Goal: Information Seeking & Learning: Find specific fact

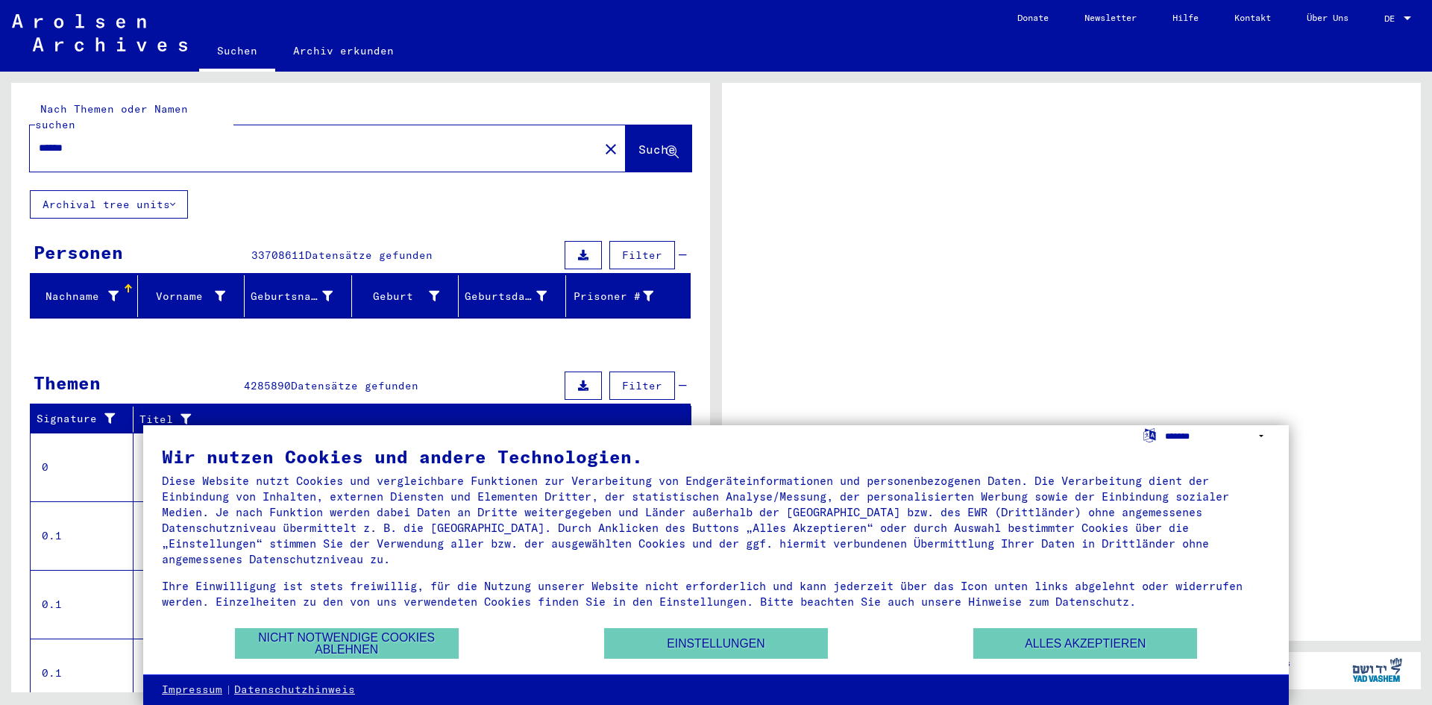
click at [1261, 433] on select "**********" at bounding box center [1217, 436] width 105 height 22
click at [1213, 437] on select "**********" at bounding box center [1217, 436] width 105 height 22
select select "*****"
click at [1165, 425] on select "**********" at bounding box center [1217, 436] width 105 height 22
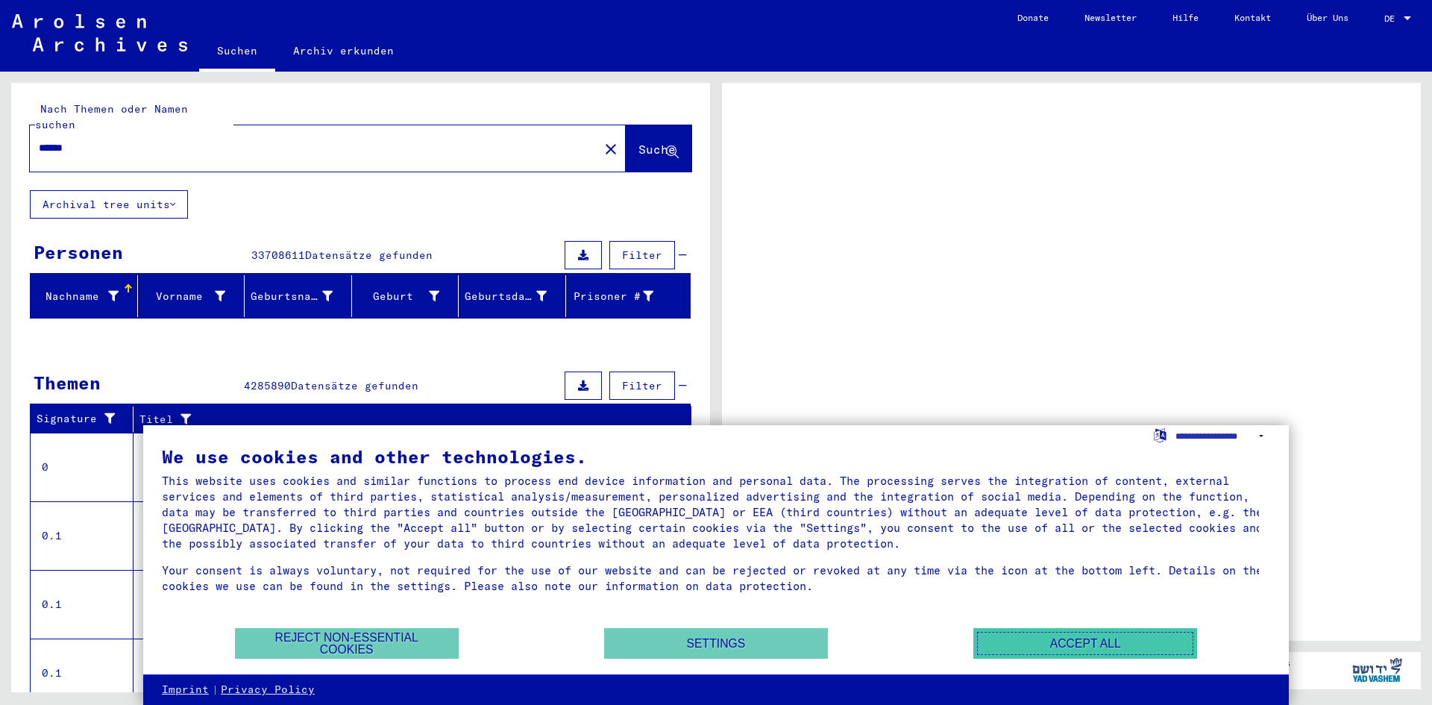
click at [1095, 638] on button "Accept all" at bounding box center [1085, 643] width 224 height 31
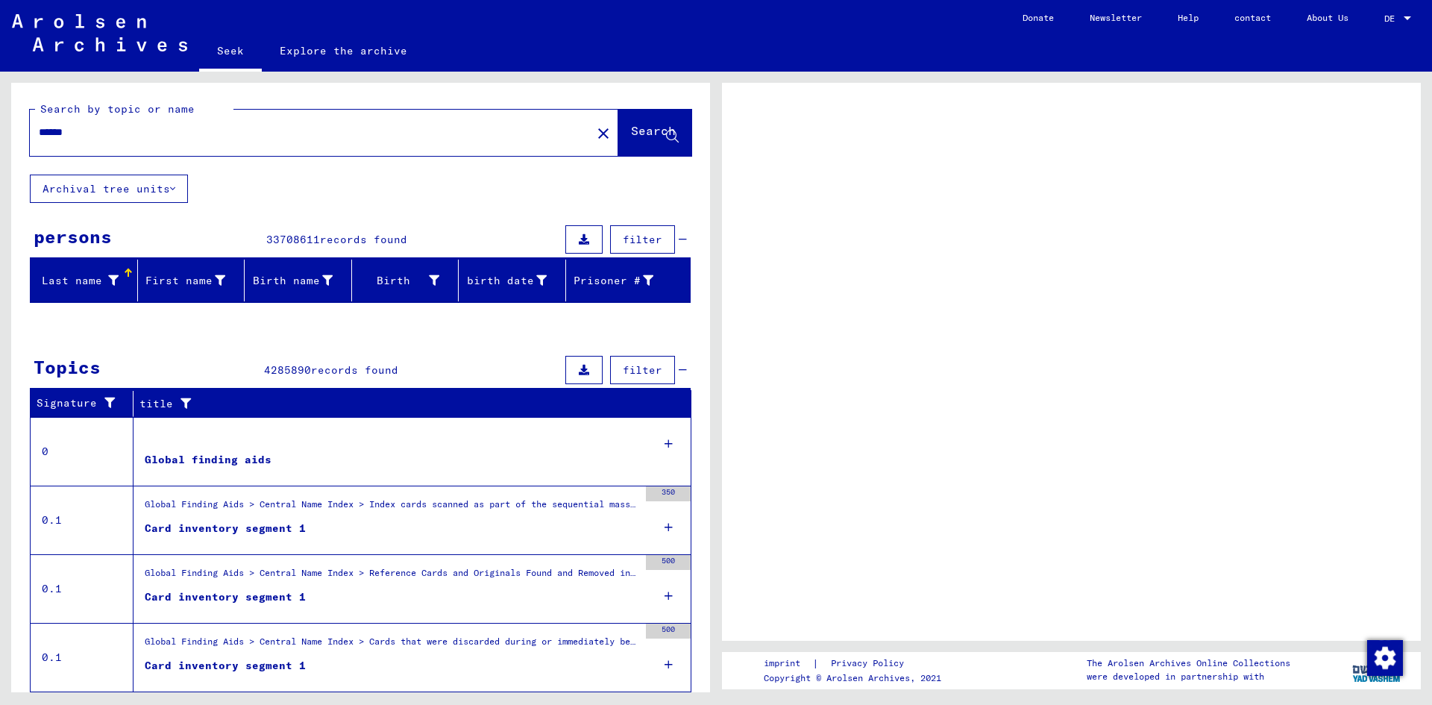
click at [855, 393] on div at bounding box center [1071, 362] width 699 height 558
click at [98, 279] on font "Last name" at bounding box center [72, 280] width 60 height 13
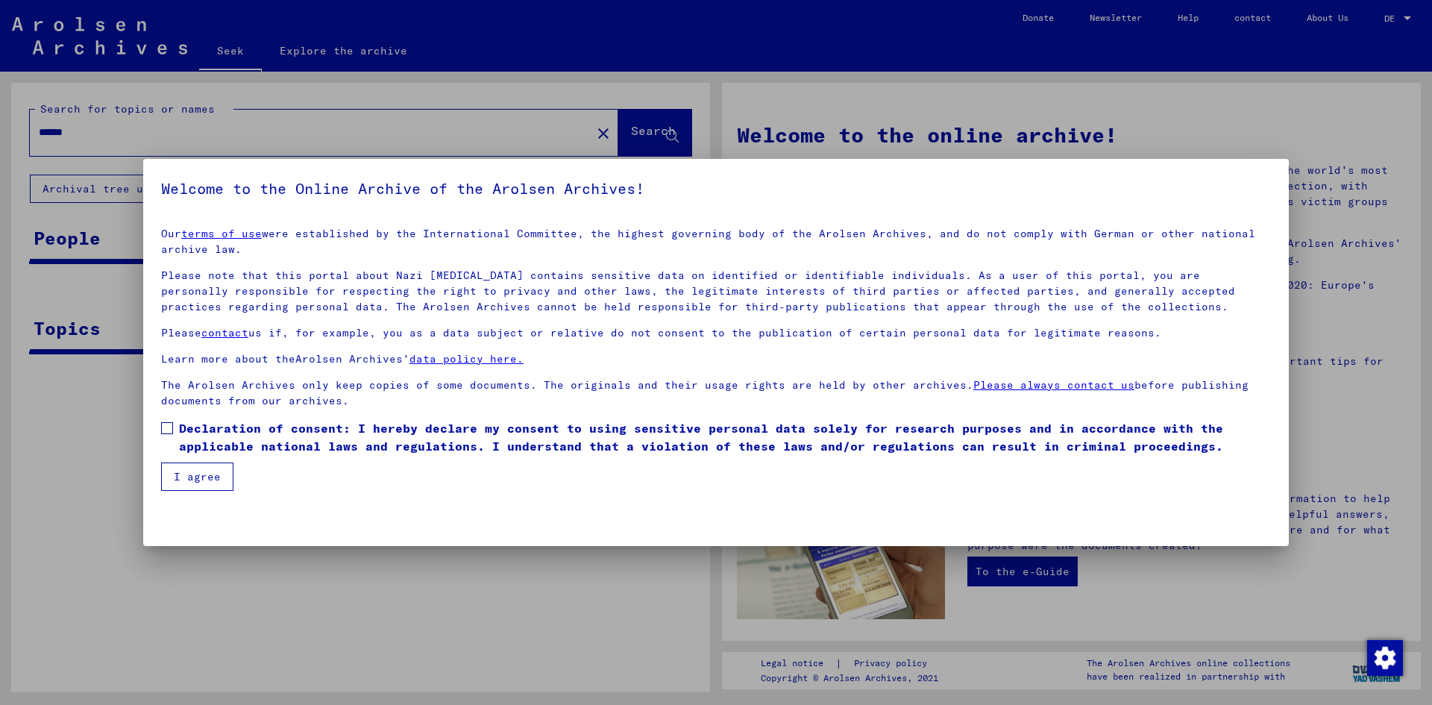
click at [168, 427] on span at bounding box center [167, 428] width 12 height 12
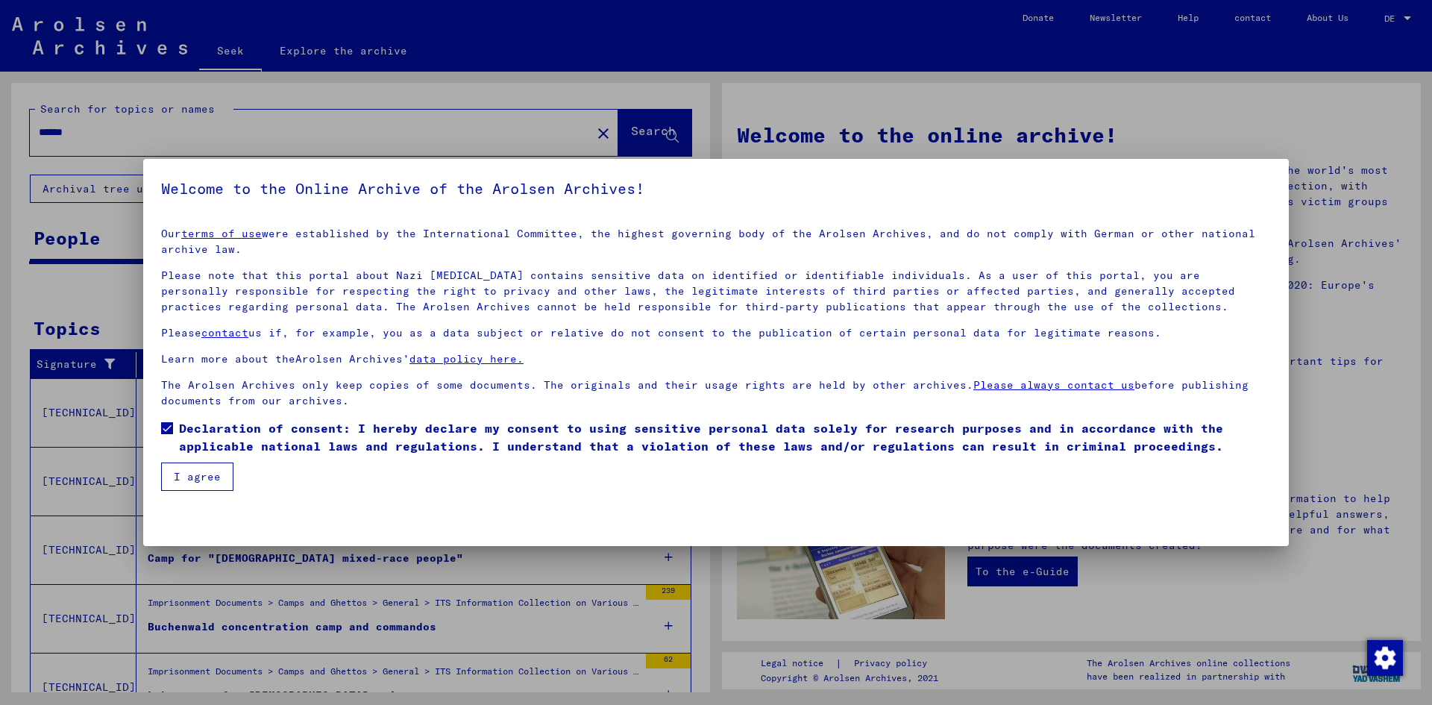
click at [201, 474] on font "I agree" at bounding box center [197, 476] width 47 height 13
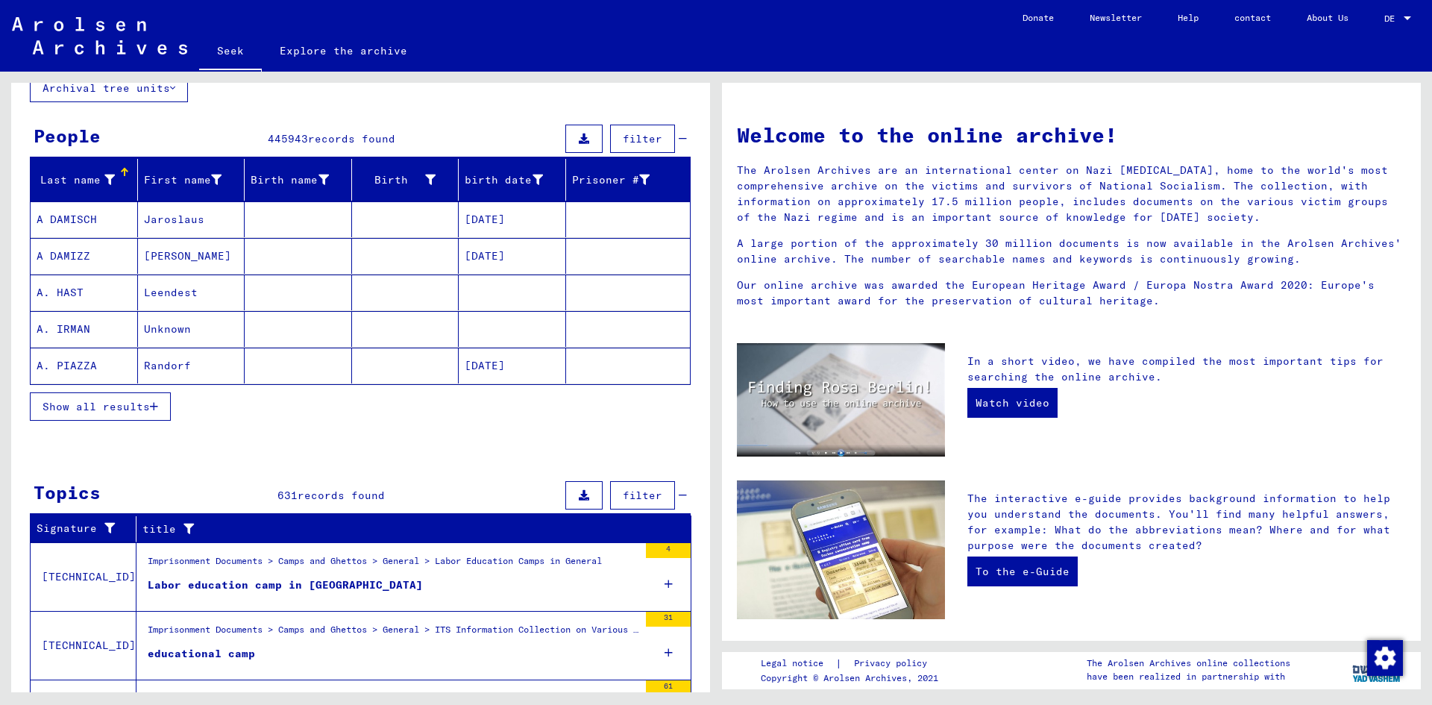
scroll to position [75, 0]
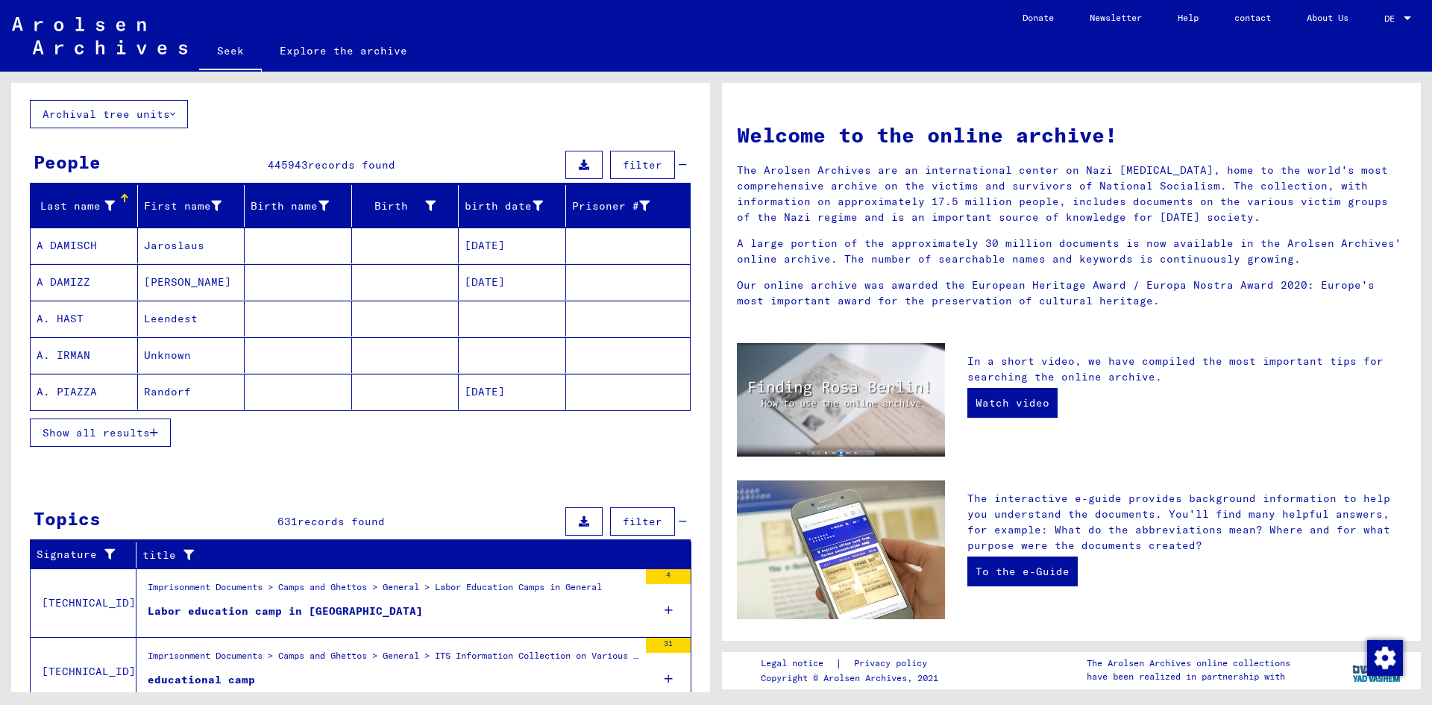
click at [279, 239] on mat-cell at bounding box center [298, 245] width 107 height 36
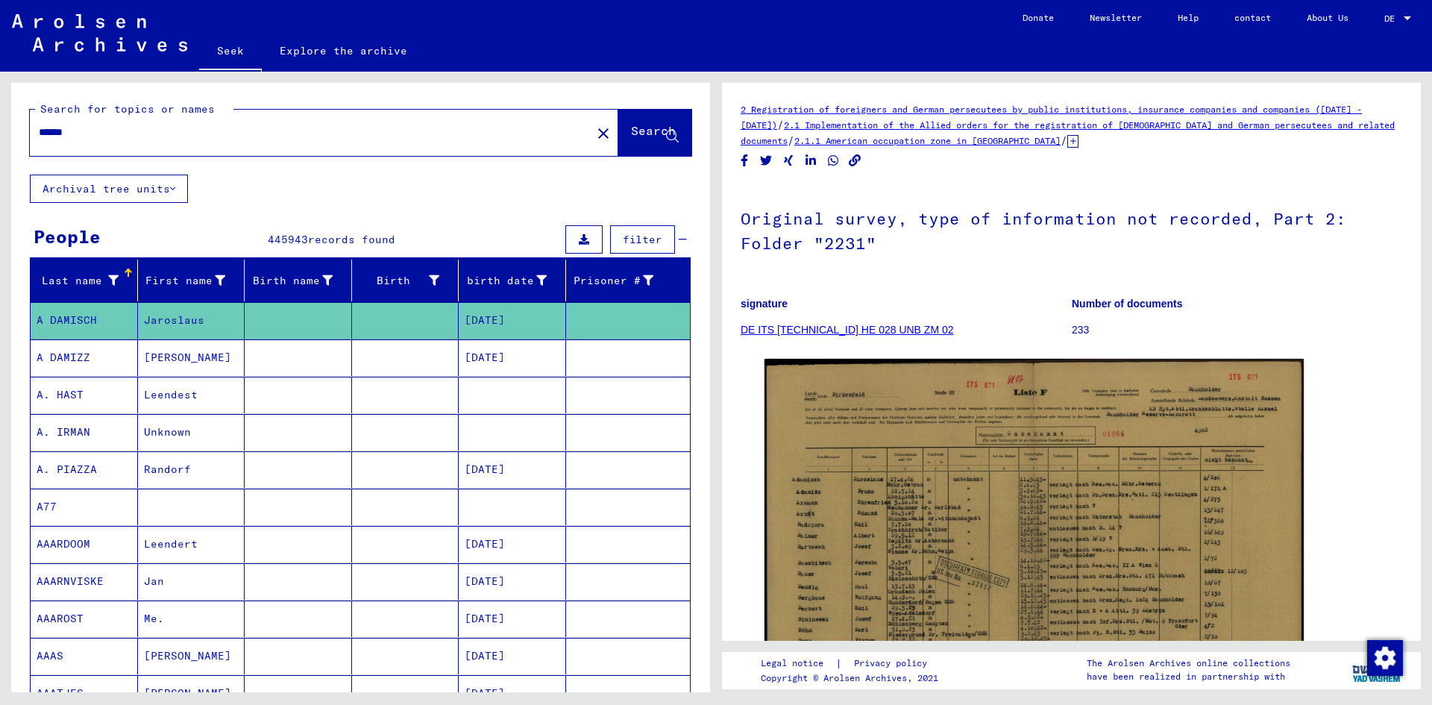
click at [213, 139] on input "******" at bounding box center [311, 133] width 544 height 16
type input "**********"
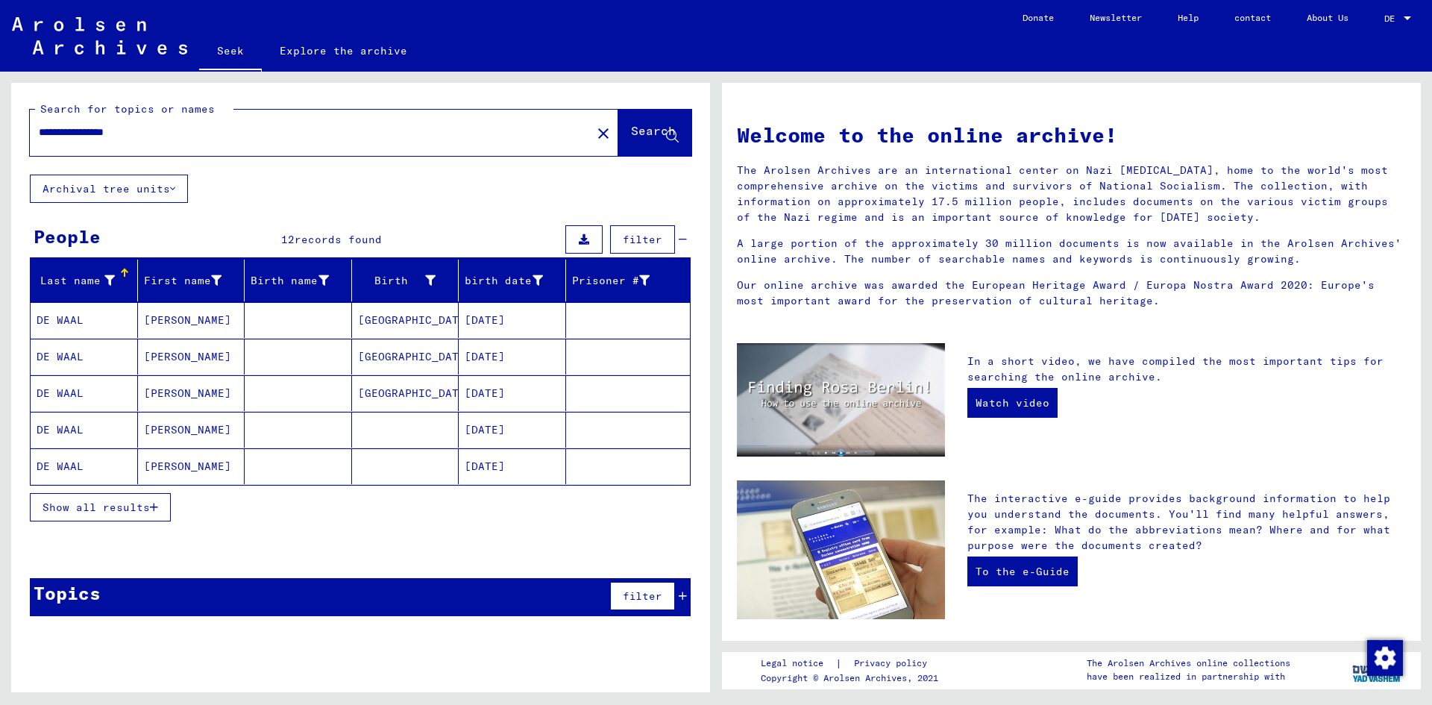
click at [119, 499] on button "Show all results" at bounding box center [100, 507] width 141 height 28
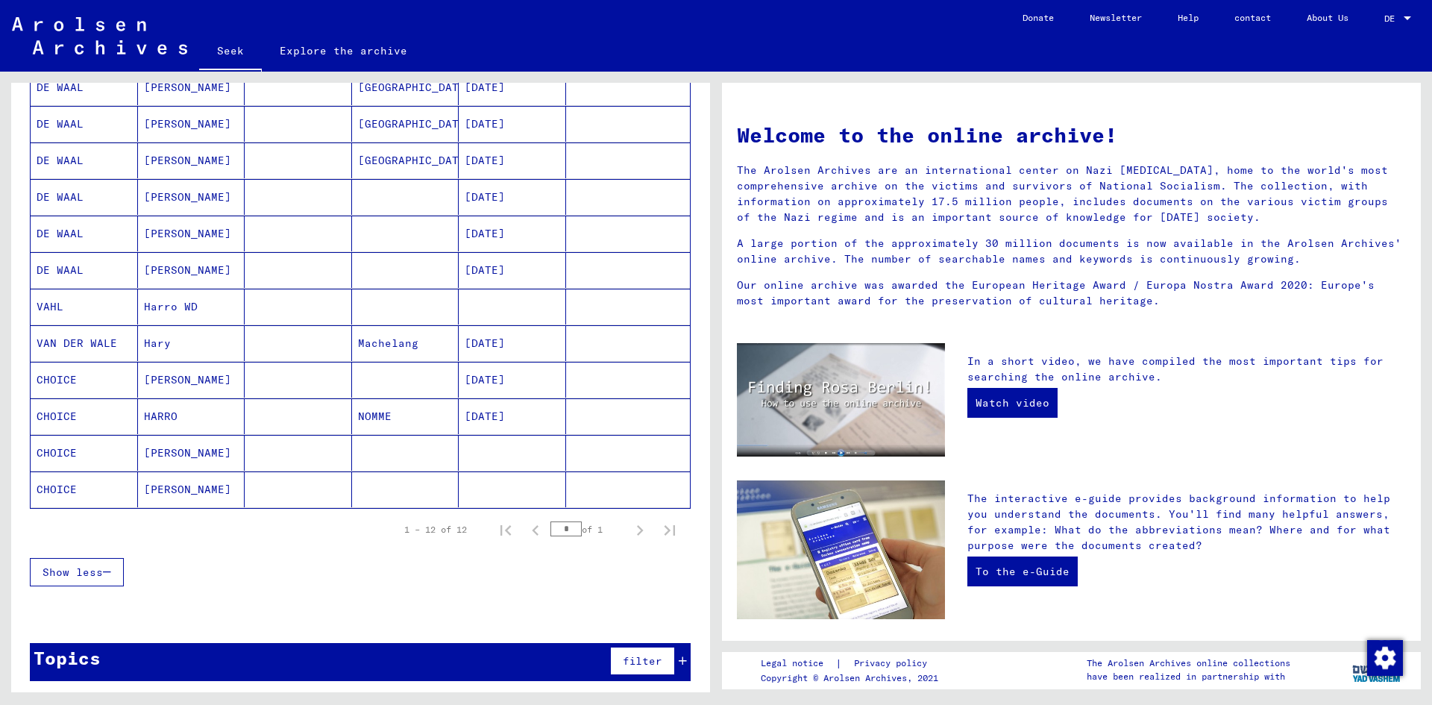
scroll to position [238, 0]
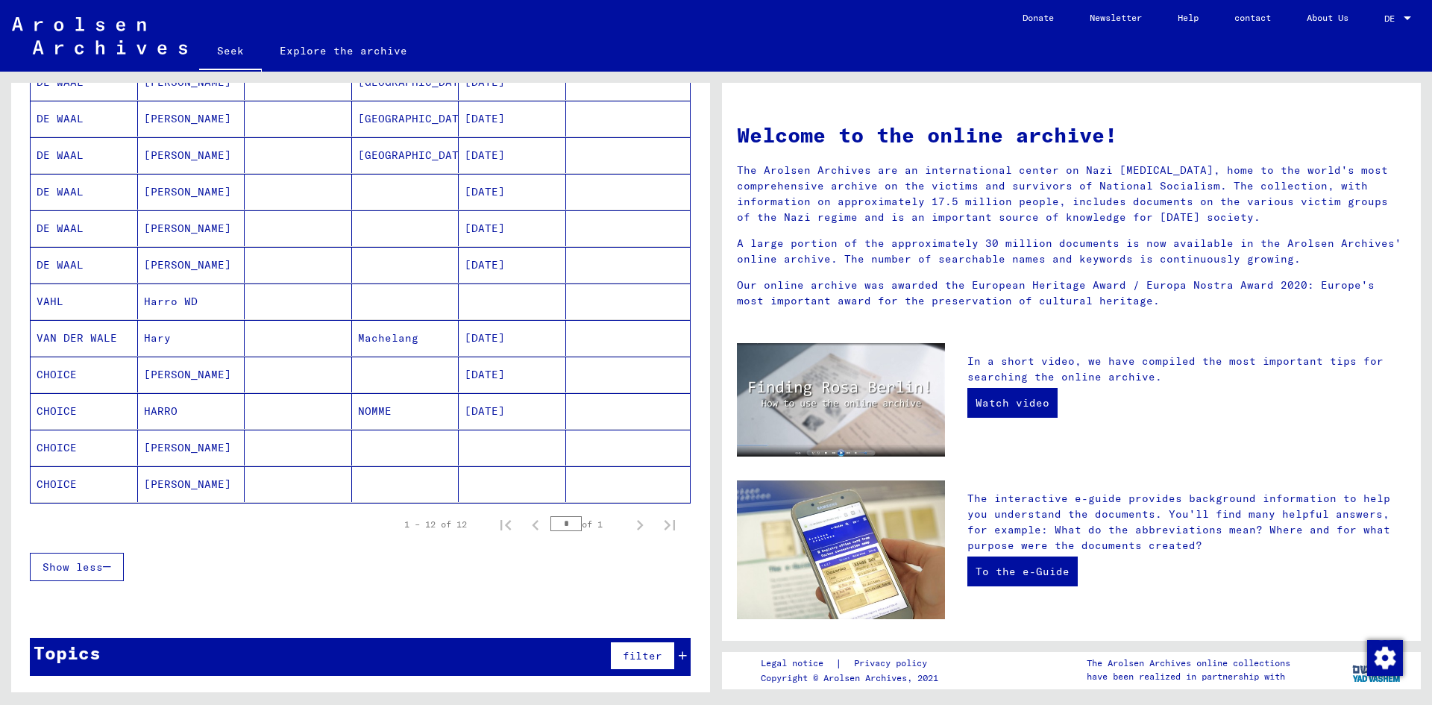
drag, startPoint x: 235, startPoint y: 485, endPoint x: 213, endPoint y: 598, distance: 115.5
click at [211, 600] on div at bounding box center [360, 609] width 699 height 19
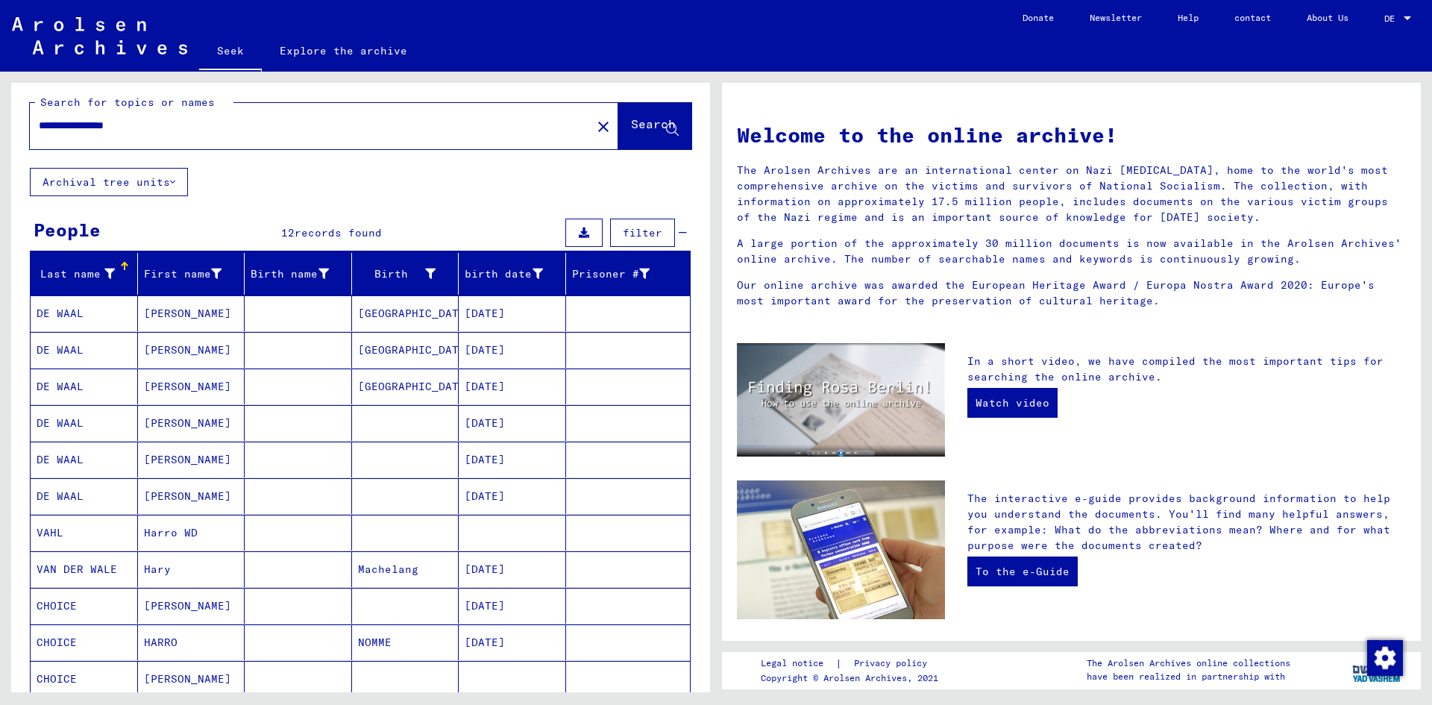
scroll to position [0, 0]
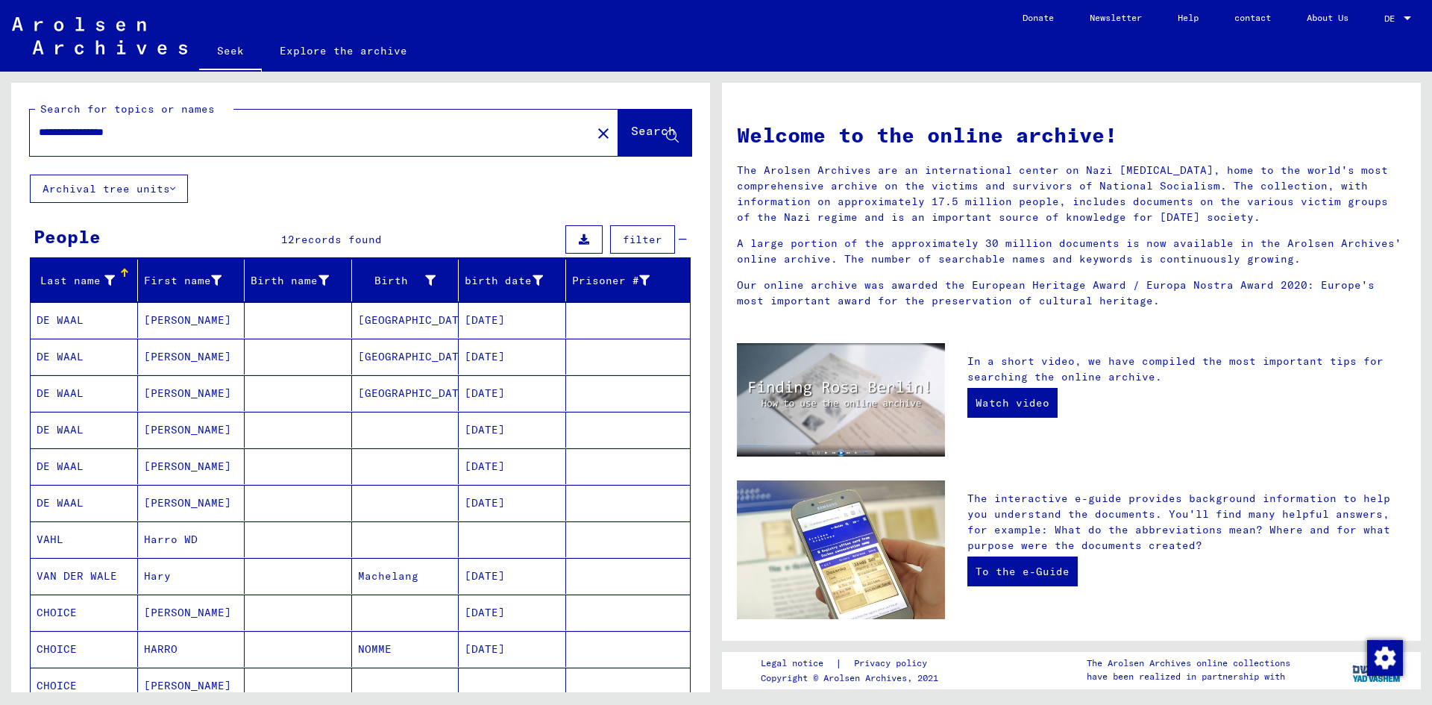
drag, startPoint x: 399, startPoint y: 315, endPoint x: 281, endPoint y: 220, distance: 151.2
click at [281, 220] on div "**********" at bounding box center [360, 504] width 699 height 843
click at [170, 188] on icon at bounding box center [172, 188] width 5 height 10
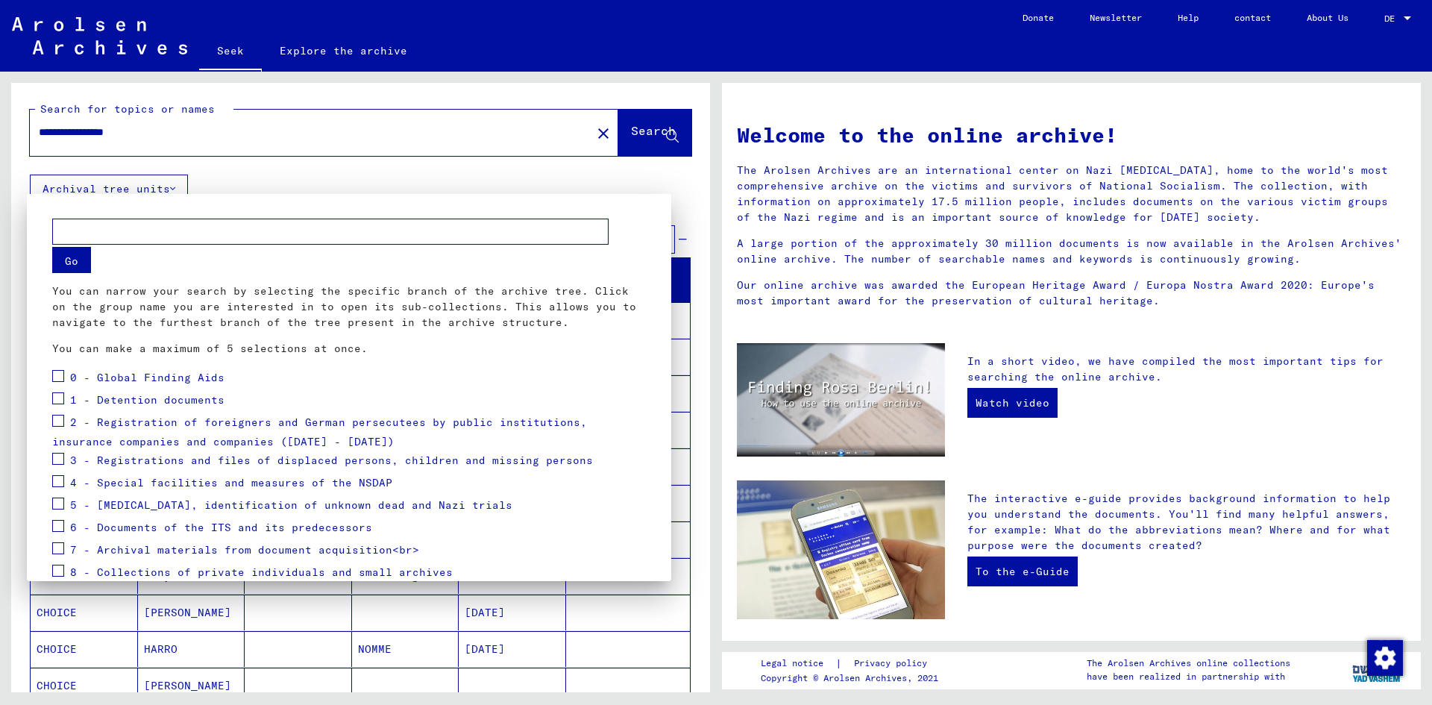
click at [427, 168] on div at bounding box center [716, 352] width 1432 height 705
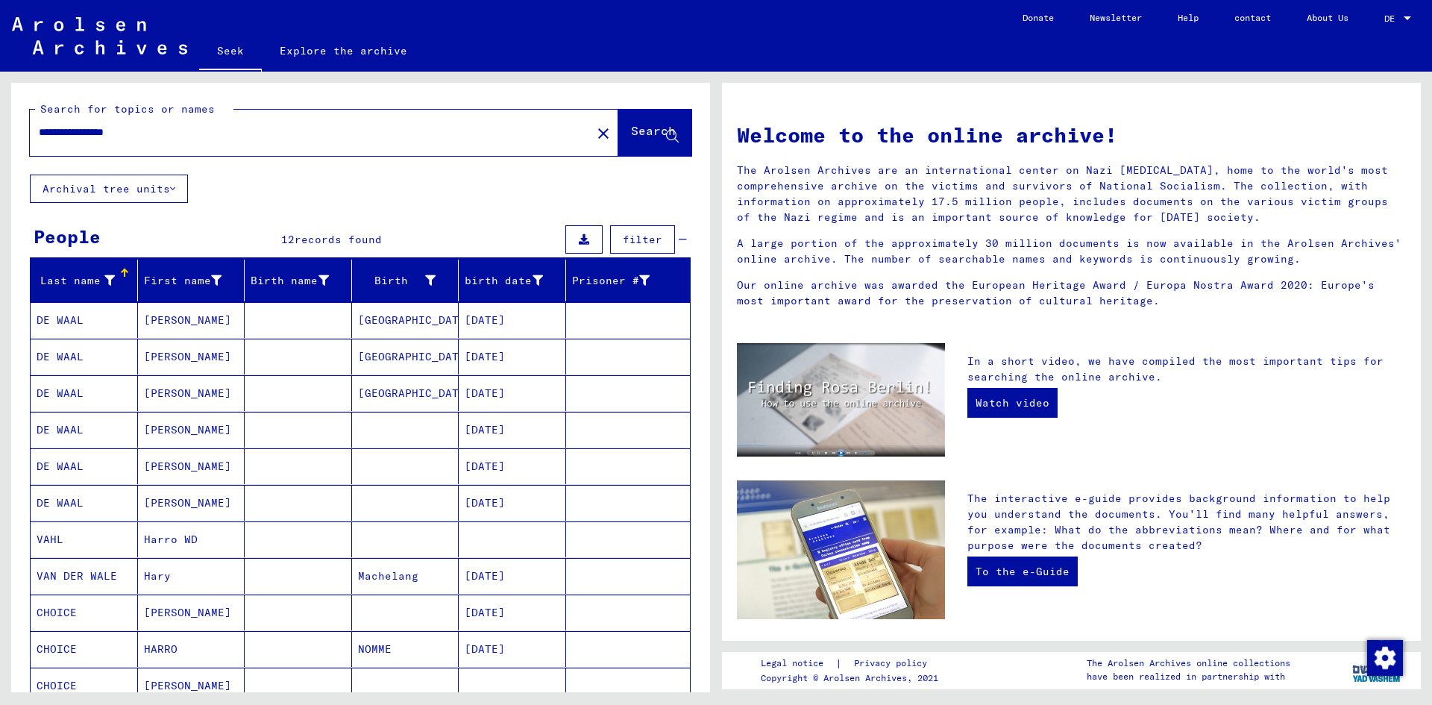
click at [61, 315] on font "DE WAAL" at bounding box center [60, 319] width 47 height 13
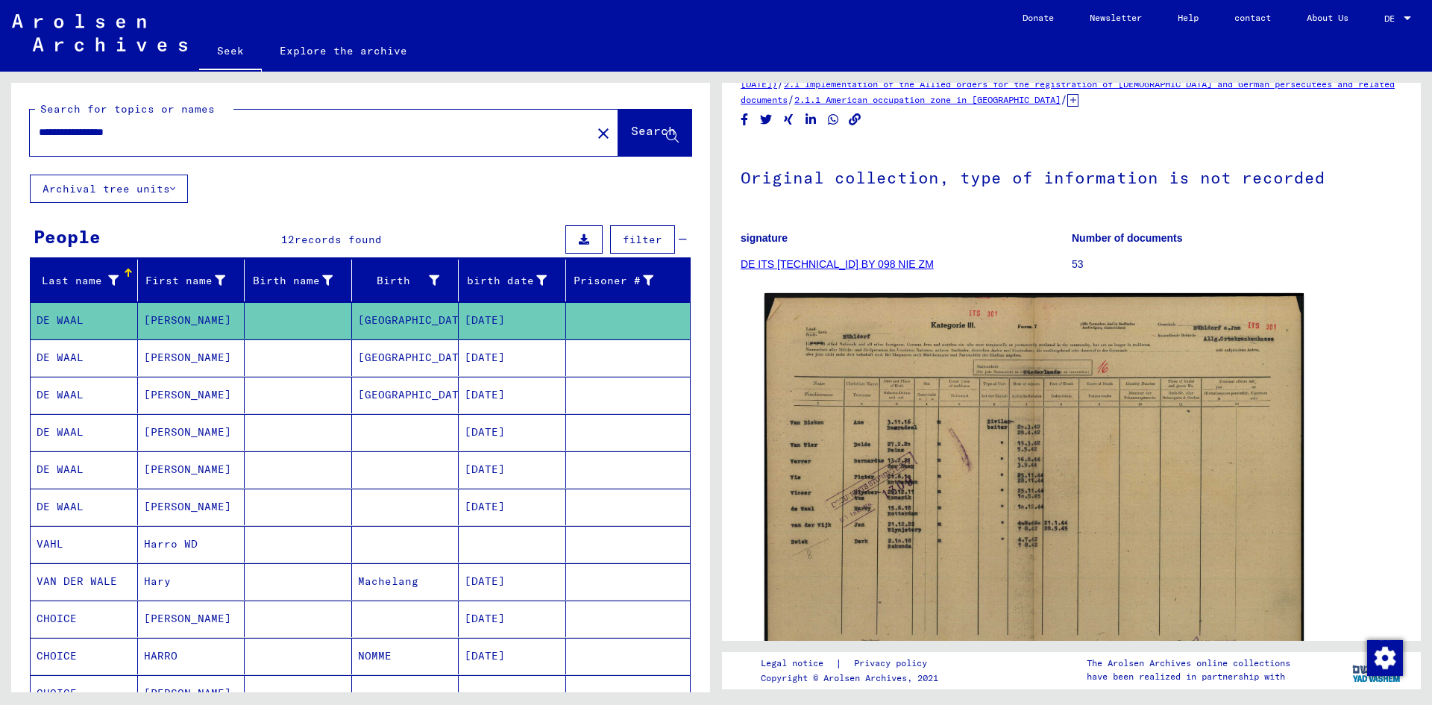
scroll to position [75, 0]
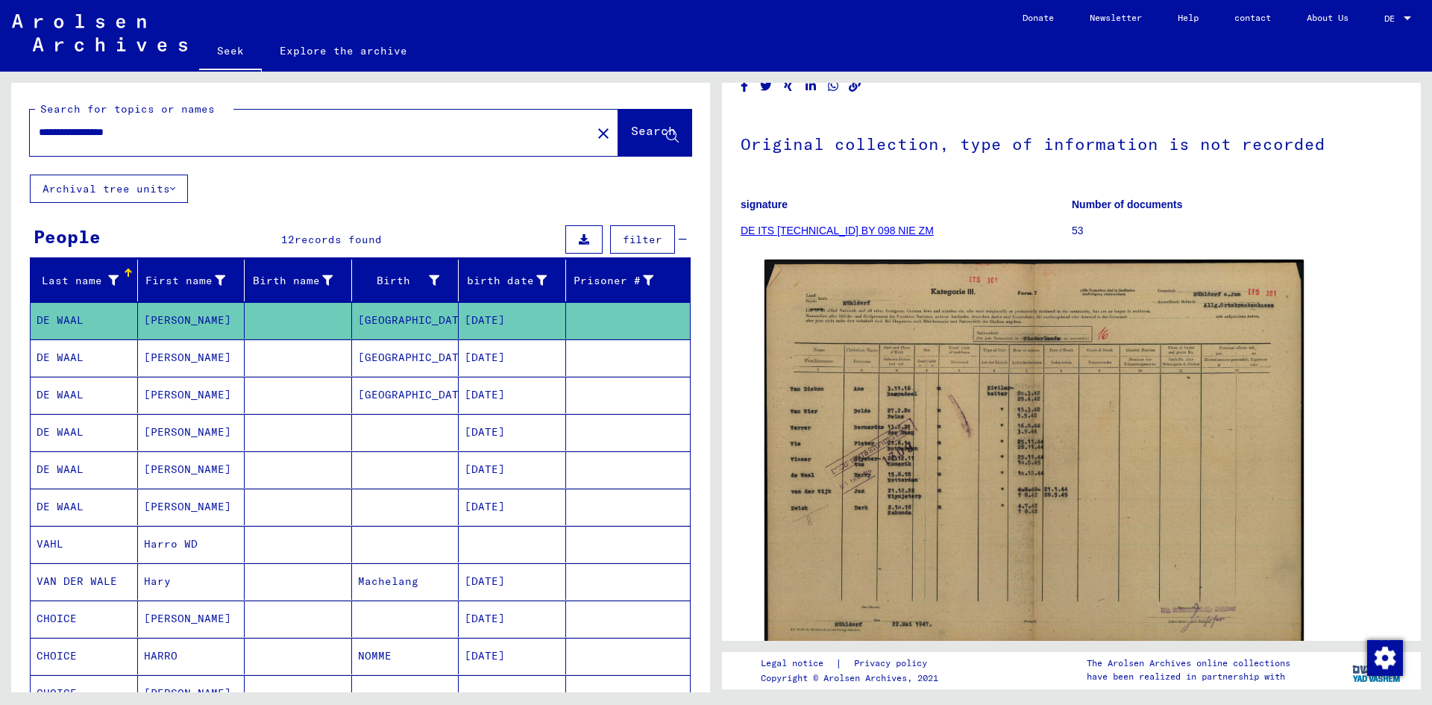
click at [253, 123] on div "**********" at bounding box center [306, 133] width 553 height 34
click at [594, 142] on mat-icon "close" at bounding box center [603, 134] width 18 height 18
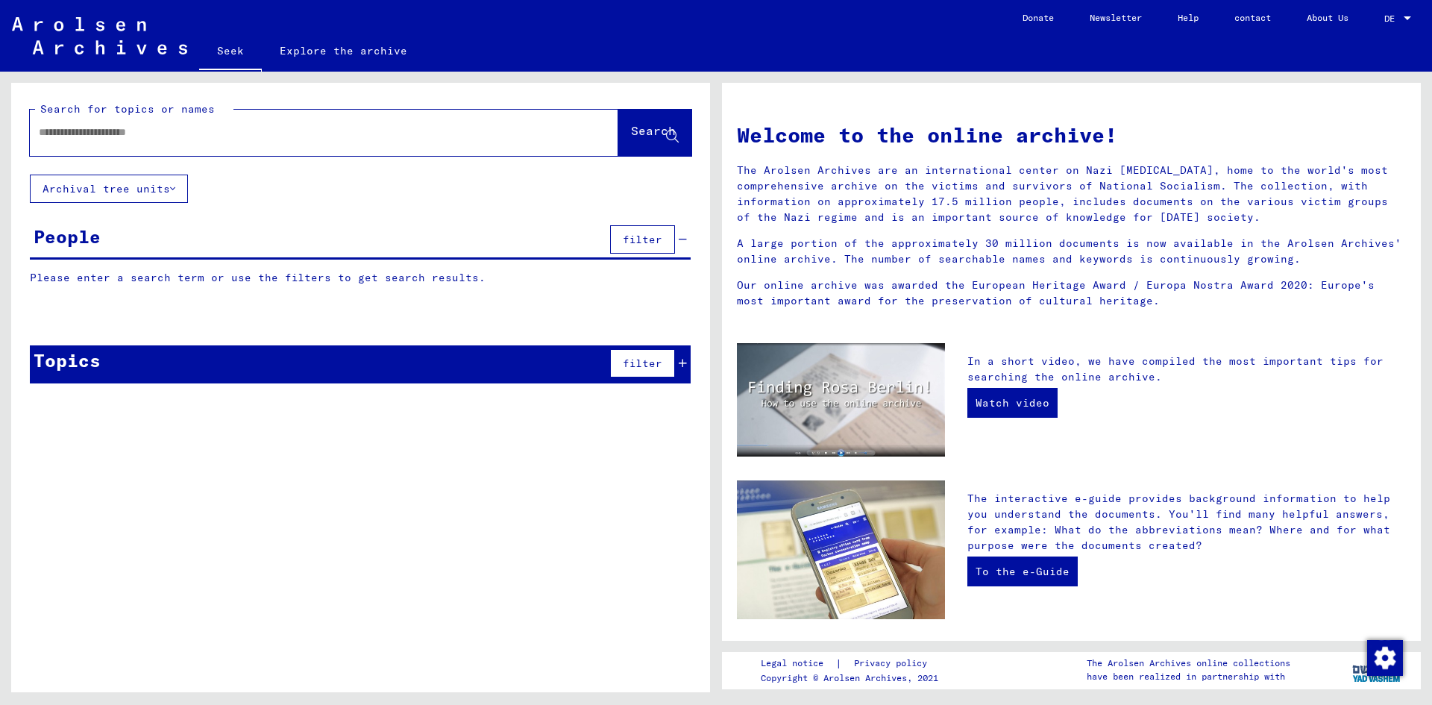
drag, startPoint x: 228, startPoint y: 131, endPoint x: 102, endPoint y: 135, distance: 126.1
click at [102, 135] on input "text" at bounding box center [306, 133] width 535 height 16
paste input "**********"
click at [100, 136] on input "**********" at bounding box center [306, 133] width 535 height 16
click at [189, 128] on input "**********" at bounding box center [306, 133] width 535 height 16
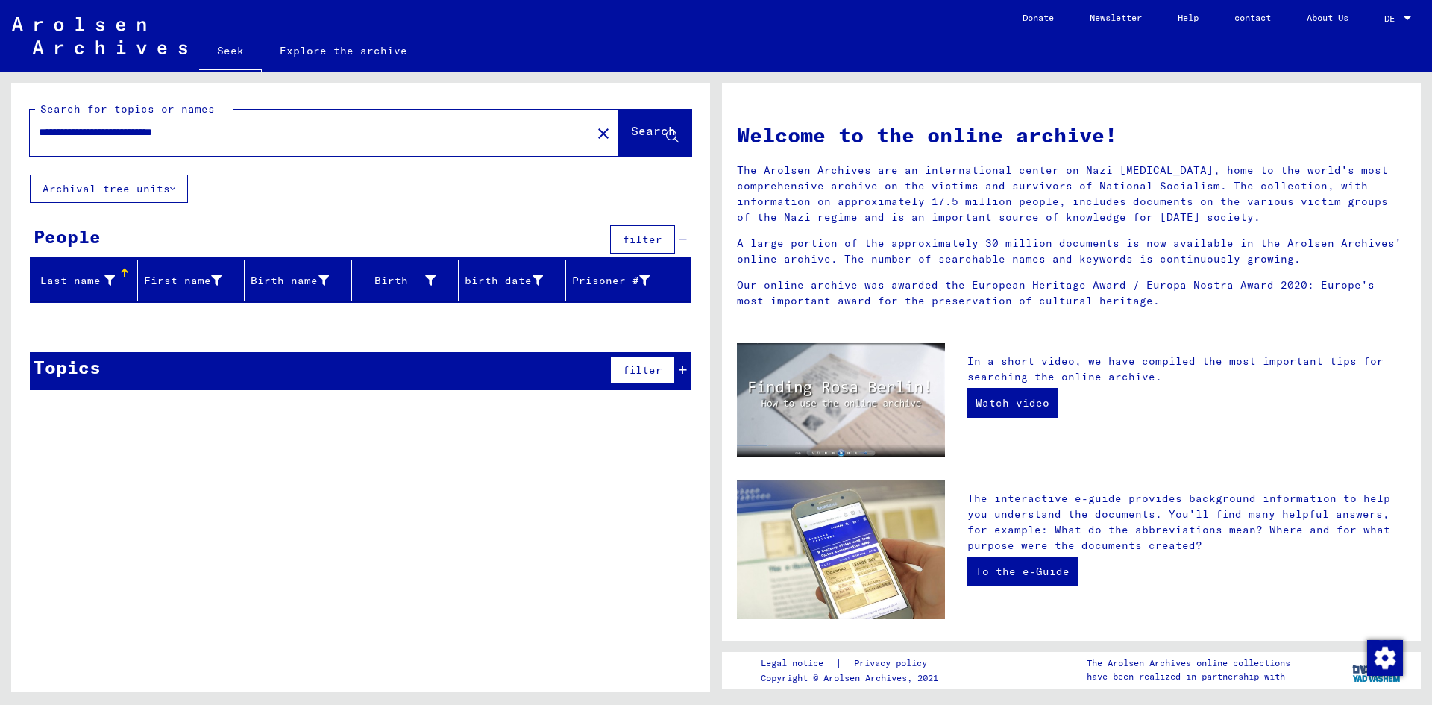
drag, startPoint x: 141, startPoint y: 128, endPoint x: 265, endPoint y: 128, distance: 123.8
click at [265, 128] on input "**********" at bounding box center [306, 133] width 535 height 16
drag, startPoint x: 143, startPoint y: 133, endPoint x: 342, endPoint y: 142, distance: 198.6
click at [346, 142] on div "**********" at bounding box center [302, 133] width 544 height 34
click at [132, 133] on input "**********" at bounding box center [306, 133] width 535 height 16
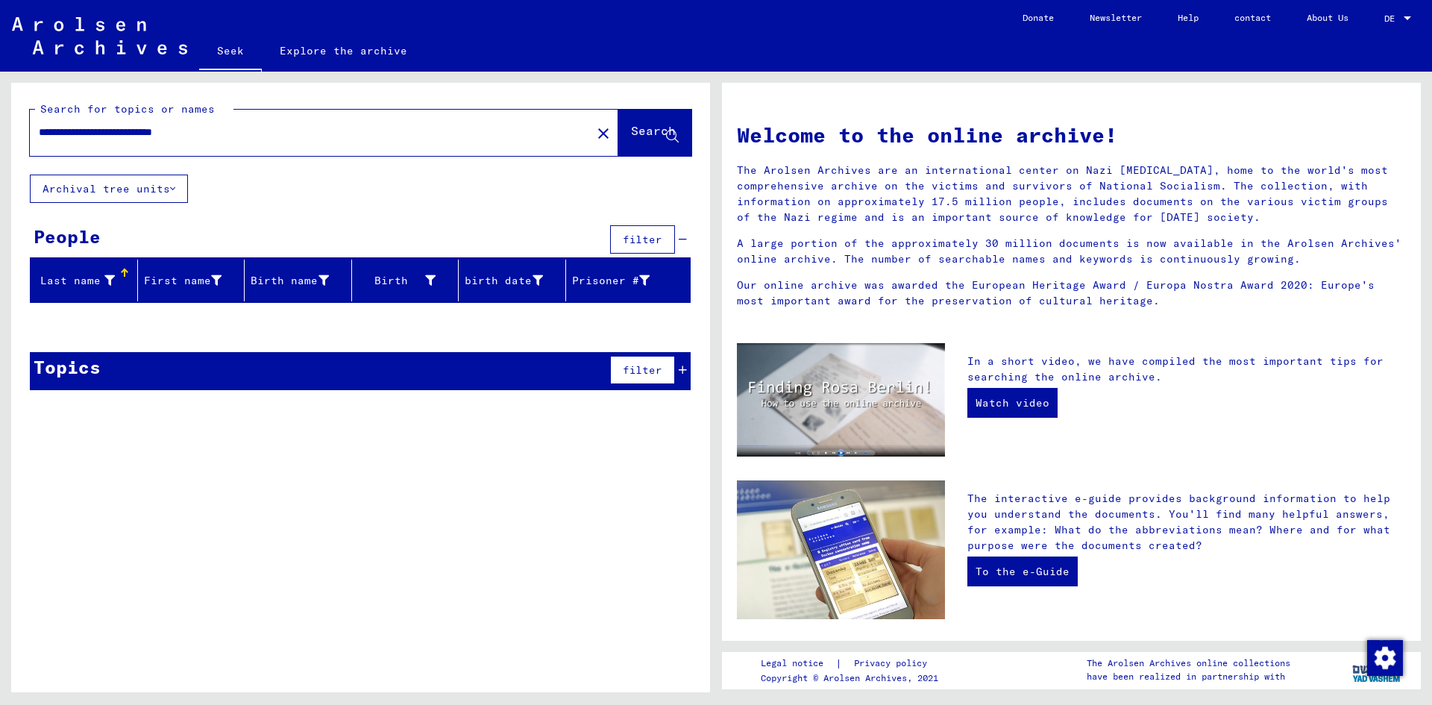
click at [132, 133] on input "**********" at bounding box center [306, 133] width 535 height 16
type input "**********"
drag, startPoint x: 160, startPoint y: 133, endPoint x: 201, endPoint y: 118, distance: 43.6
click at [207, 116] on div "Search for topics or names" at bounding box center [134, 109] width 198 height 16
click at [651, 131] on font "Search" at bounding box center [653, 130] width 45 height 15
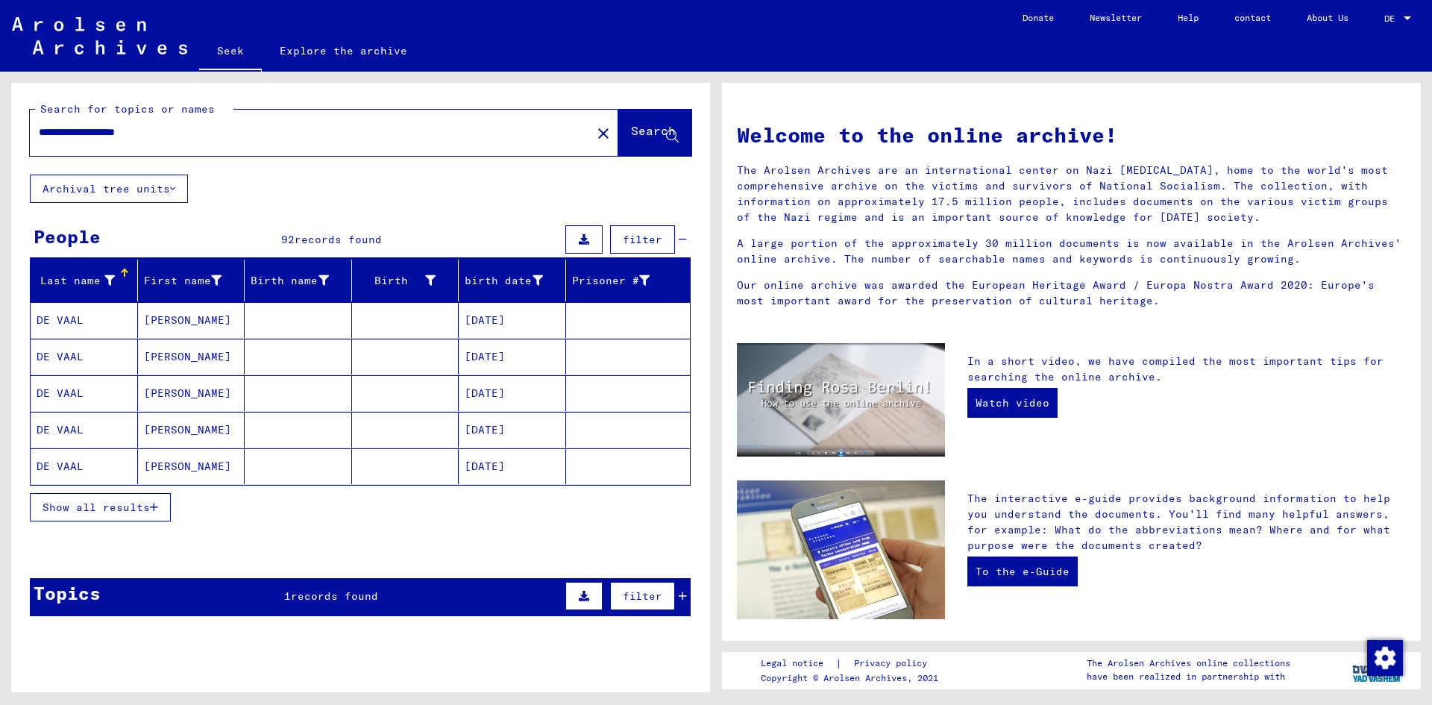
click at [121, 509] on font "Show all results" at bounding box center [96, 506] width 107 height 13
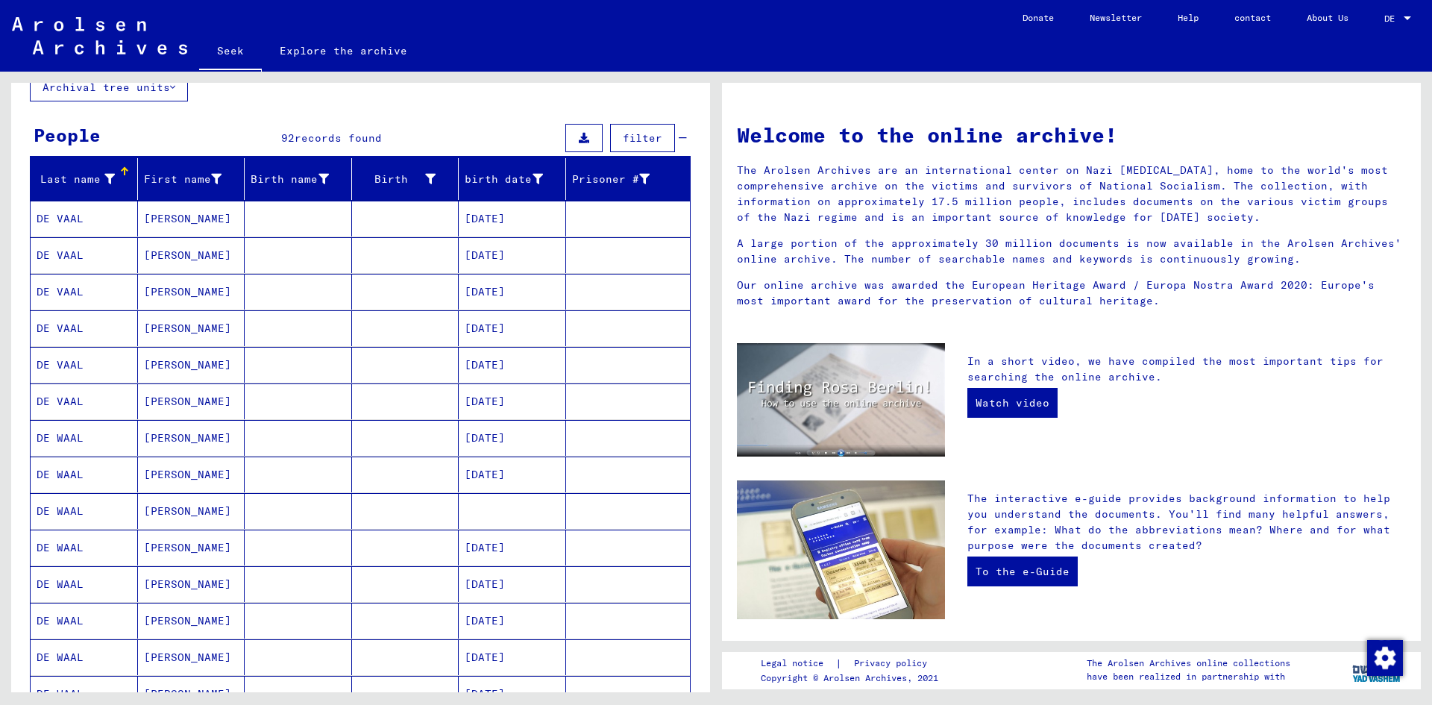
scroll to position [75, 0]
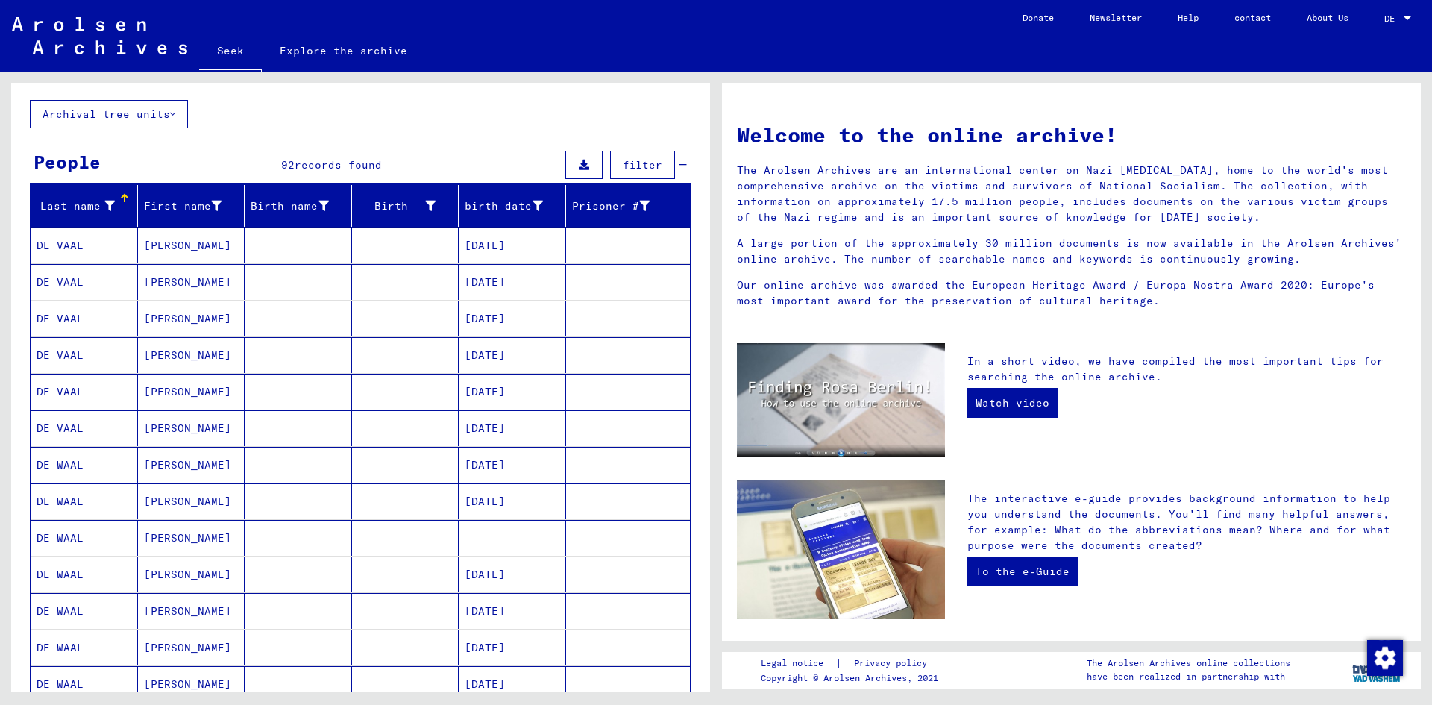
click at [73, 210] on font "Last name" at bounding box center [70, 205] width 60 height 13
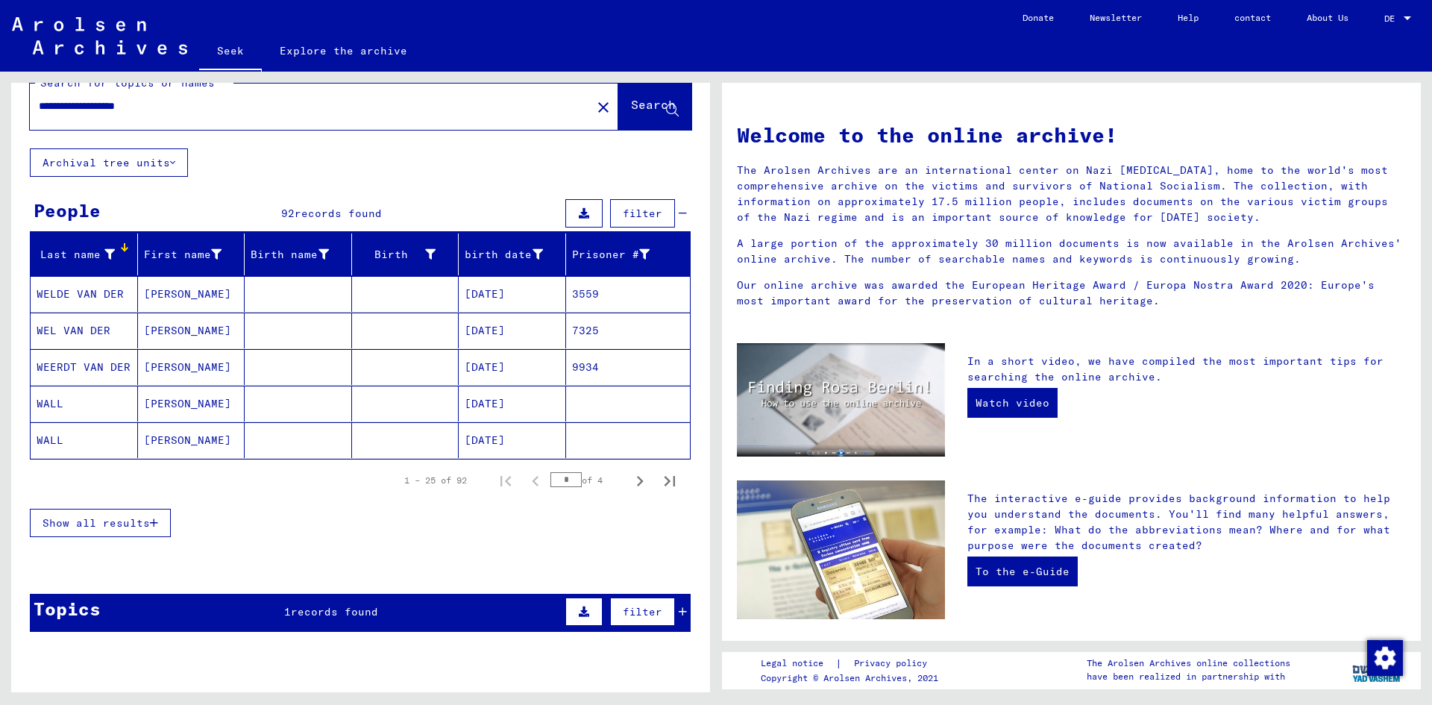
scroll to position [0, 0]
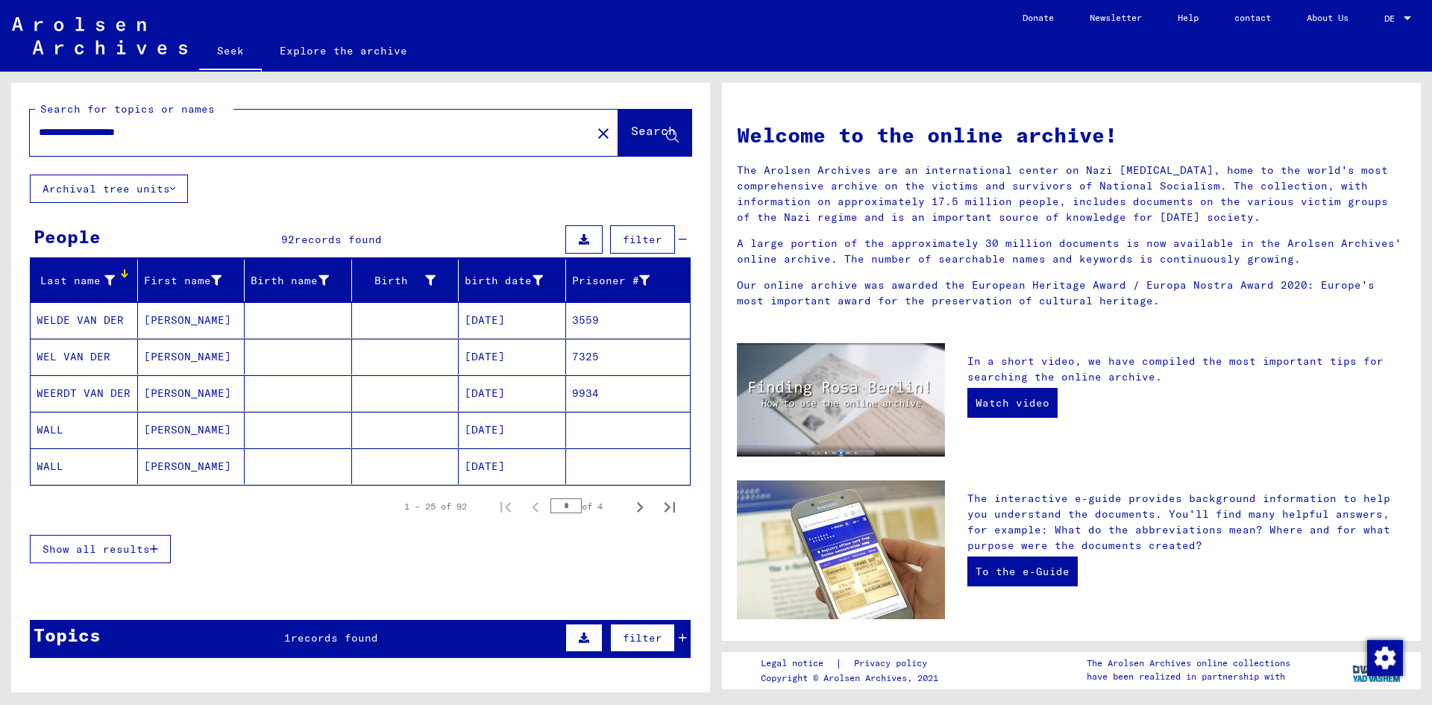
click at [106, 280] on icon at bounding box center [109, 280] width 10 height 10
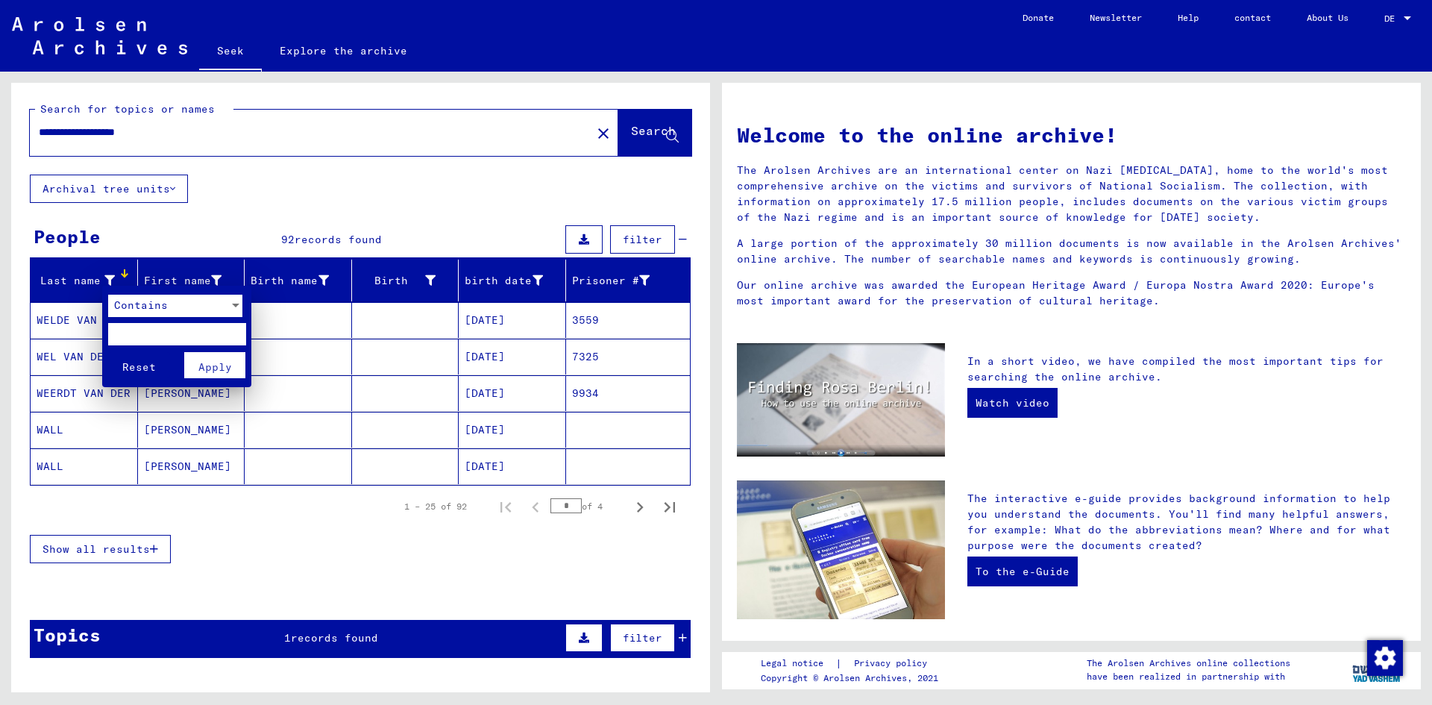
click at [171, 303] on div "Contains" at bounding box center [168, 306] width 121 height 22
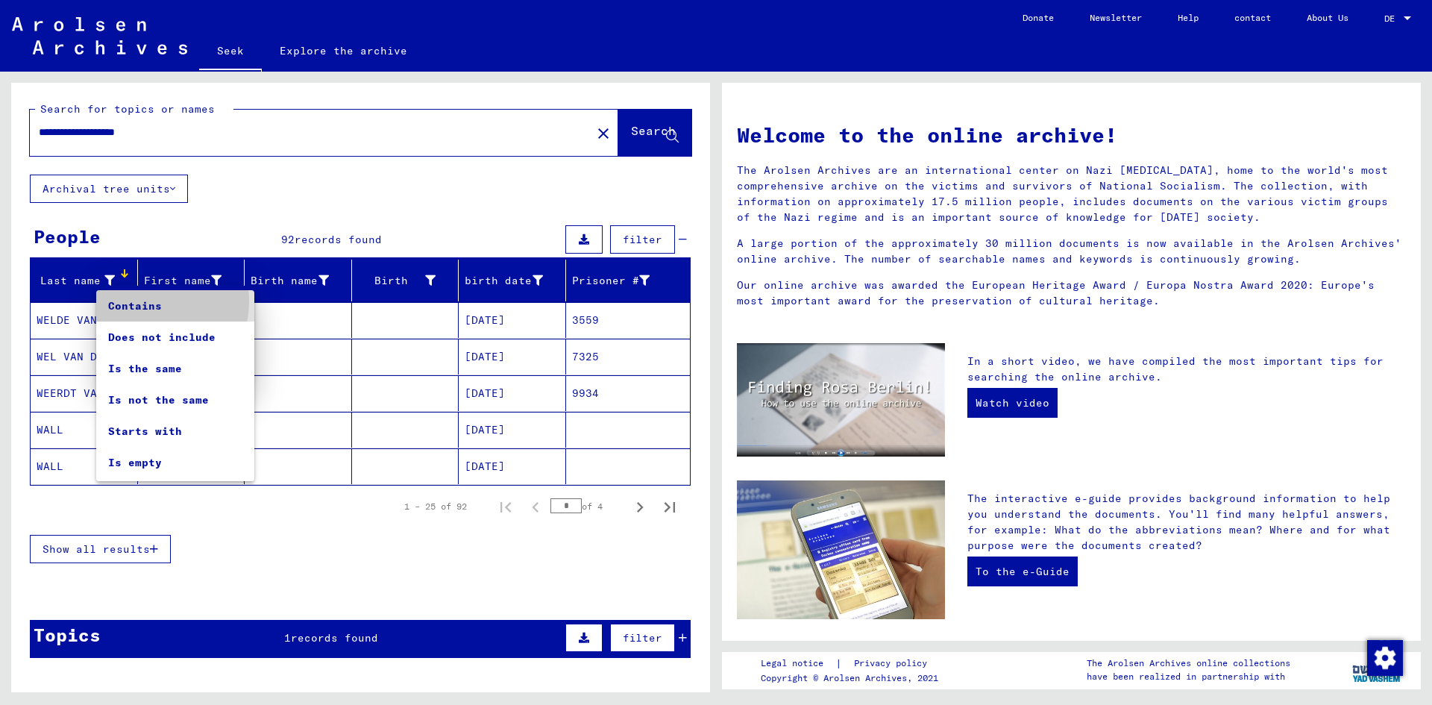
click at [142, 301] on font "Contains" at bounding box center [135, 305] width 54 height 13
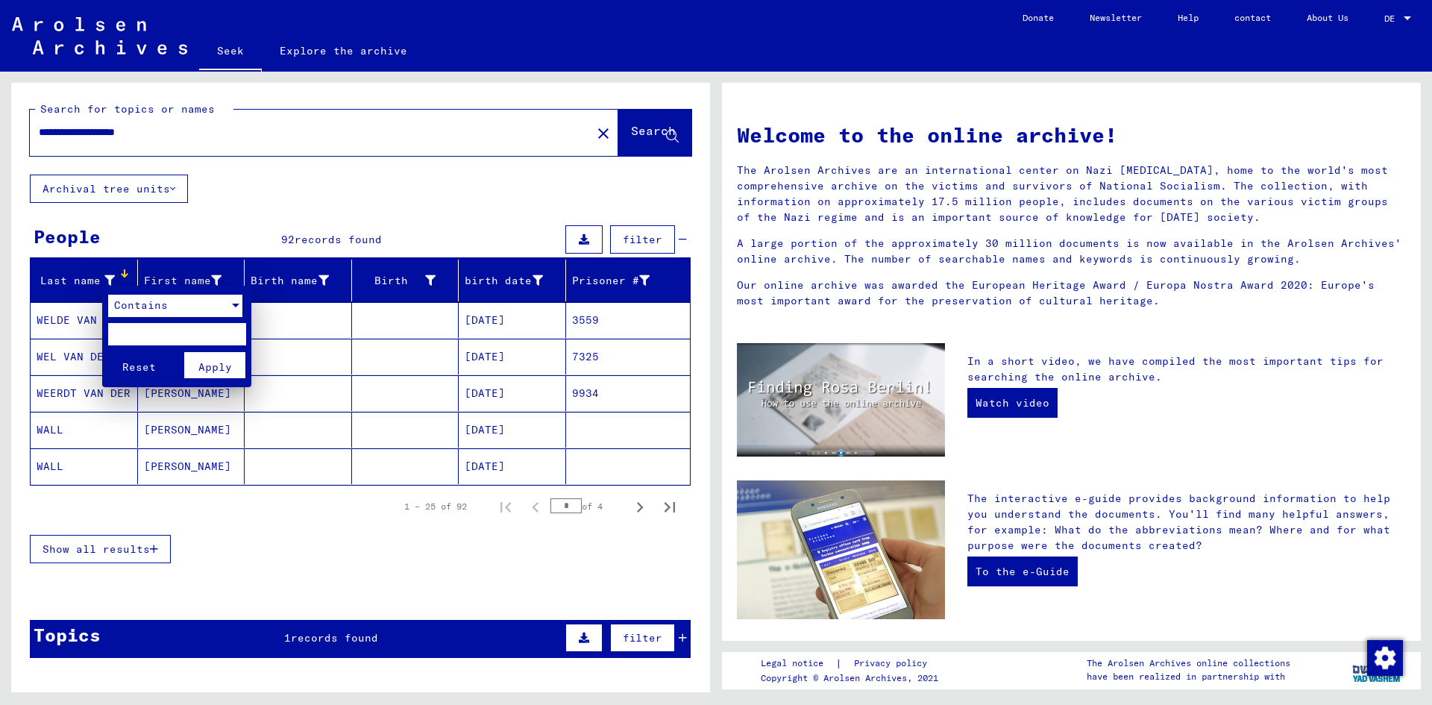
click at [272, 201] on div at bounding box center [716, 352] width 1432 height 705
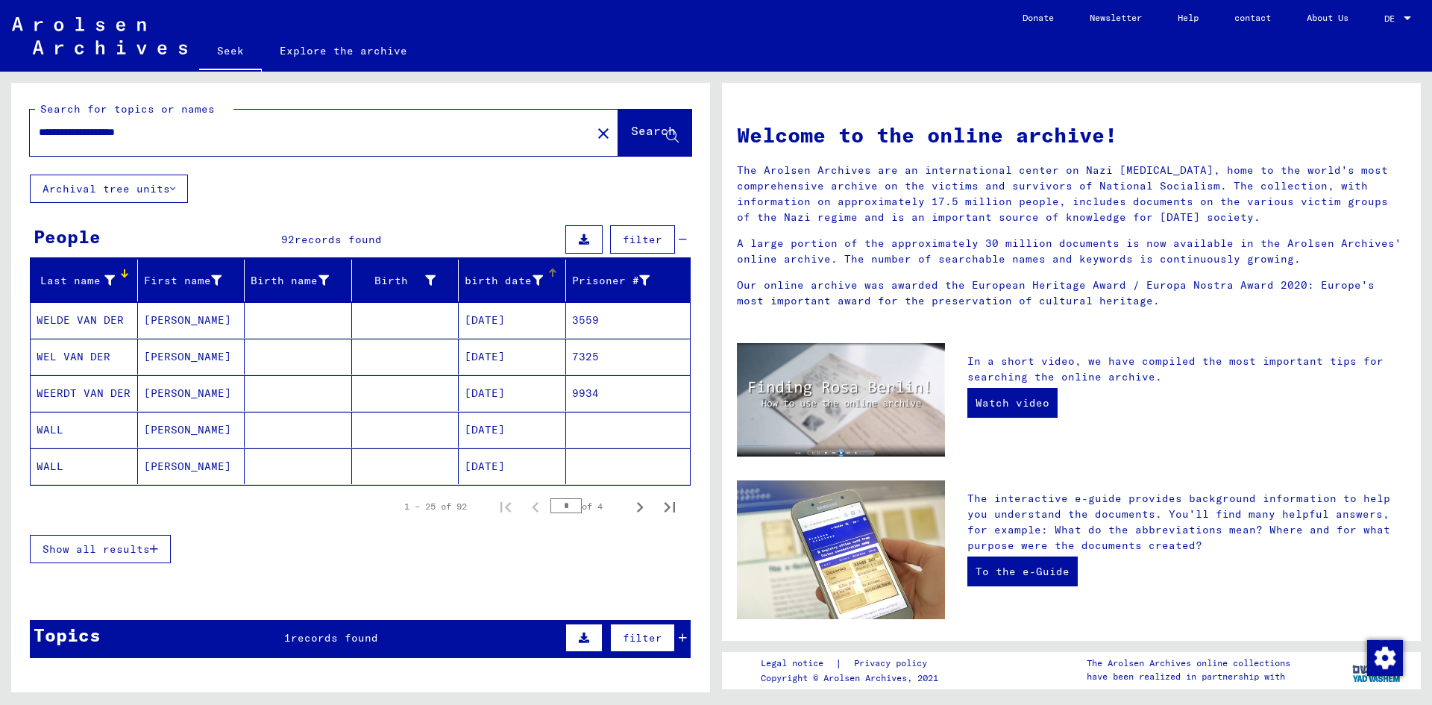
click at [501, 287] on div "birth date" at bounding box center [504, 281] width 78 height 16
click at [496, 291] on div "birth date" at bounding box center [515, 280] width 101 height 24
click at [107, 565] on div "Show all results" at bounding box center [360, 548] width 661 height 43
click at [107, 548] on font "Show all results" at bounding box center [96, 548] width 107 height 13
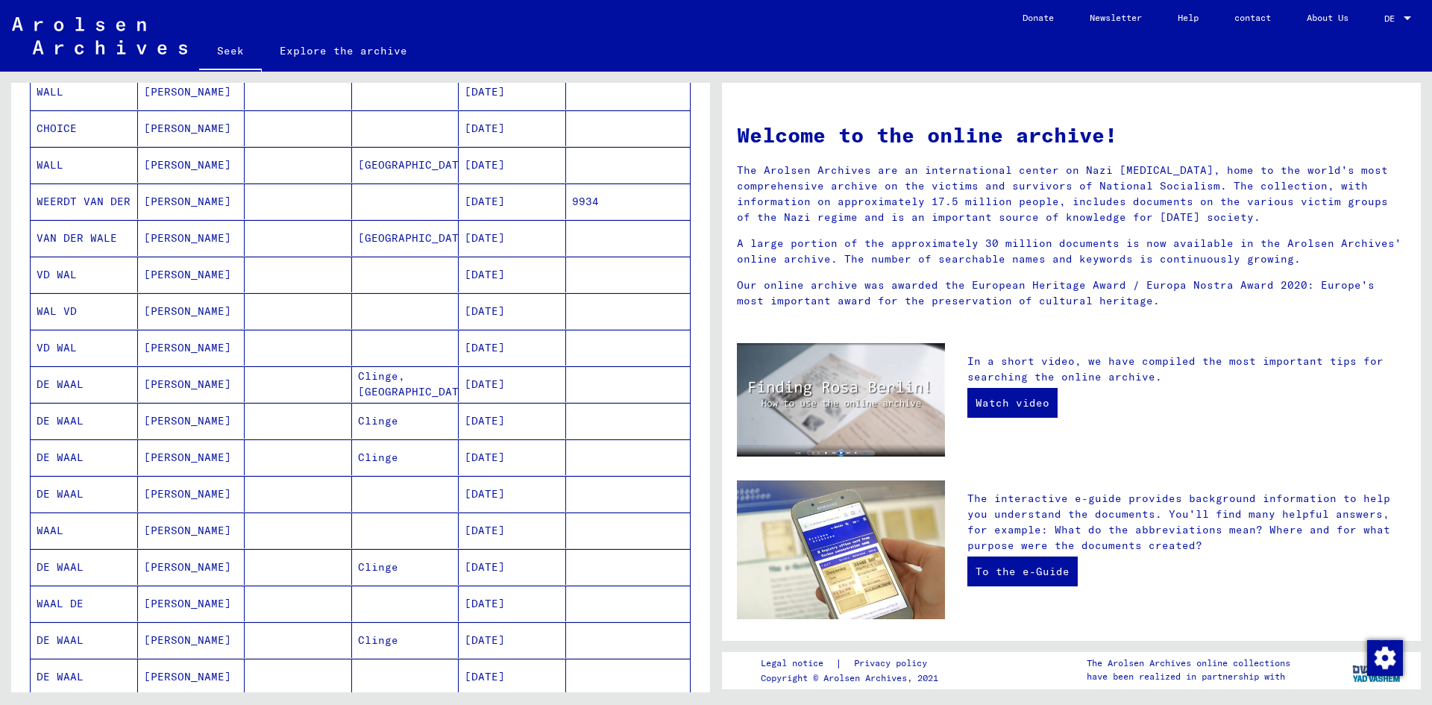
scroll to position [522, 0]
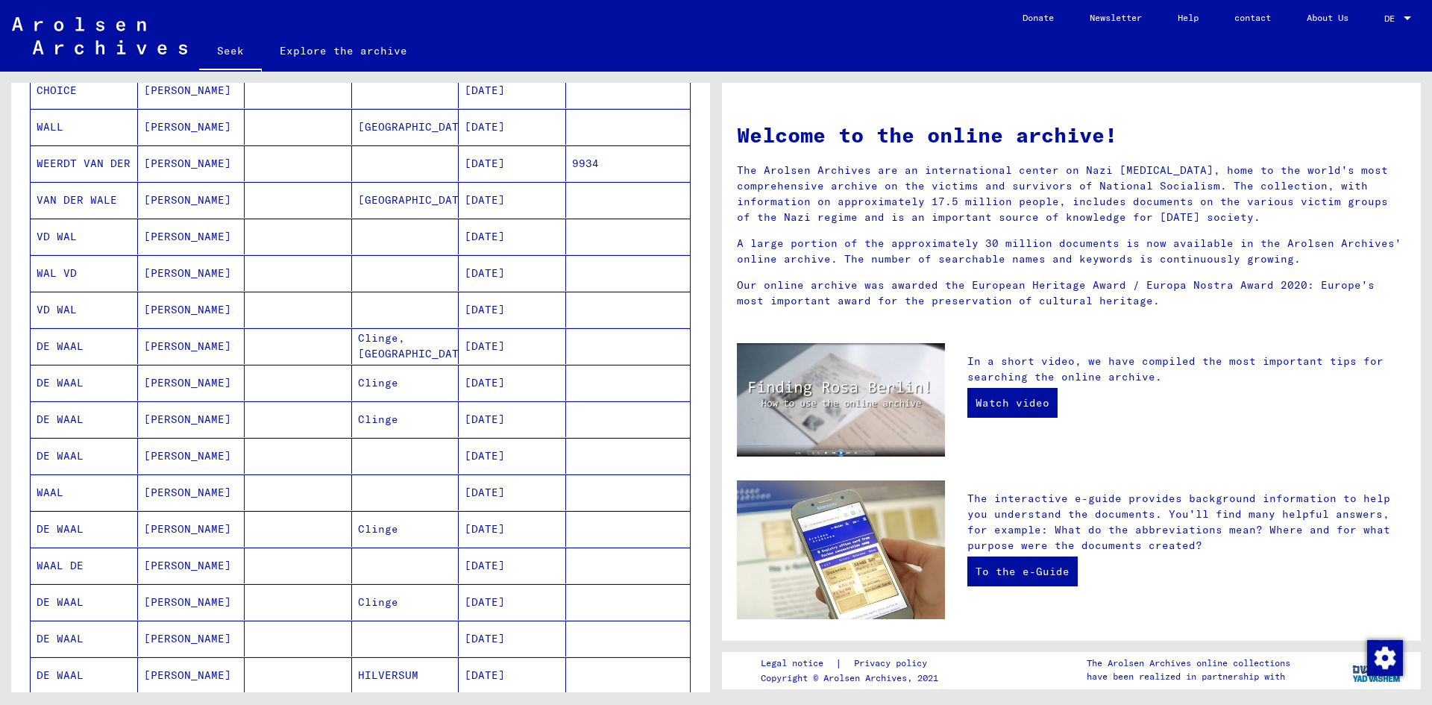
click at [213, 310] on font "[PERSON_NAME]" at bounding box center [187, 309] width 87 height 13
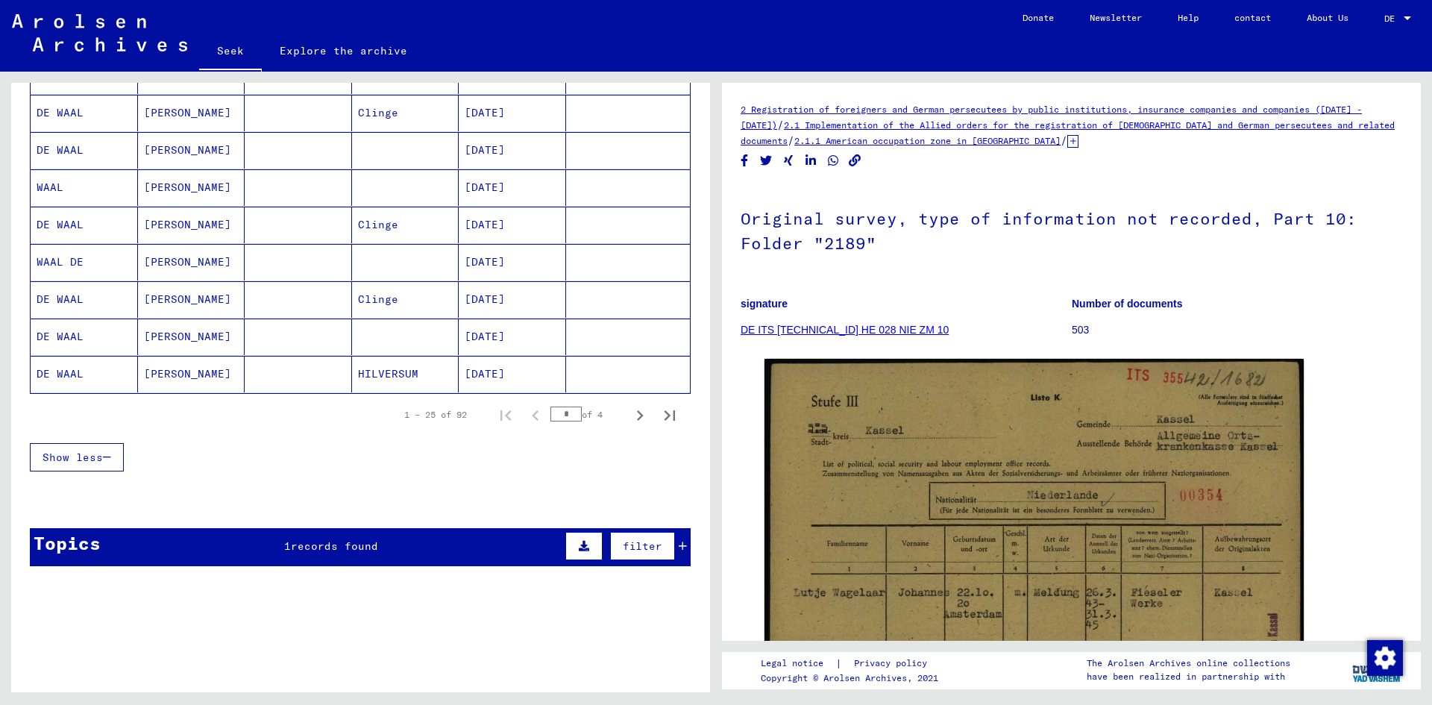
scroll to position [843, 0]
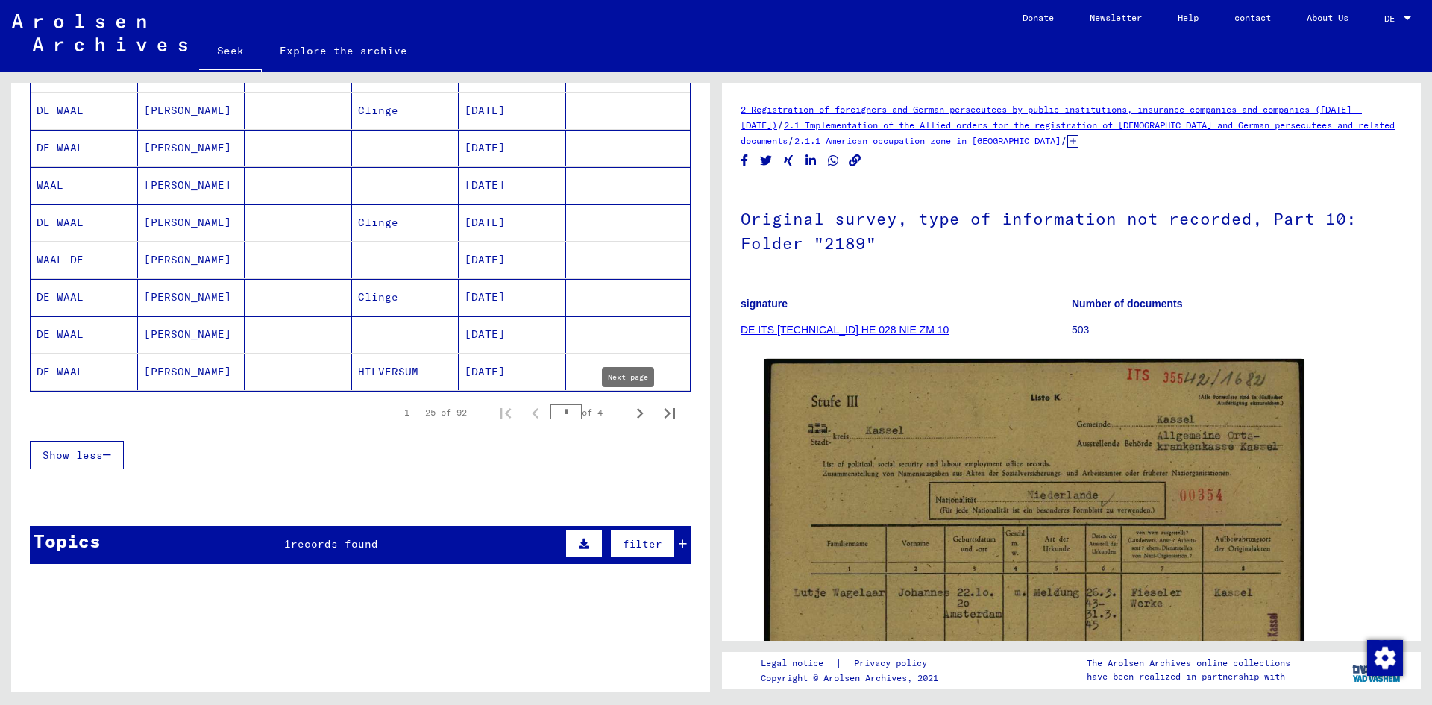
click at [633, 409] on icon "Next page" at bounding box center [639, 413] width 21 height 21
type input "*"
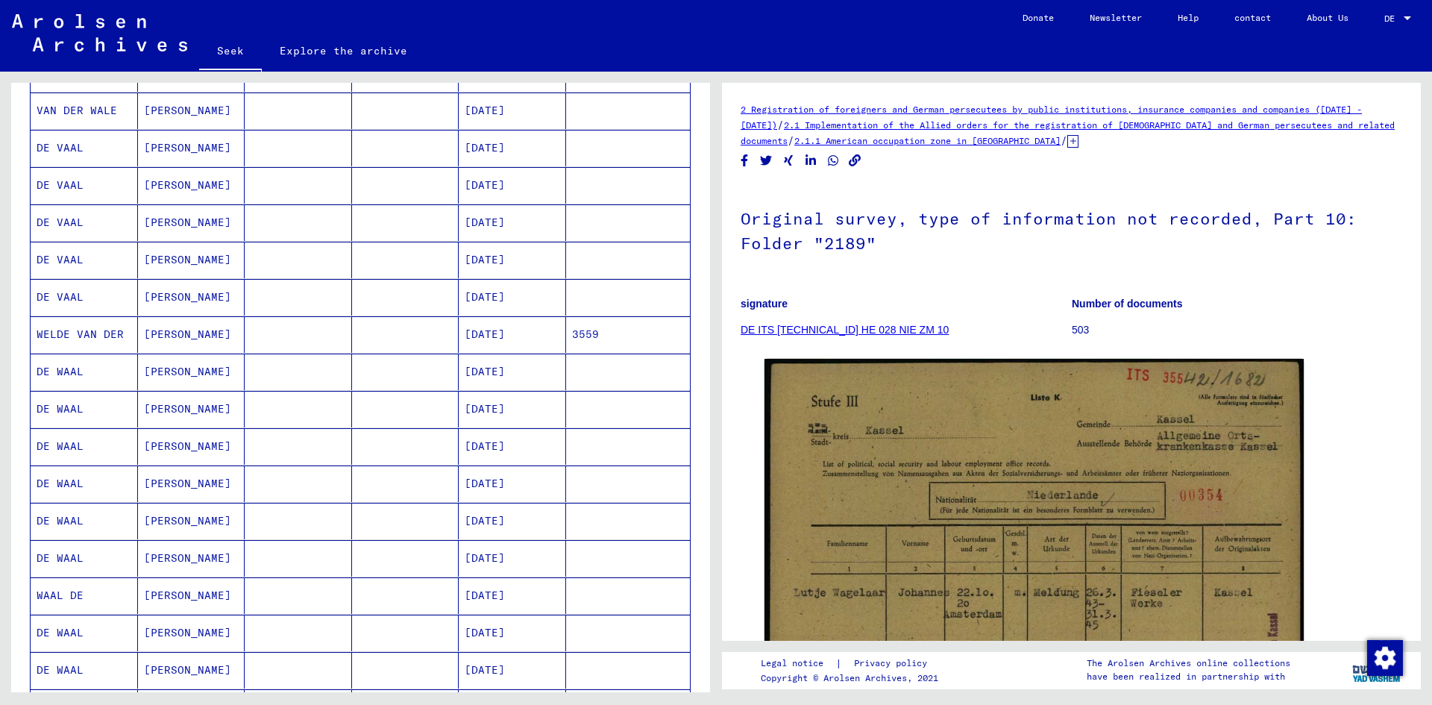
scroll to position [396, 0]
click at [177, 365] on font "[PERSON_NAME]" at bounding box center [187, 371] width 87 height 13
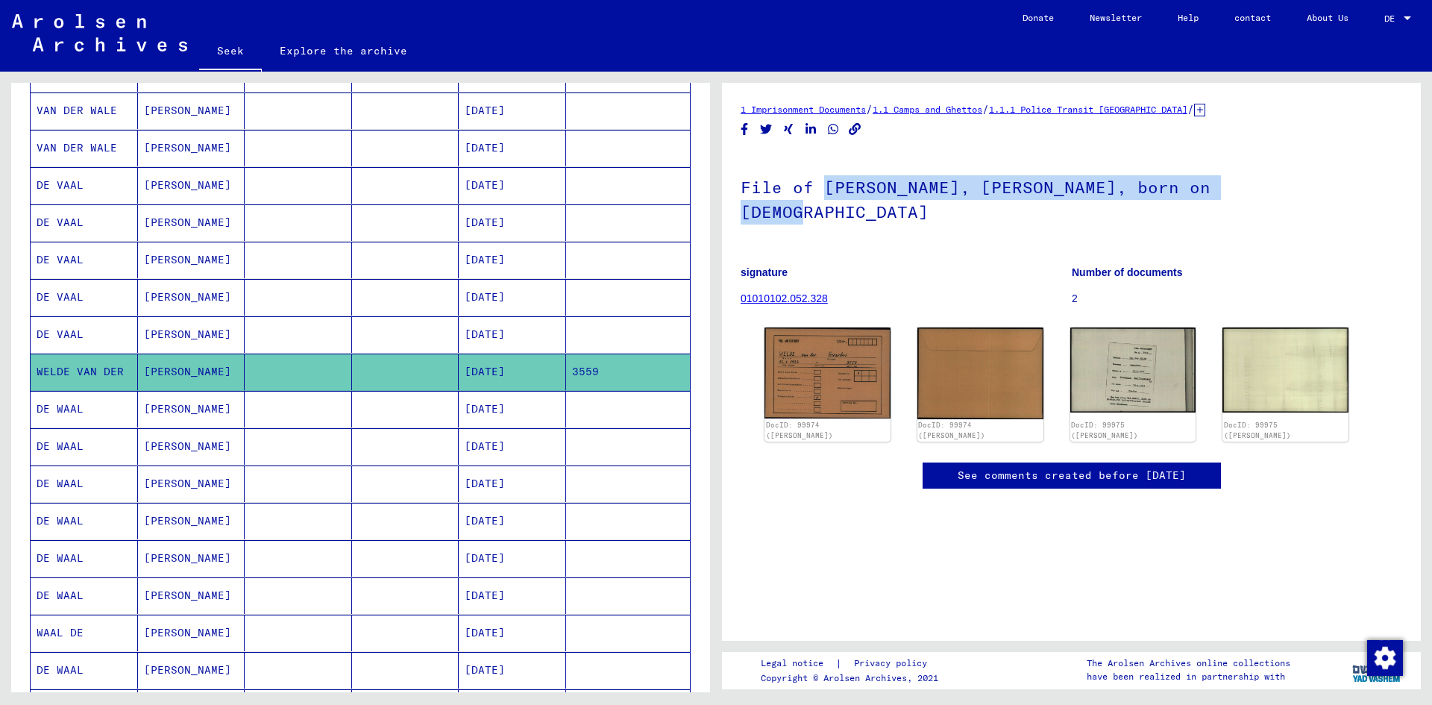
drag, startPoint x: 823, startPoint y: 179, endPoint x: 1272, endPoint y: 194, distance: 450.0
click at [1210, 194] on font "File of [PERSON_NAME], [PERSON_NAME], born on [DEMOGRAPHIC_DATA]" at bounding box center [976, 199] width 470 height 45
click at [1210, 190] on font "File of [PERSON_NAME], [PERSON_NAME], born on [DEMOGRAPHIC_DATA]" at bounding box center [976, 199] width 470 height 45
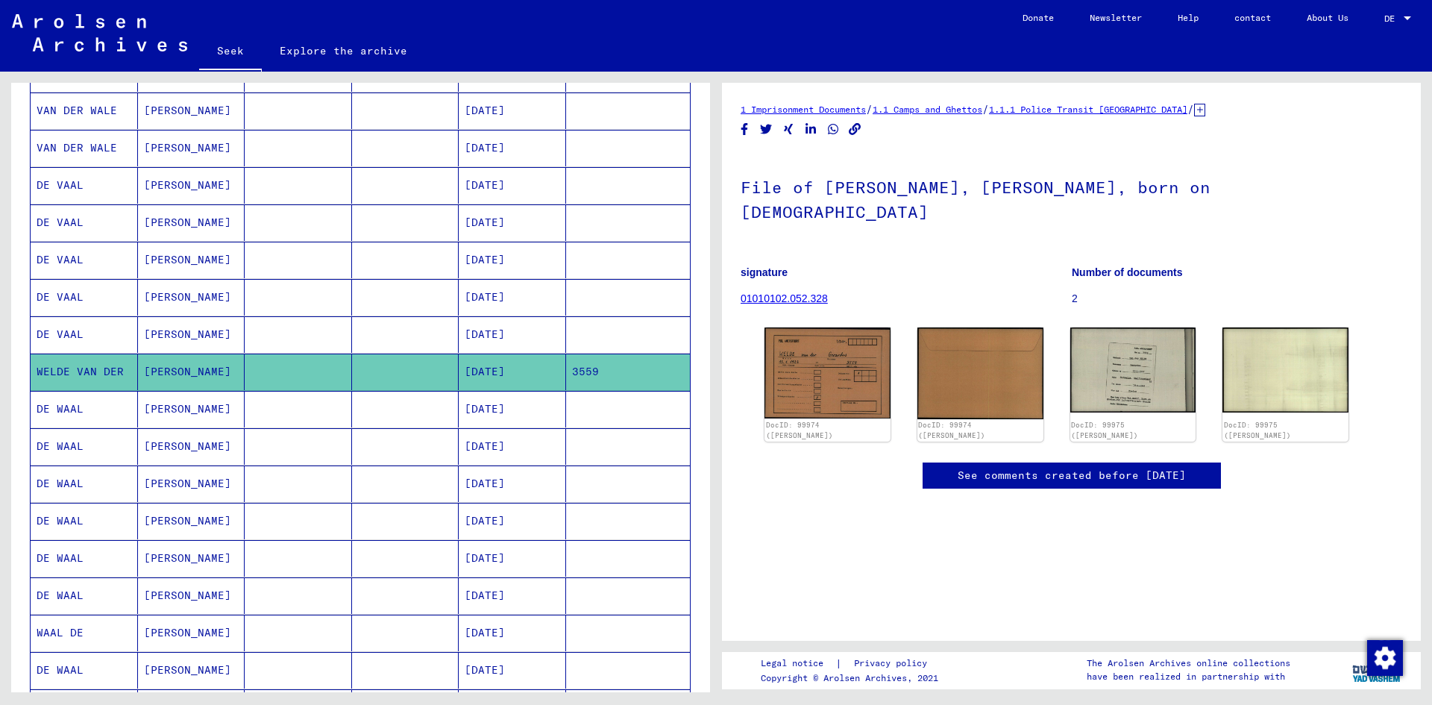
click at [1210, 188] on font "File of [PERSON_NAME], [PERSON_NAME], born on [DEMOGRAPHIC_DATA]" at bounding box center [976, 199] width 470 height 45
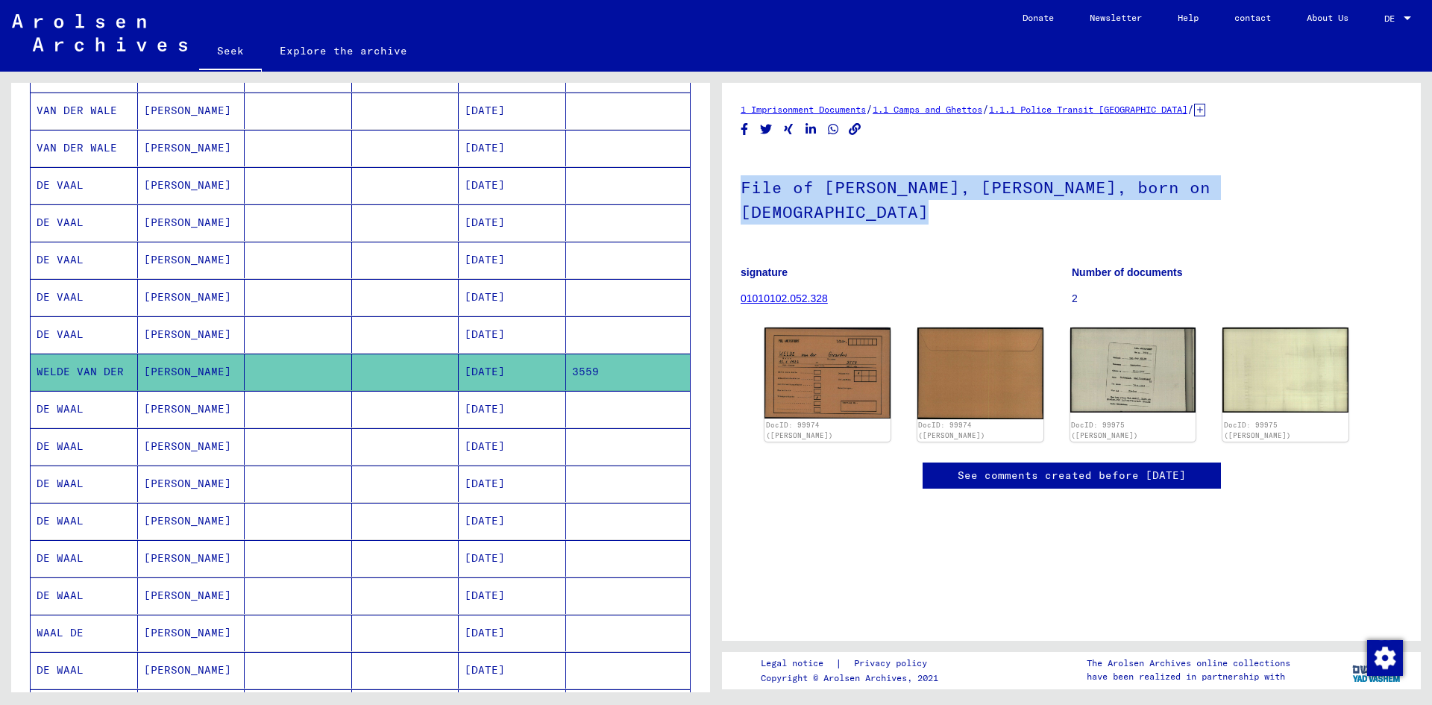
click at [1210, 188] on font "File of [PERSON_NAME], [PERSON_NAME], born on [DEMOGRAPHIC_DATA]" at bounding box center [976, 199] width 470 height 45
click at [1174, 188] on font "File of [PERSON_NAME], [PERSON_NAME], born on [DEMOGRAPHIC_DATA]" at bounding box center [976, 199] width 470 height 45
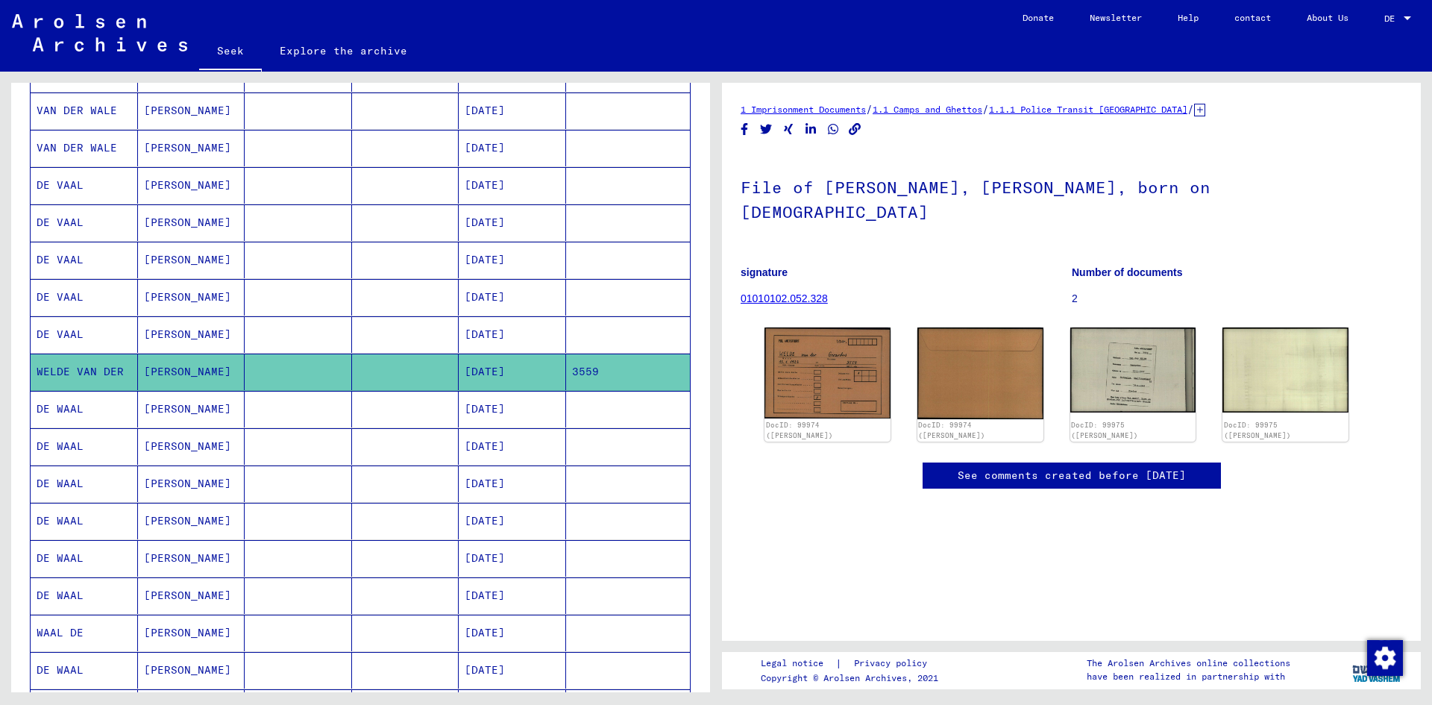
click at [1169, 186] on font "File of [PERSON_NAME], [PERSON_NAME], born on [DEMOGRAPHIC_DATA]" at bounding box center [976, 199] width 470 height 45
click at [1137, 182] on font "File of [PERSON_NAME], [PERSON_NAME], born on [DEMOGRAPHIC_DATA]" at bounding box center [976, 199] width 470 height 45
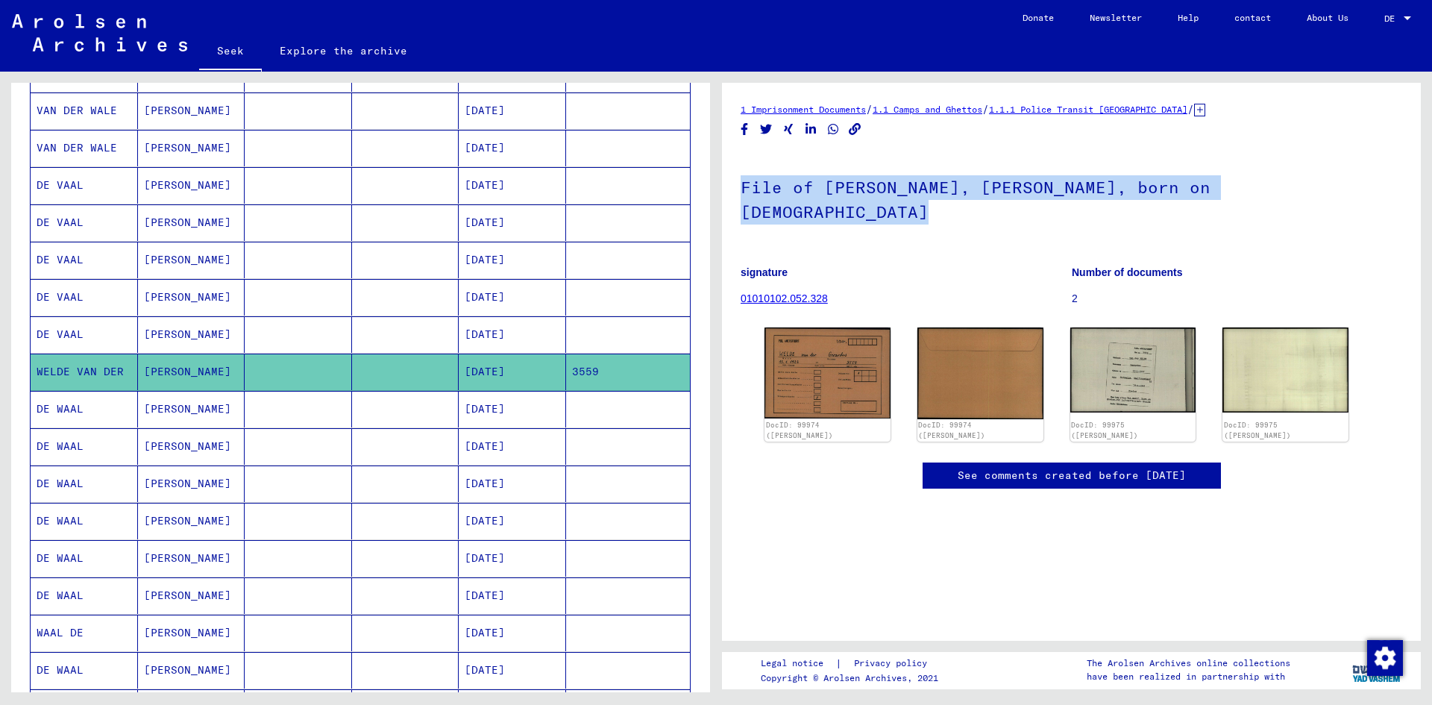
click at [1137, 182] on font "File of [PERSON_NAME], [PERSON_NAME], born on [DEMOGRAPHIC_DATA]" at bounding box center [976, 199] width 470 height 45
click at [1045, 180] on font "File of [PERSON_NAME], [PERSON_NAME], born on [DEMOGRAPHIC_DATA]" at bounding box center [976, 199] width 470 height 45
click at [769, 186] on font "File of [PERSON_NAME], [PERSON_NAME], born on [DEMOGRAPHIC_DATA]" at bounding box center [976, 199] width 470 height 45
drag, startPoint x: 779, startPoint y: 187, endPoint x: 1313, endPoint y: 183, distance: 534.7
click at [1210, 183] on font "File of [PERSON_NAME], [PERSON_NAME], born on [DEMOGRAPHIC_DATA]" at bounding box center [976, 199] width 470 height 45
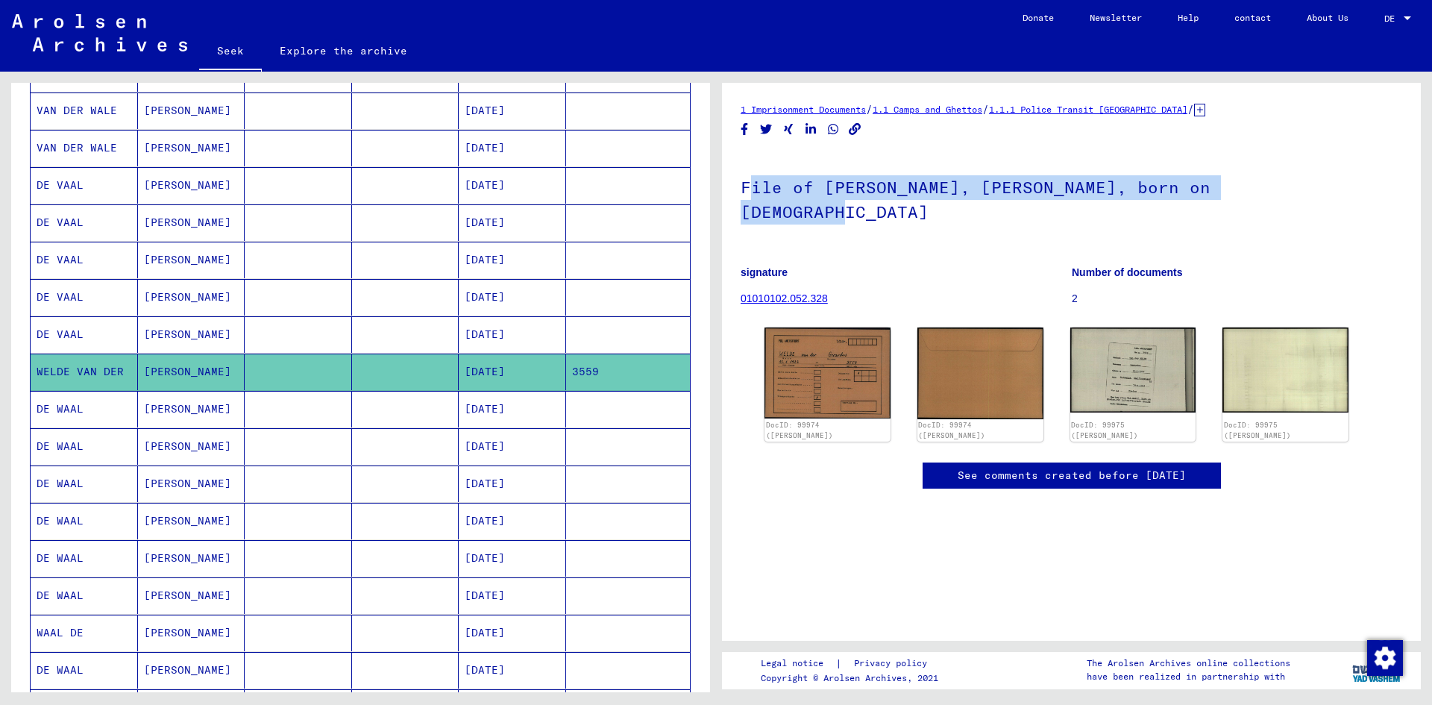
click at [1210, 183] on font "File of [PERSON_NAME], [PERSON_NAME], born on [DEMOGRAPHIC_DATA]" at bounding box center [976, 199] width 470 height 45
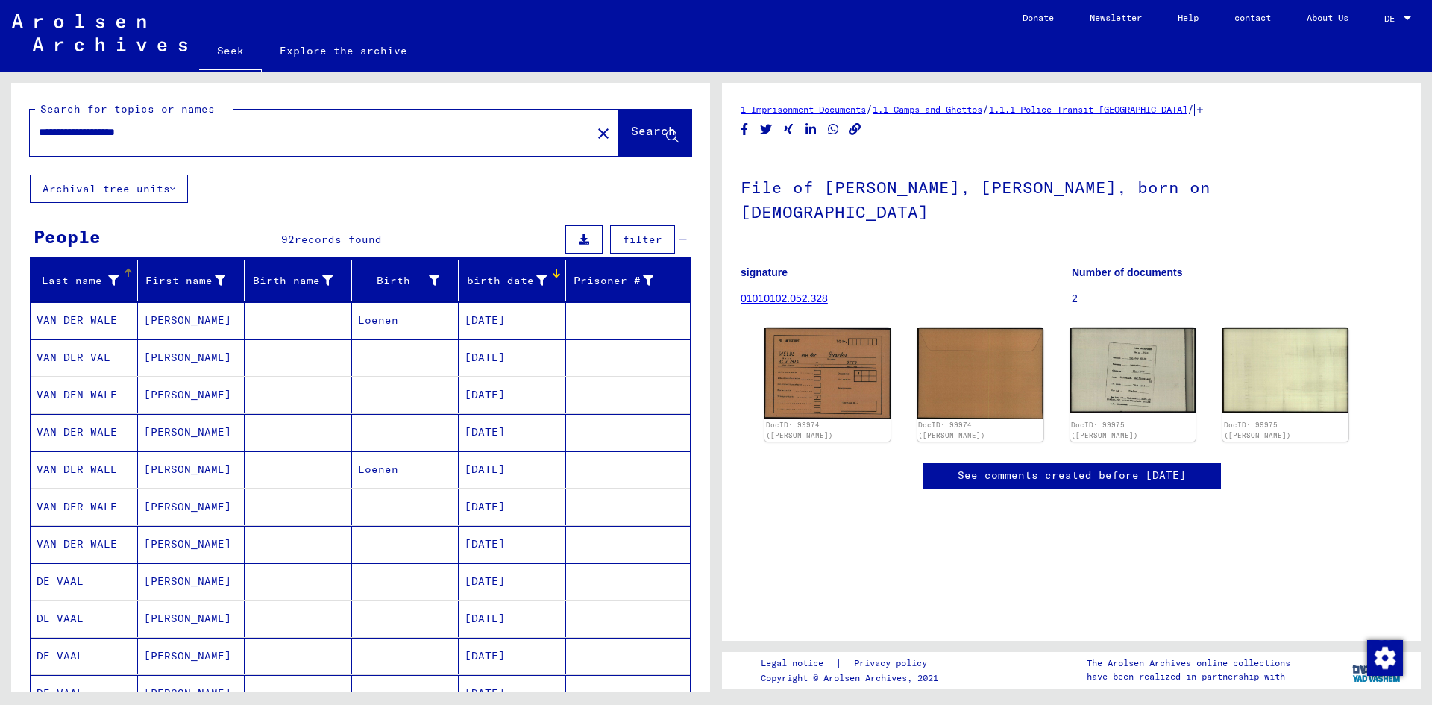
click at [109, 271] on div "Last name" at bounding box center [87, 280] width 101 height 24
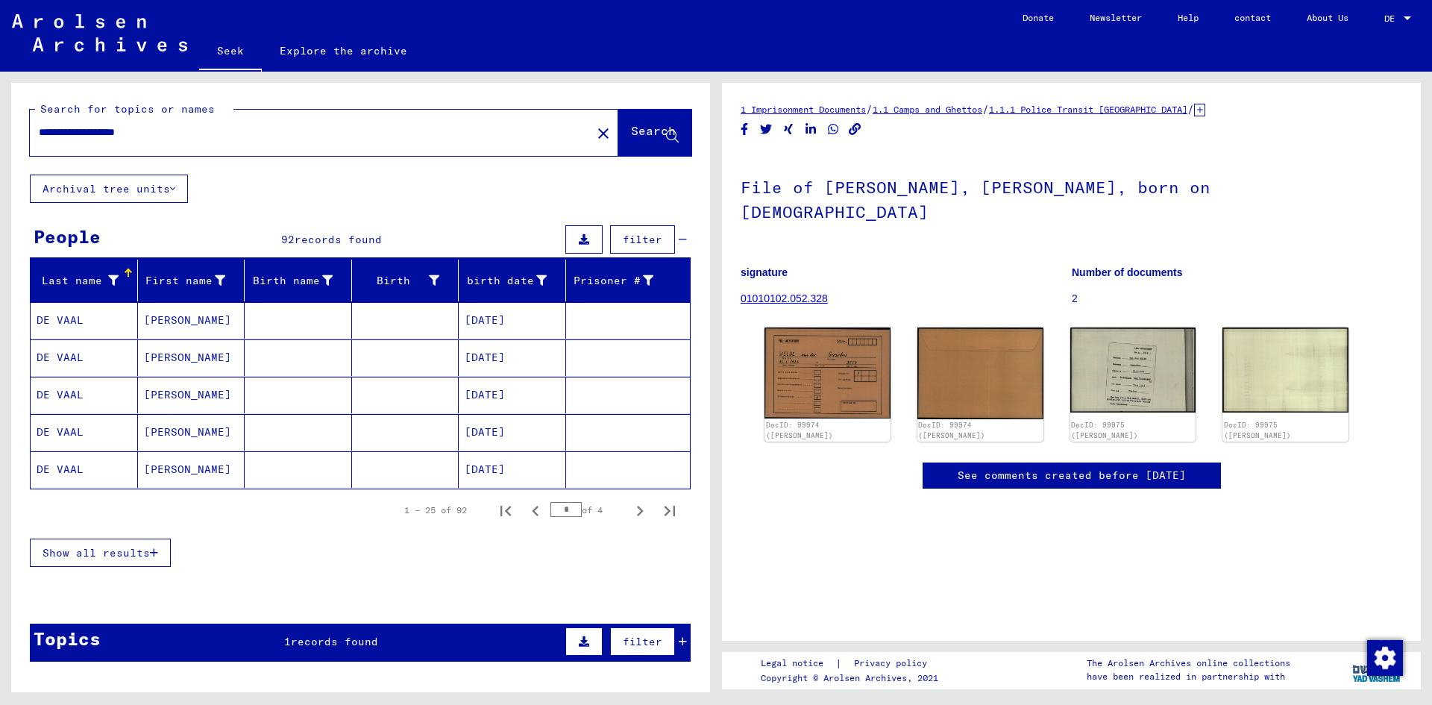
click at [115, 281] on icon at bounding box center [113, 280] width 10 height 10
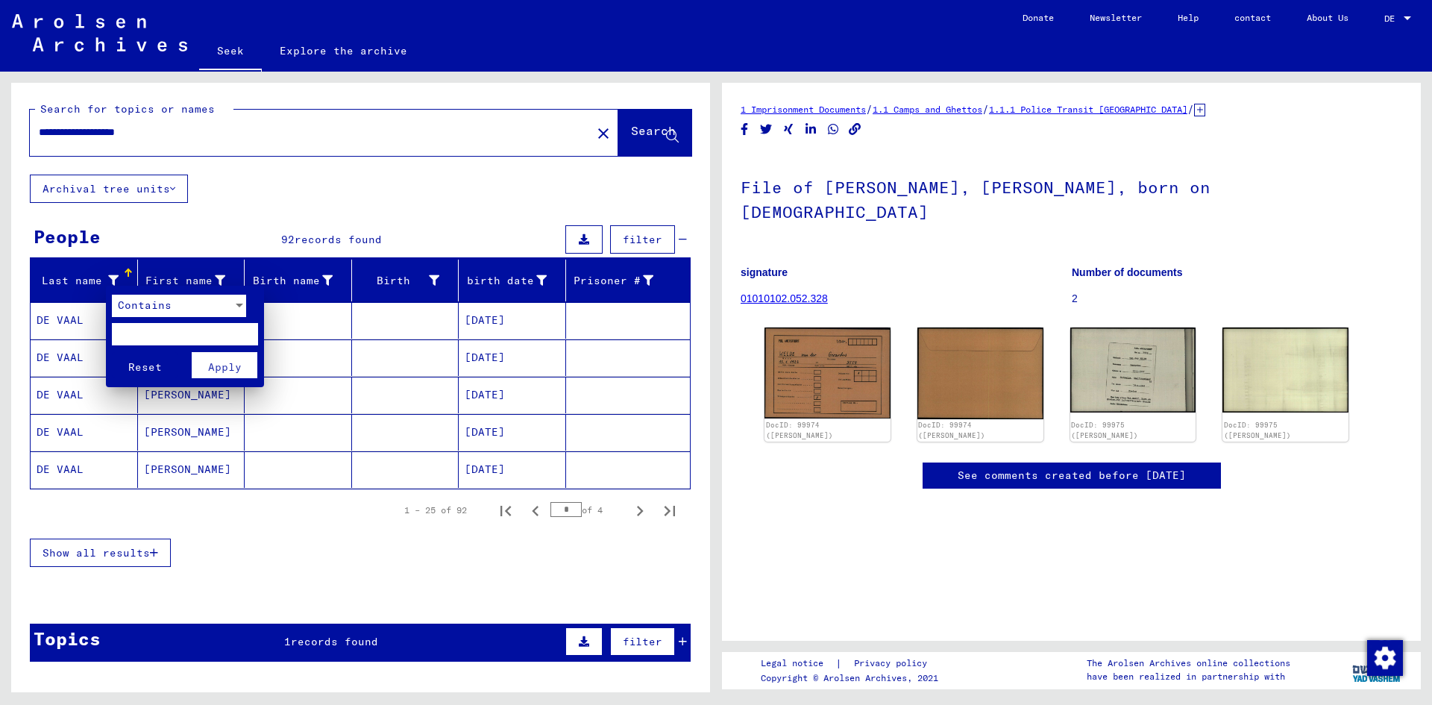
click at [158, 304] on font "Contains" at bounding box center [145, 304] width 54 height 13
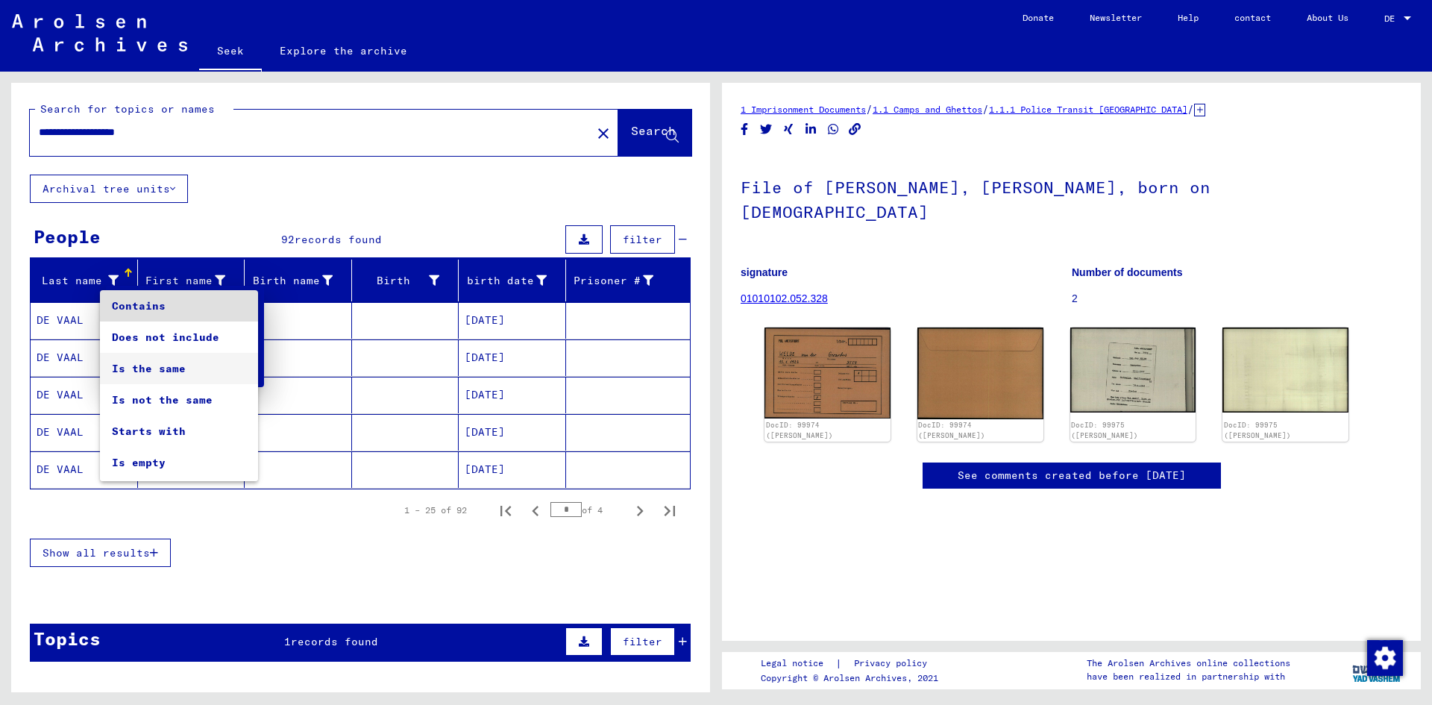
click at [186, 374] on span "Is the same" at bounding box center [179, 368] width 134 height 31
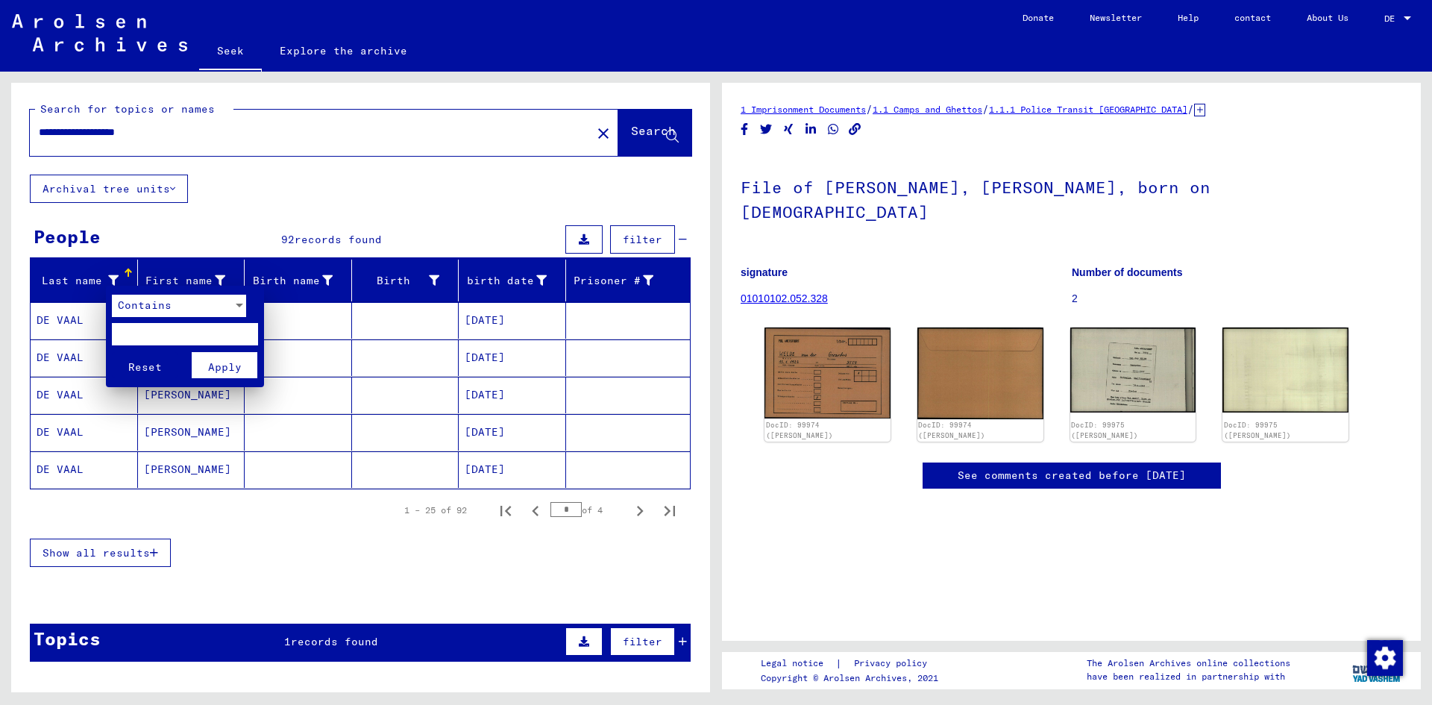
click at [169, 330] on input "text" at bounding box center [185, 334] width 146 height 22
type input "**********"
click at [247, 360] on button "Apply" at bounding box center [225, 365] width 66 height 26
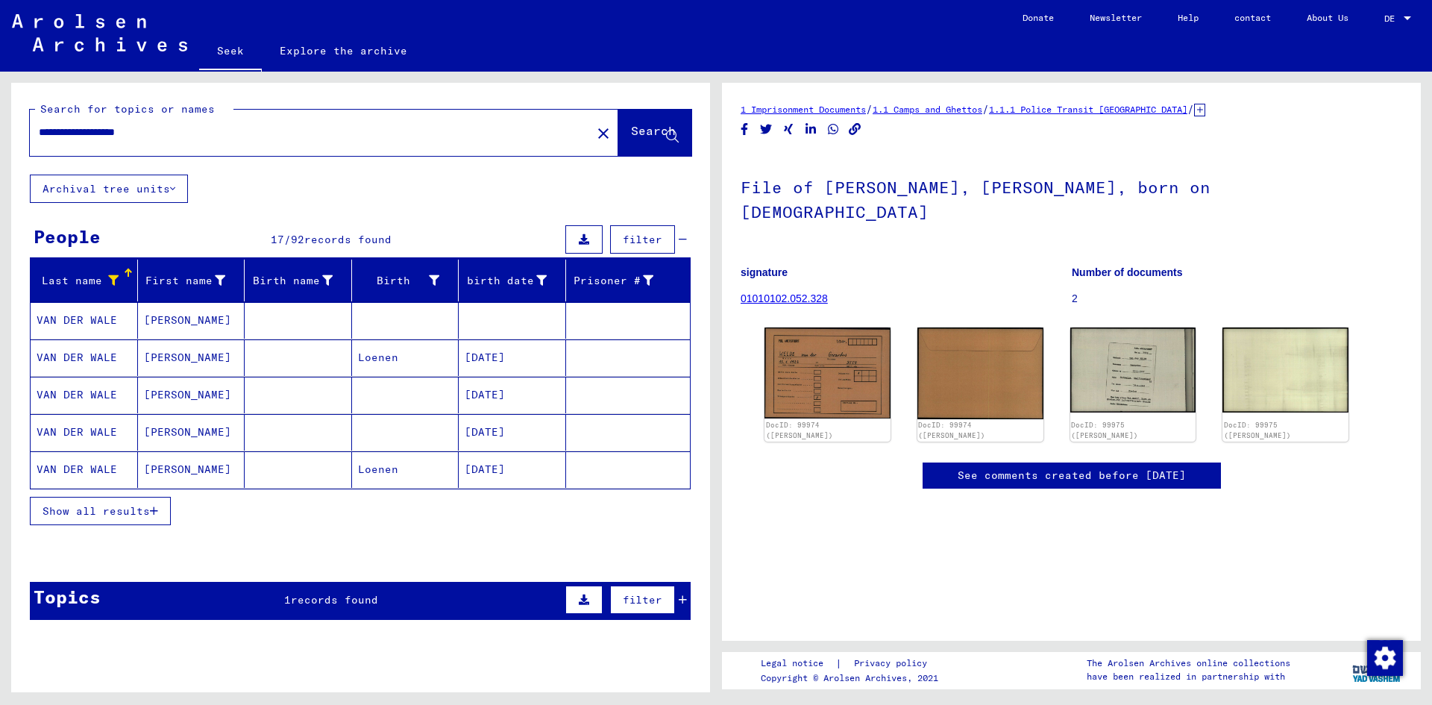
click at [120, 515] on font "Show all results" at bounding box center [96, 510] width 107 height 13
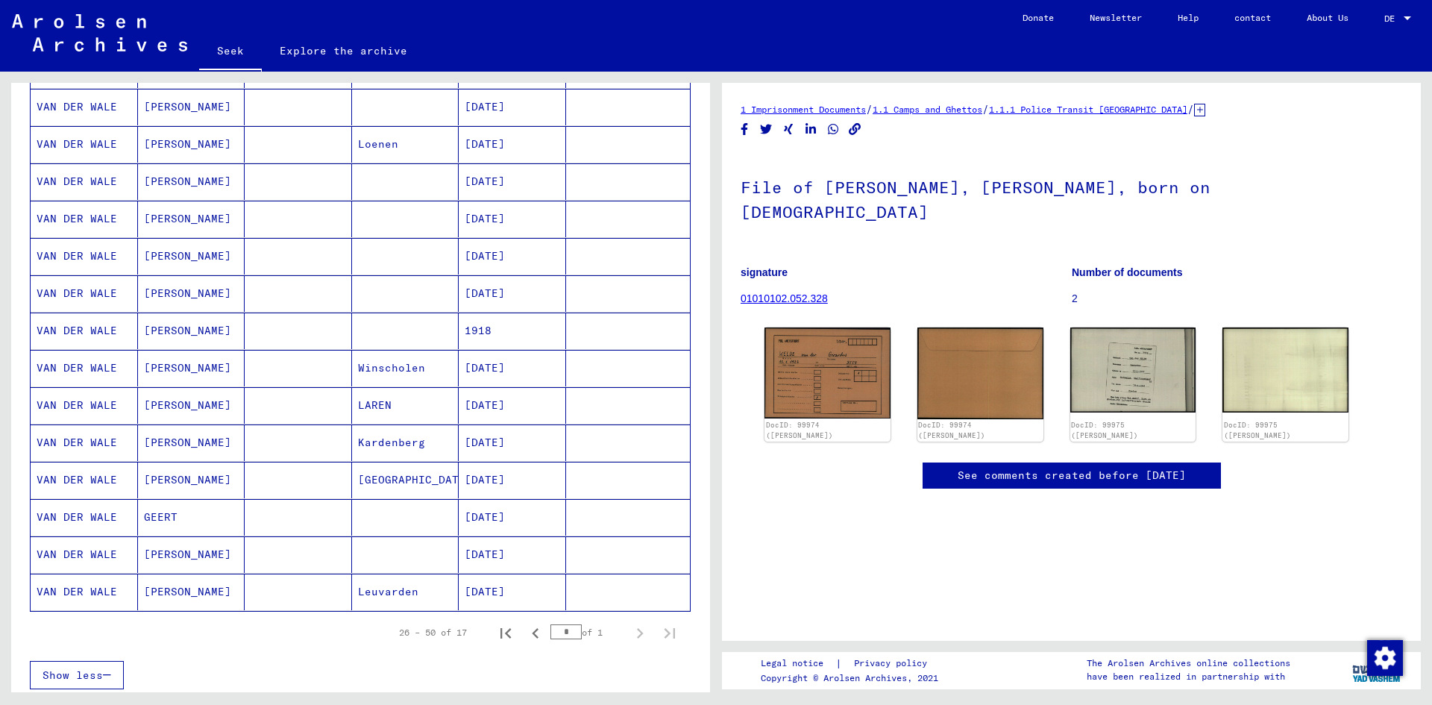
scroll to position [298, 0]
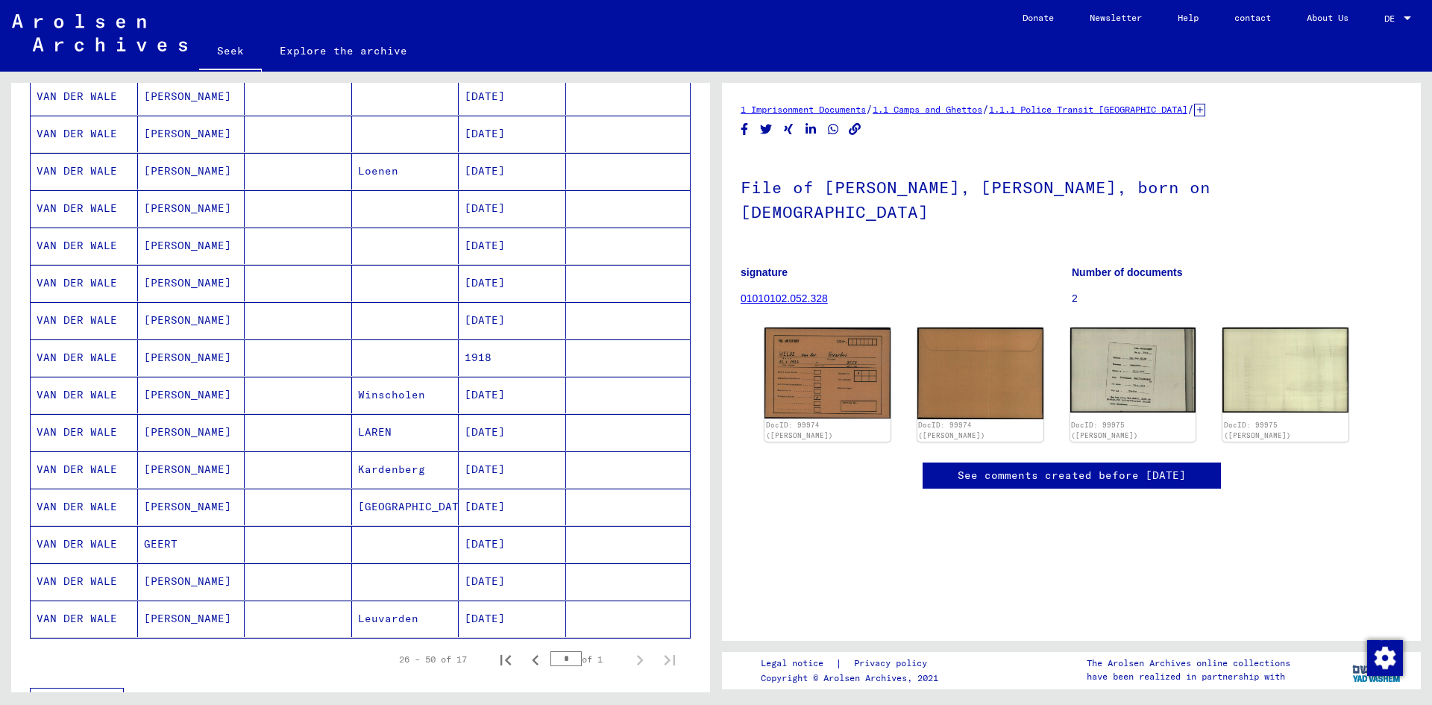
click at [389, 468] on font "Kardenberg" at bounding box center [391, 468] width 67 height 13
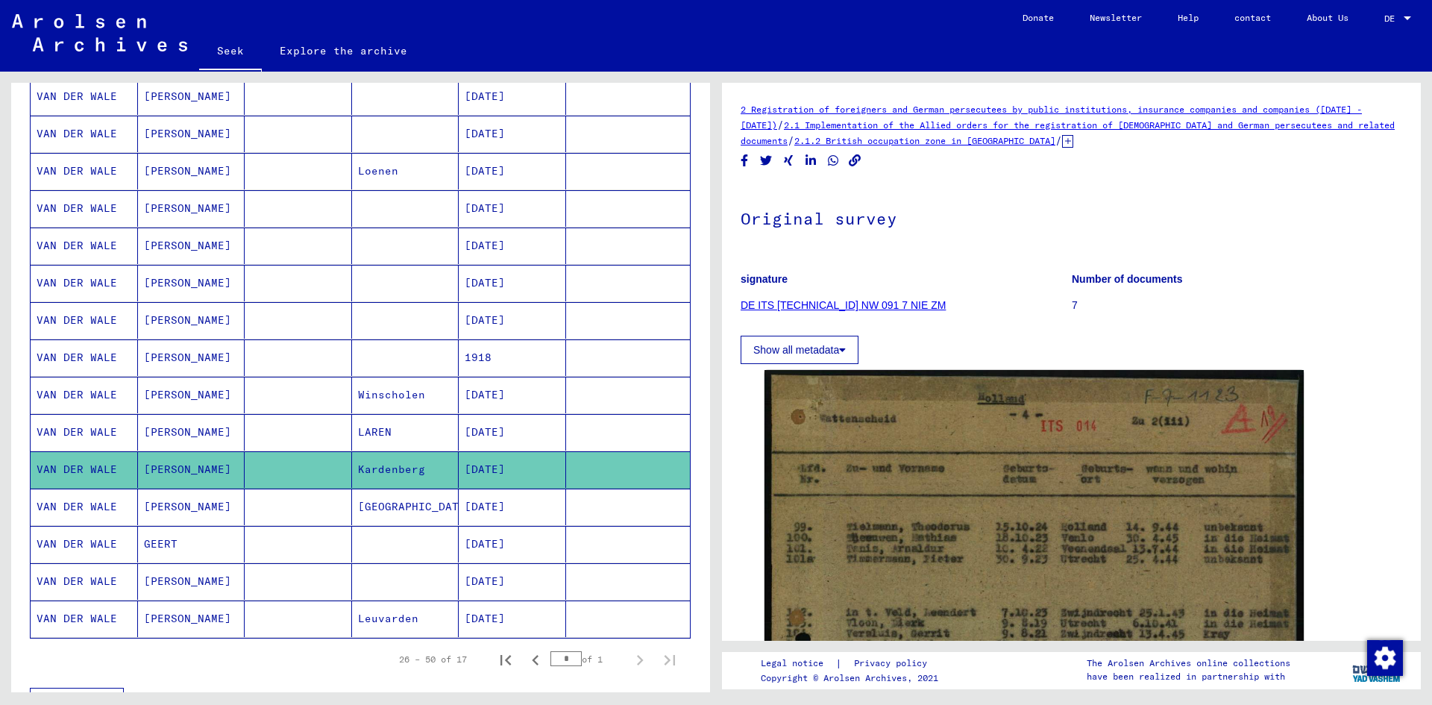
click at [394, 470] on font "Kardenberg" at bounding box center [391, 468] width 67 height 13
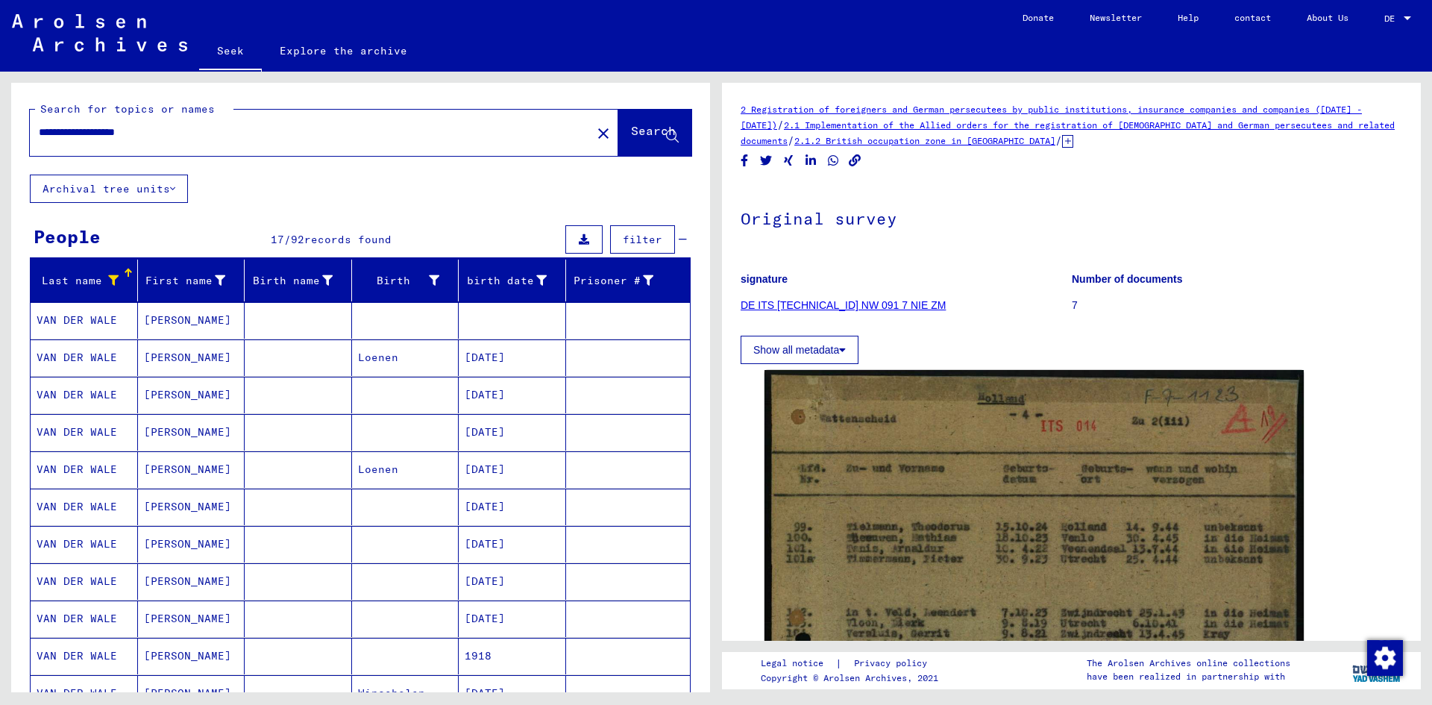
click at [626, 229] on button "filter" at bounding box center [642, 239] width 65 height 28
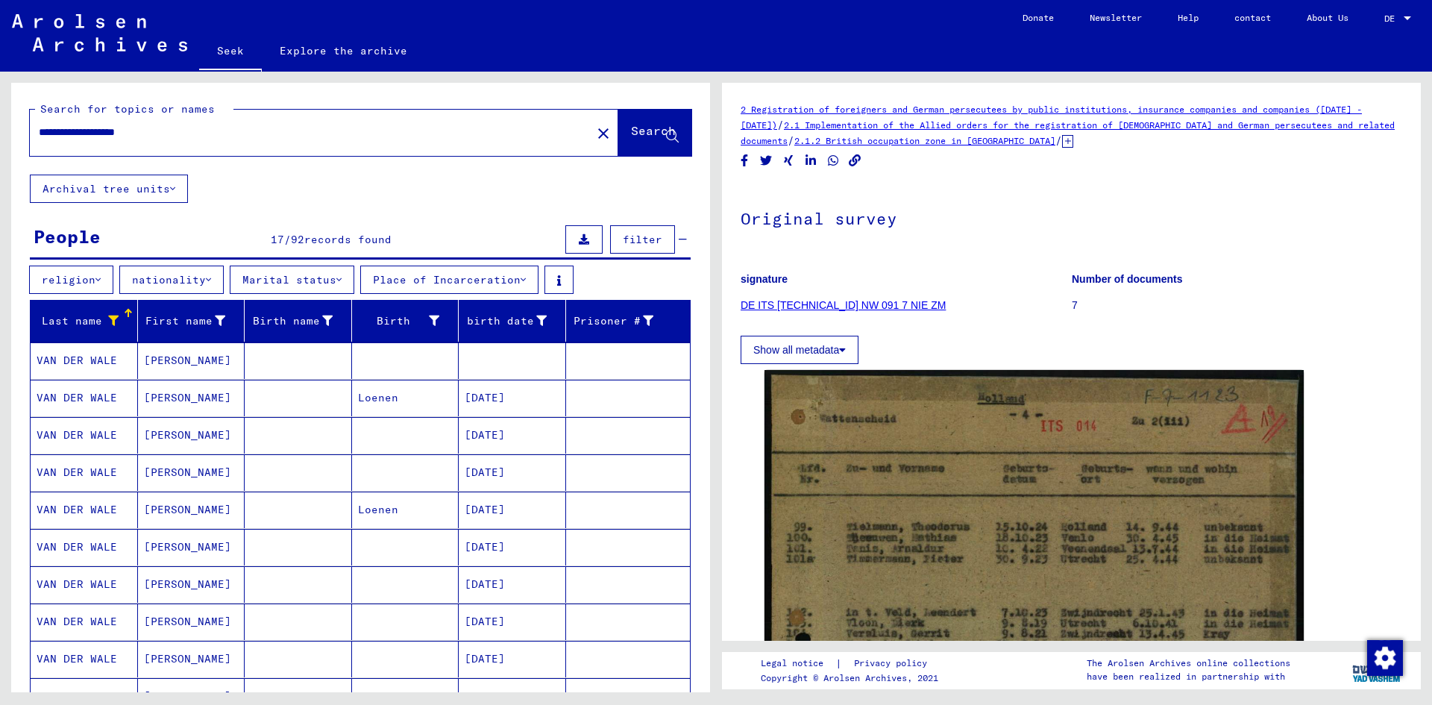
click at [89, 282] on font "religion" at bounding box center [69, 279] width 54 height 13
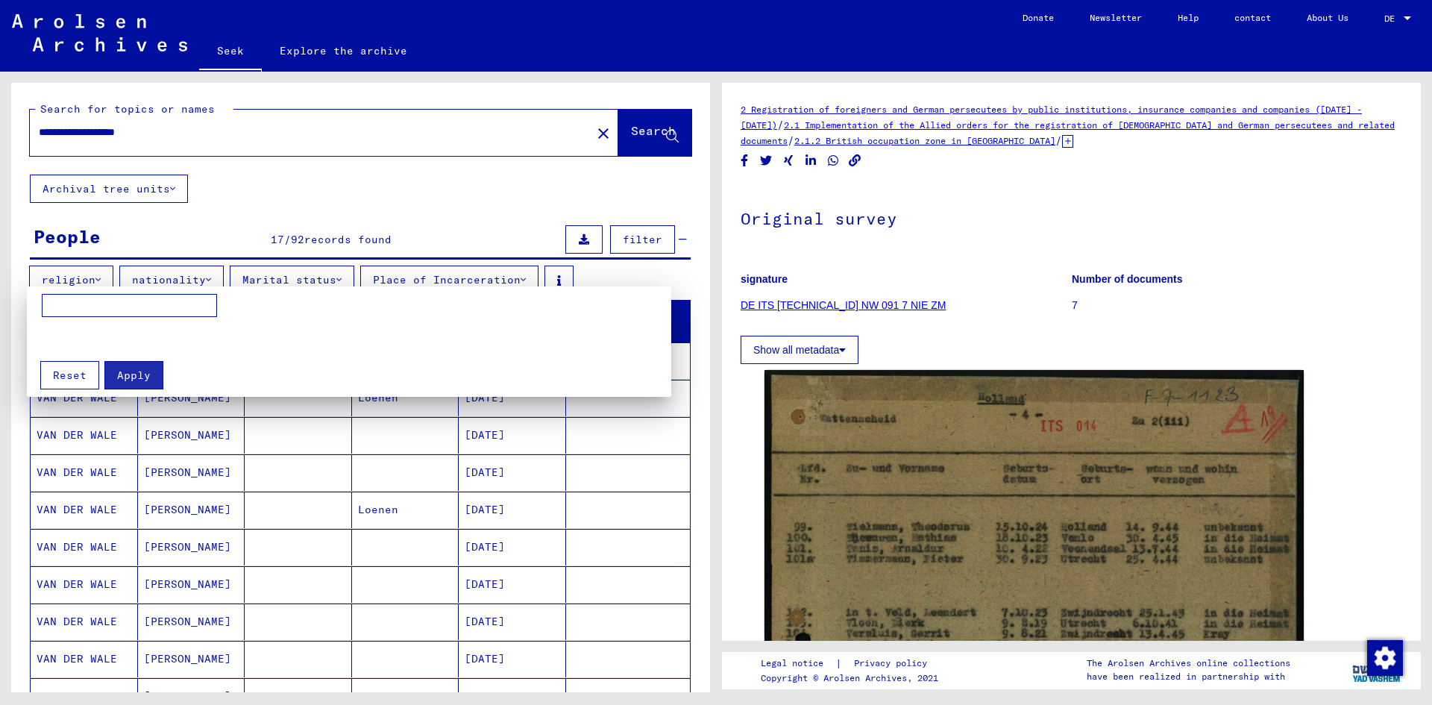
click at [220, 237] on div at bounding box center [716, 352] width 1432 height 705
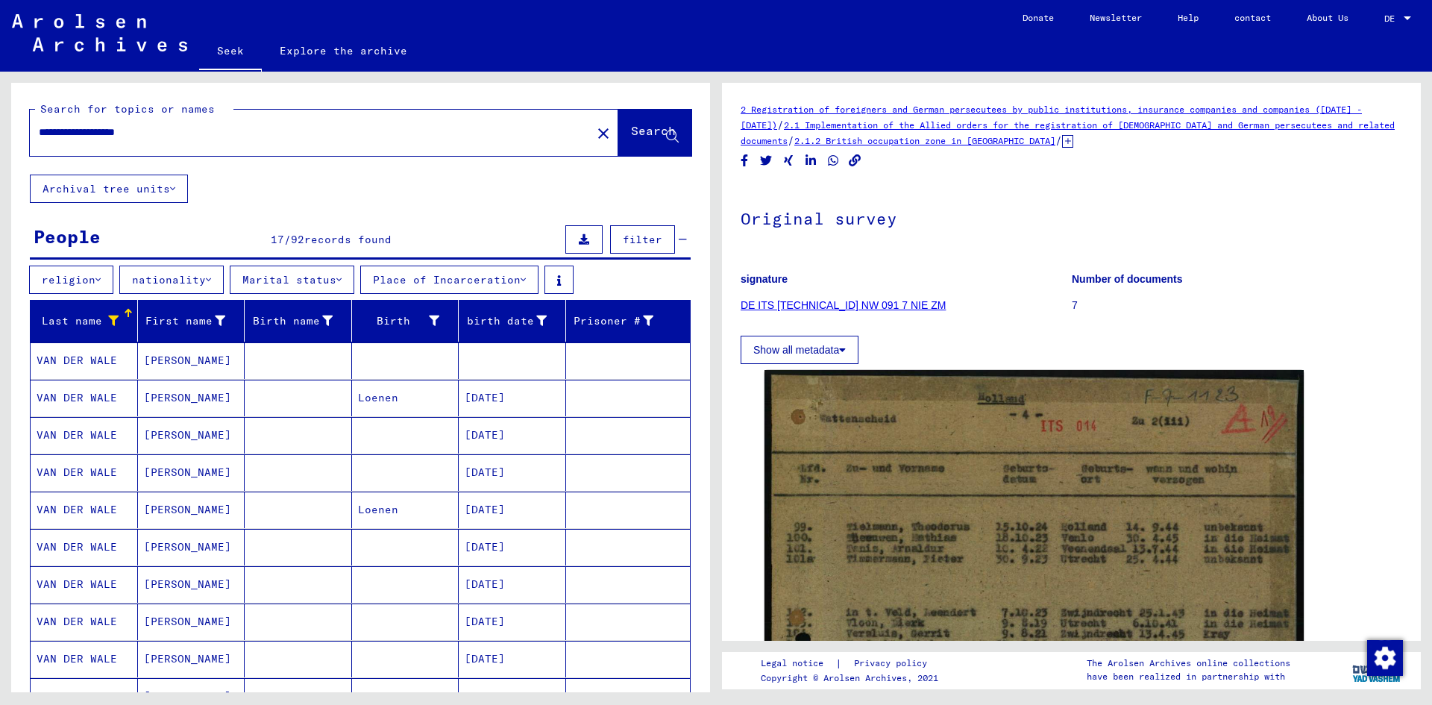
click at [189, 278] on font "nationality" at bounding box center [169, 279] width 74 height 13
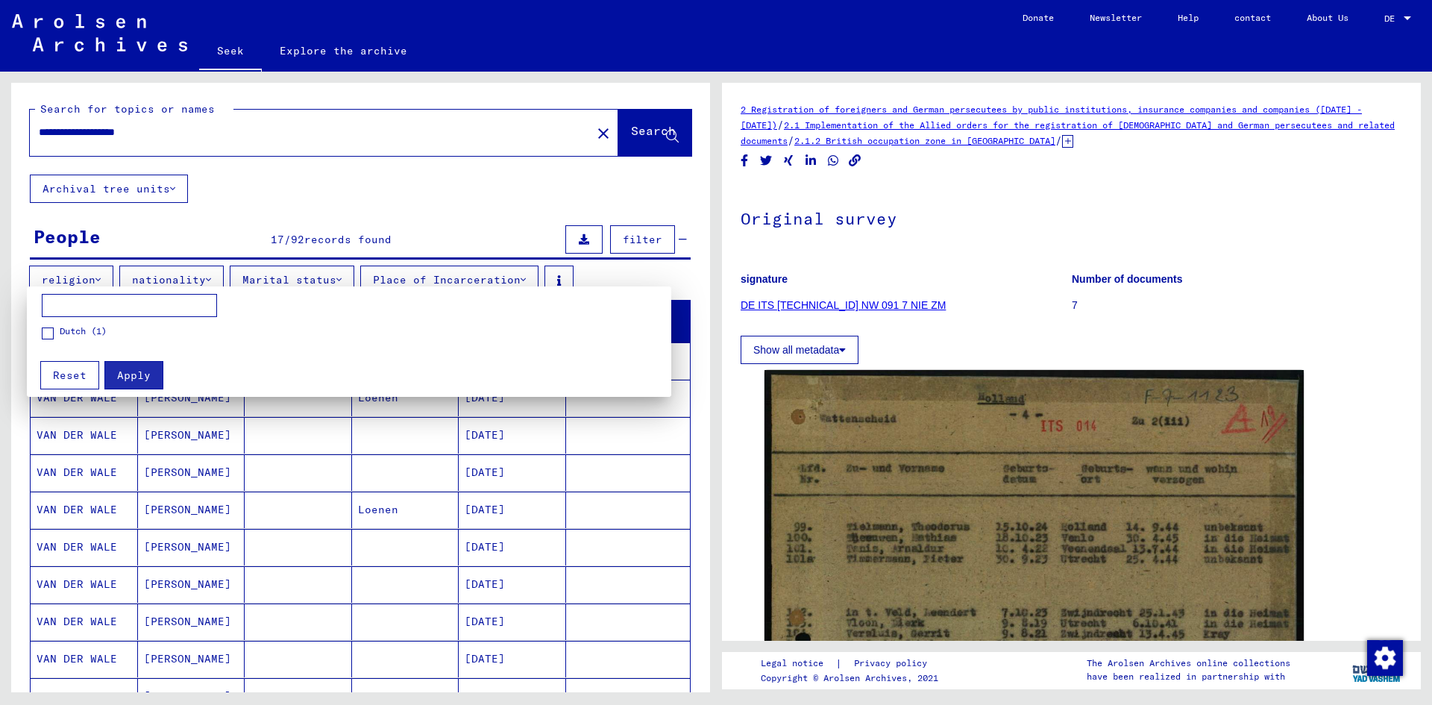
click at [46, 340] on mat-checkbox "Dutch (1)" at bounding box center [74, 335] width 65 height 22
click at [45, 332] on span at bounding box center [48, 333] width 12 height 12
click at [143, 372] on font "Apply" at bounding box center [134, 374] width 34 height 13
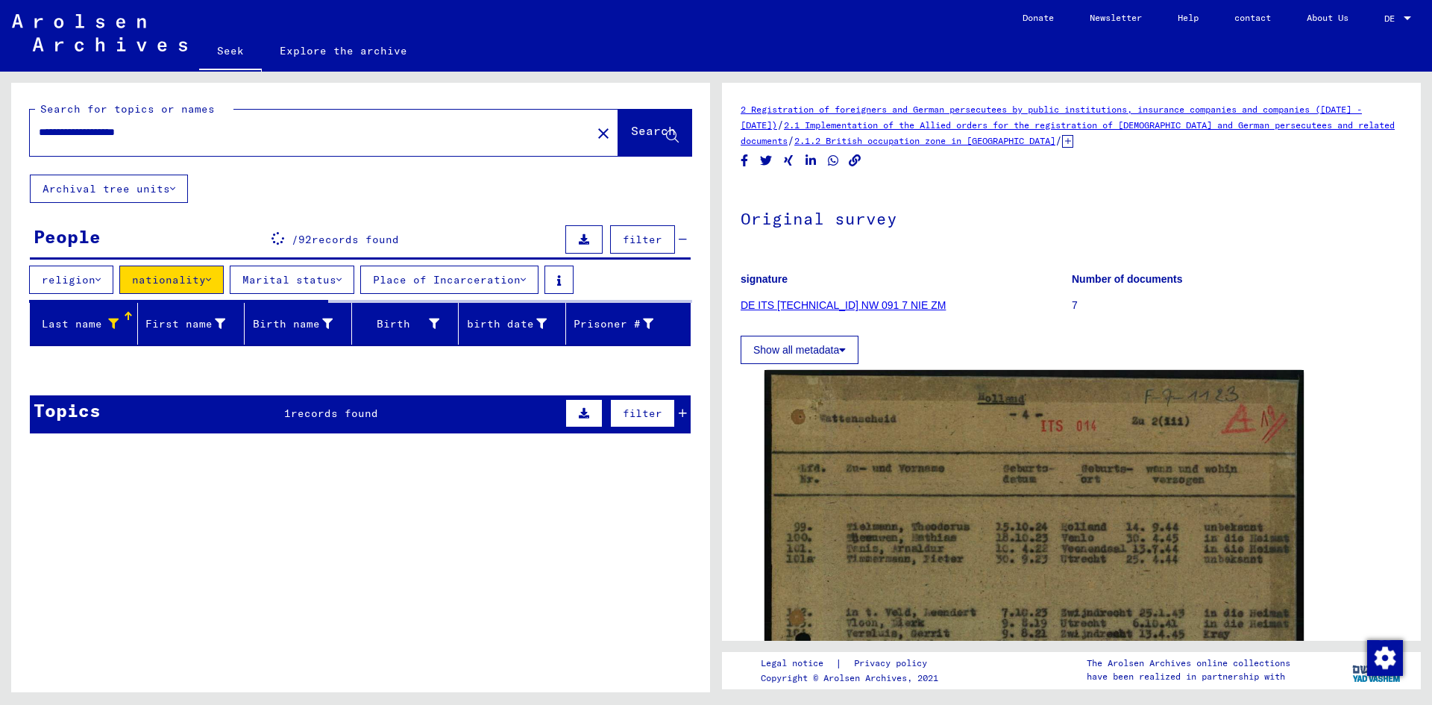
click at [427, 280] on font "Place of Incarceration" at bounding box center [447, 279] width 148 height 13
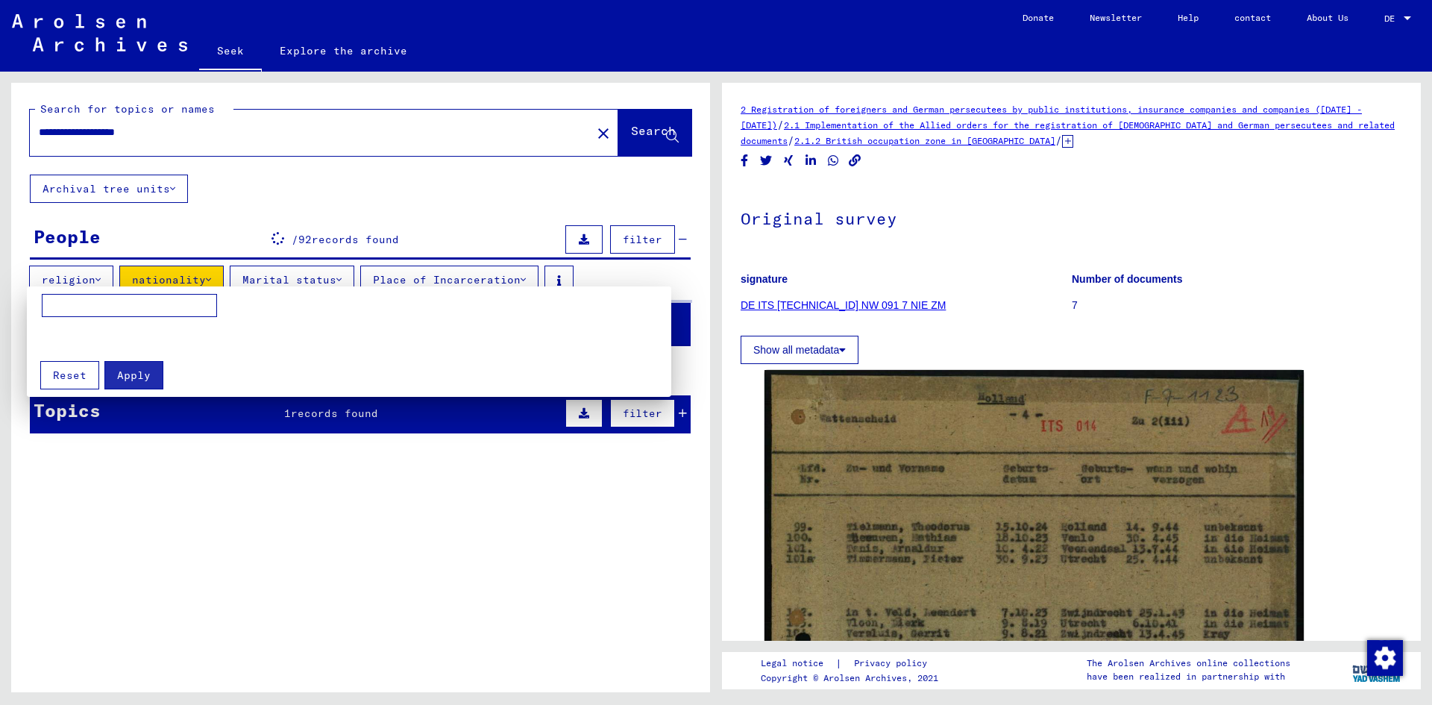
click at [122, 304] on input at bounding box center [129, 306] width 175 height 24
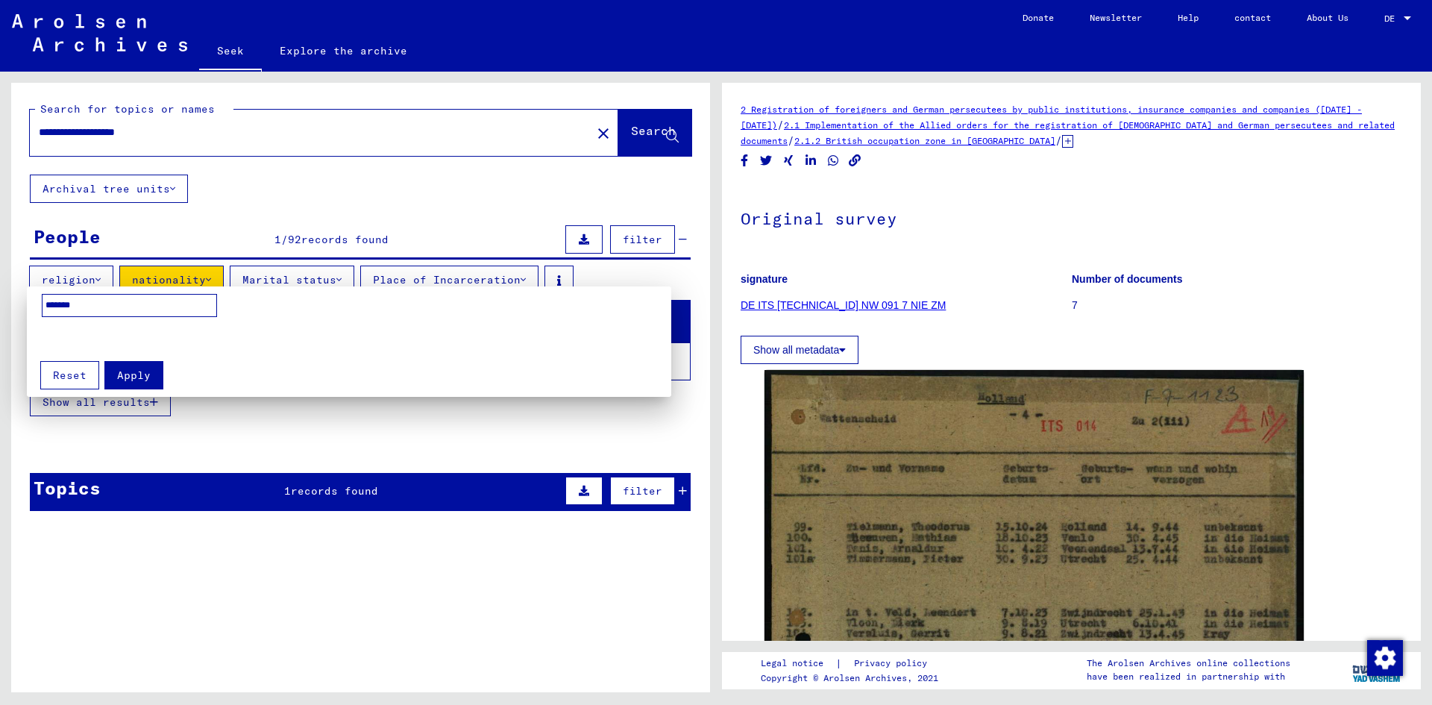
type input "******"
click at [138, 388] on button "Apply" at bounding box center [133, 375] width 59 height 28
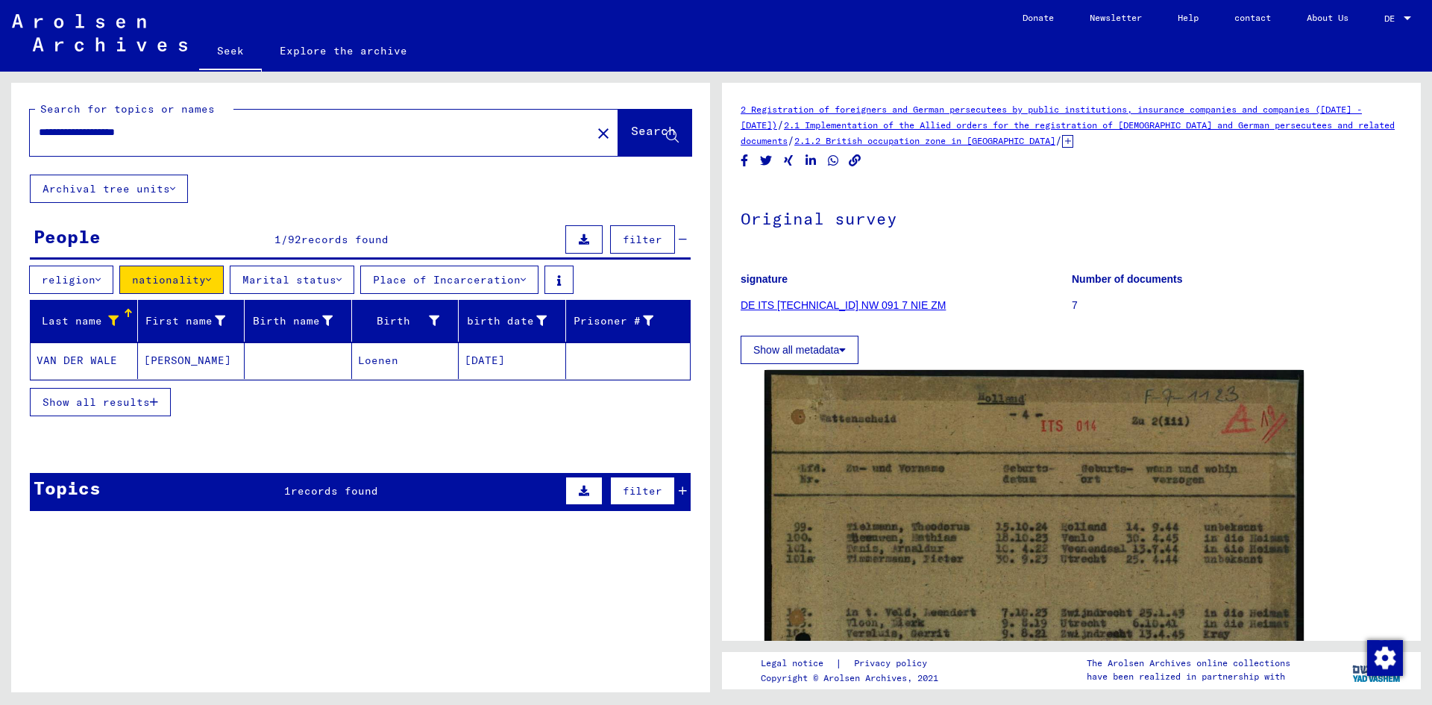
click at [105, 356] on font "VAN DER WALE" at bounding box center [77, 360] width 81 height 13
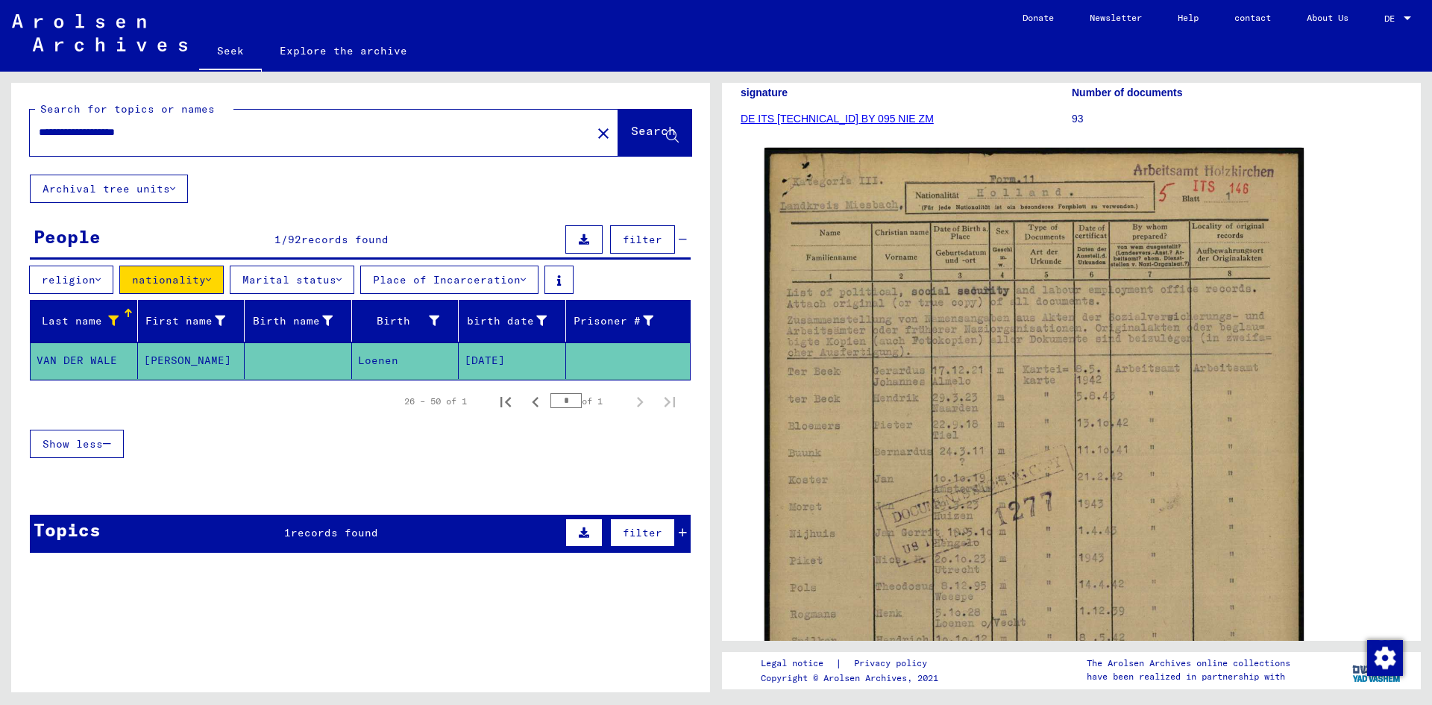
scroll to position [149, 0]
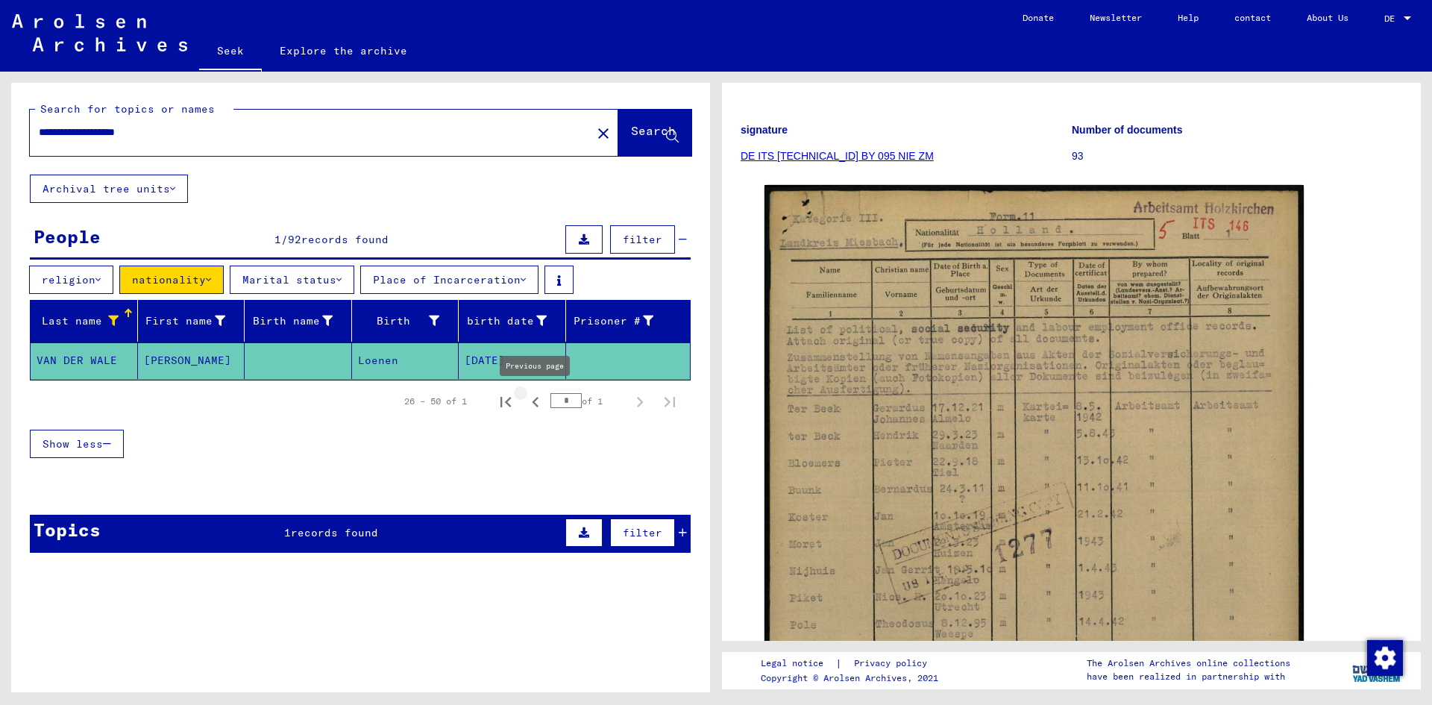
click at [531, 402] on icon "Previous page" at bounding box center [535, 402] width 21 height 21
type input "*"
click at [1351, 292] on div "DocID: 70021626" at bounding box center [1071, 571] width 626 height 785
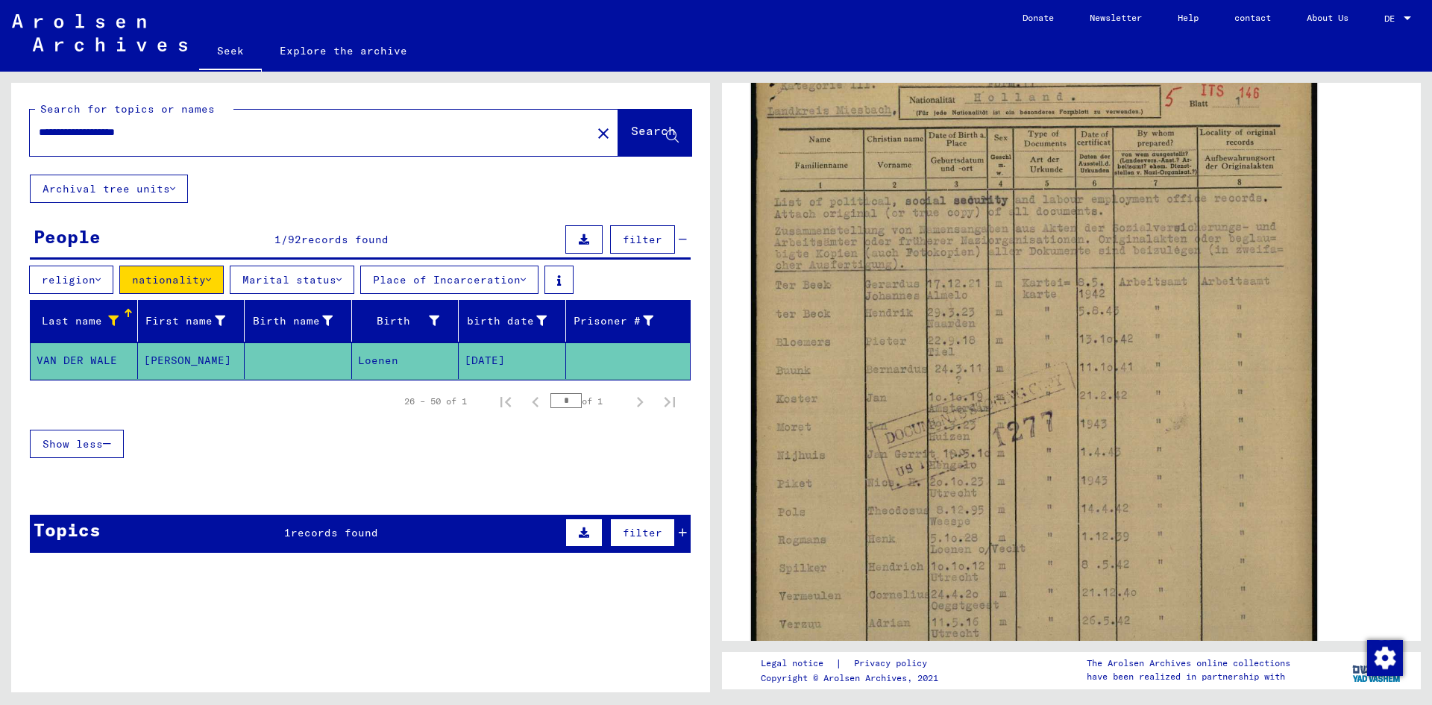
scroll to position [298, 0]
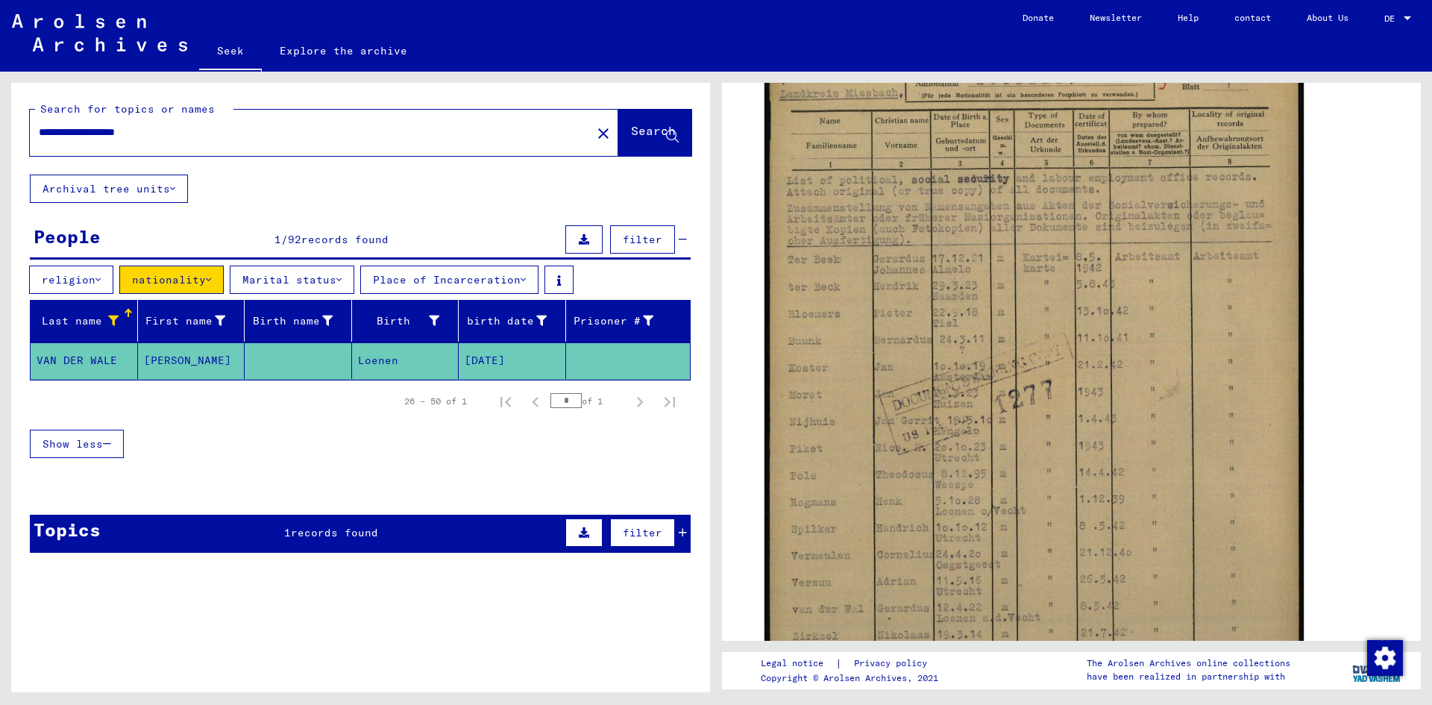
click at [199, 282] on font "nationality" at bounding box center [169, 279] width 74 height 13
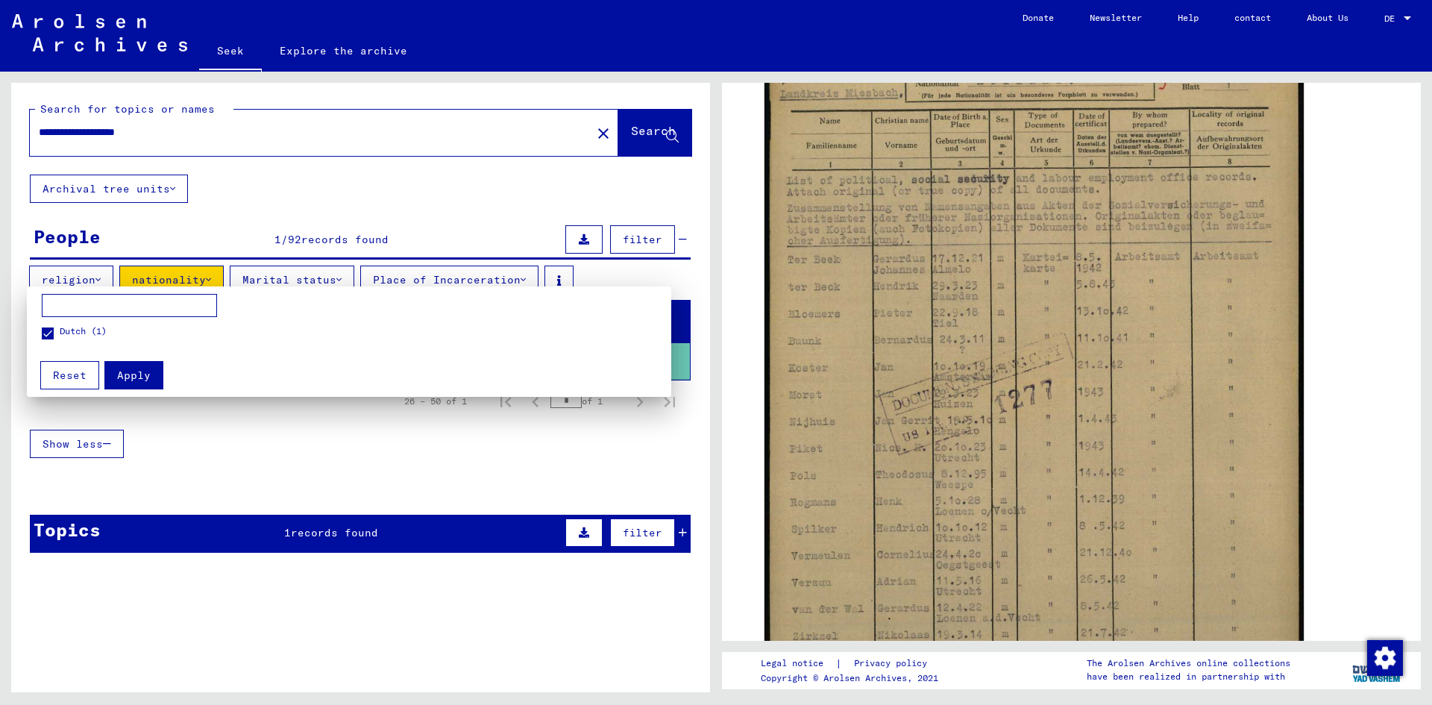
click at [216, 206] on div at bounding box center [716, 352] width 1432 height 705
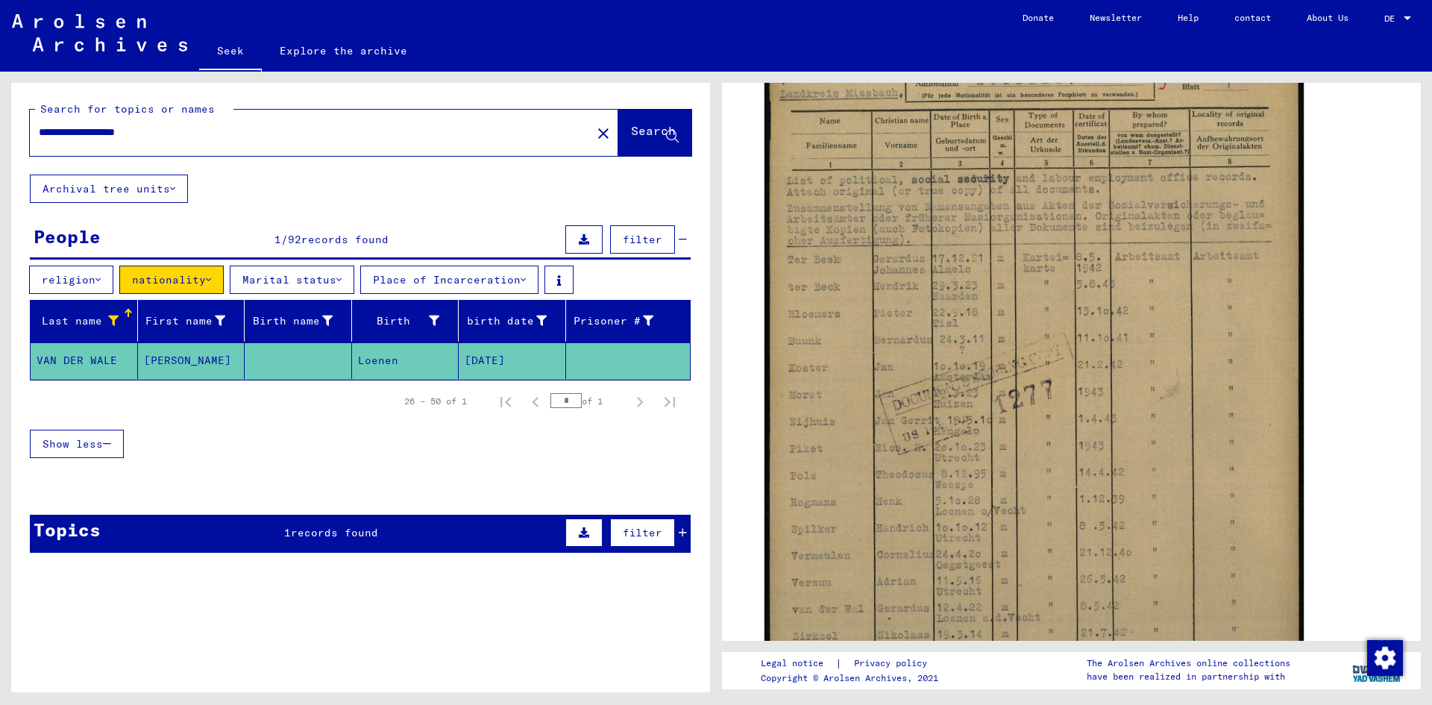
click at [283, 276] on font "Marital status" at bounding box center [289, 279] width 94 height 13
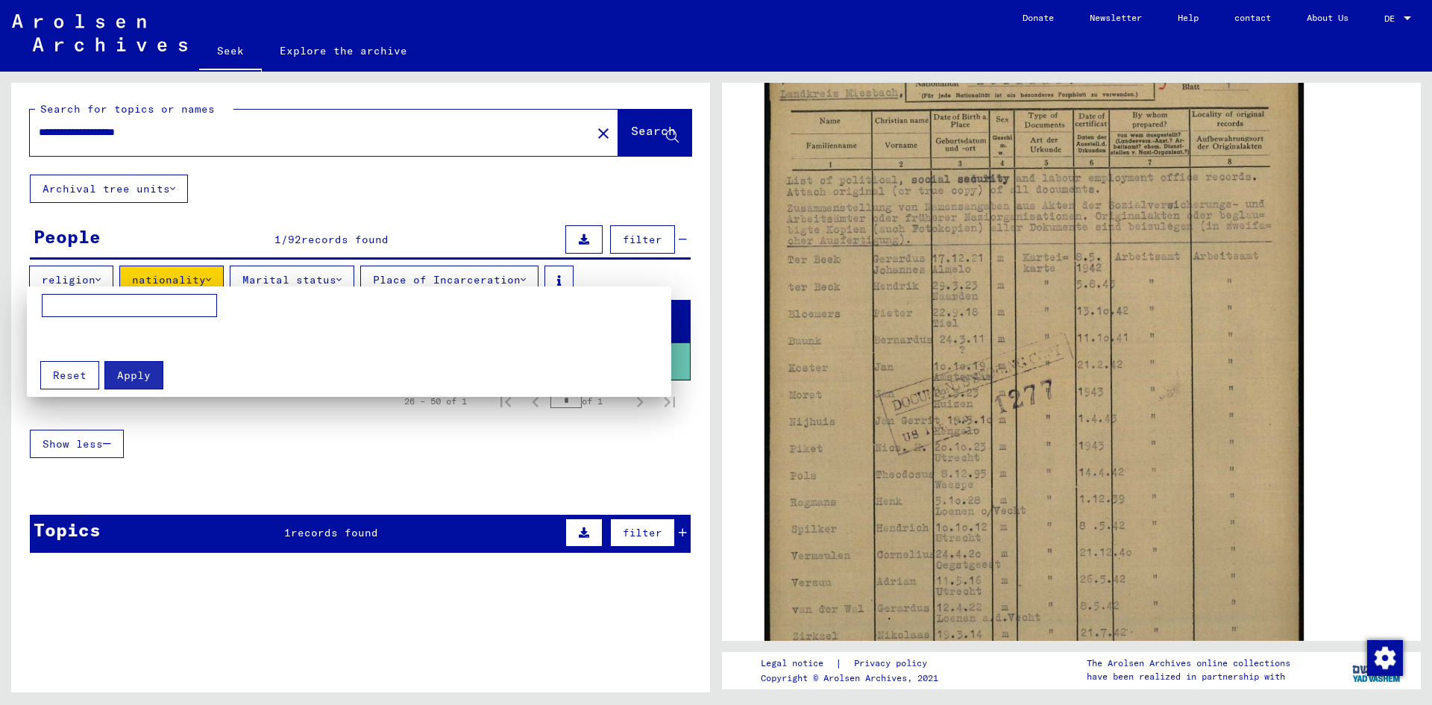
click at [330, 226] on div at bounding box center [716, 352] width 1432 height 705
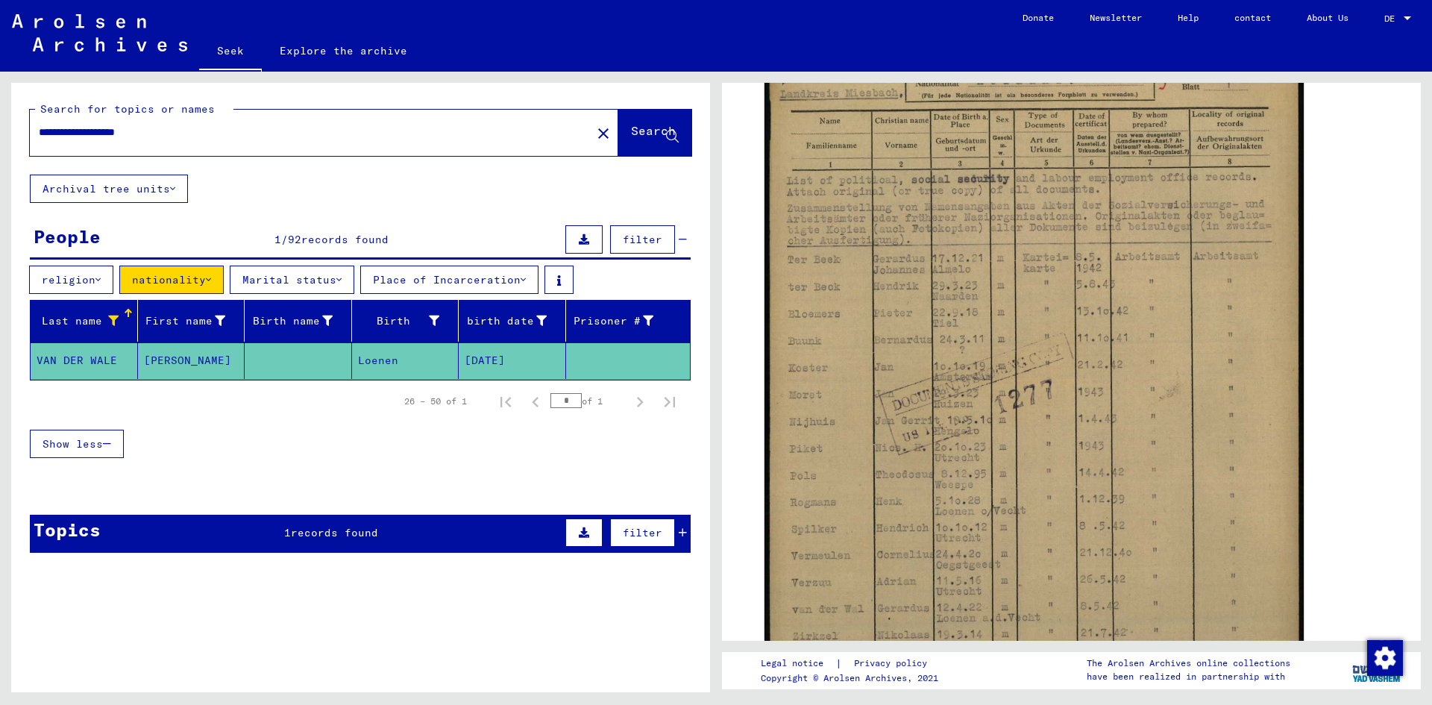
click at [483, 358] on font "[DATE]" at bounding box center [485, 360] width 40 height 13
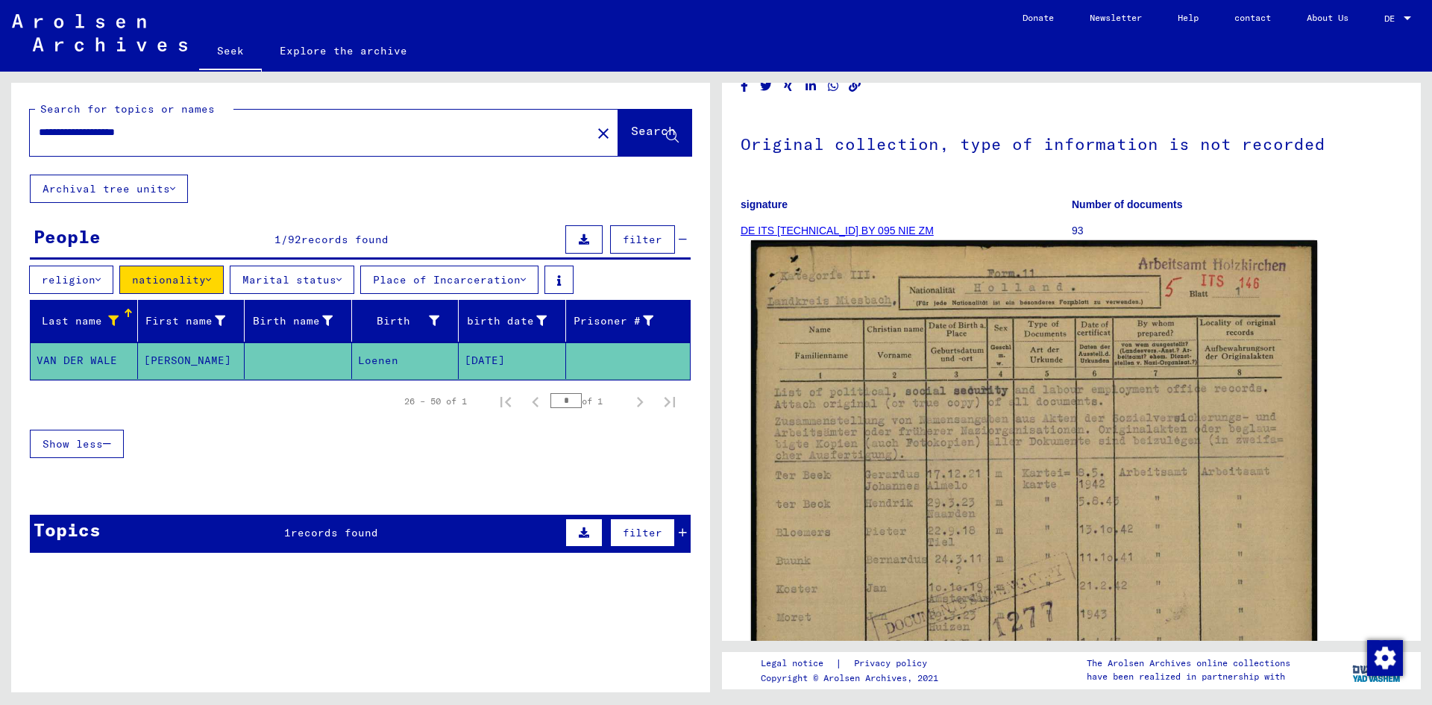
scroll to position [149, 0]
